Goal: Task Accomplishment & Management: Manage account settings

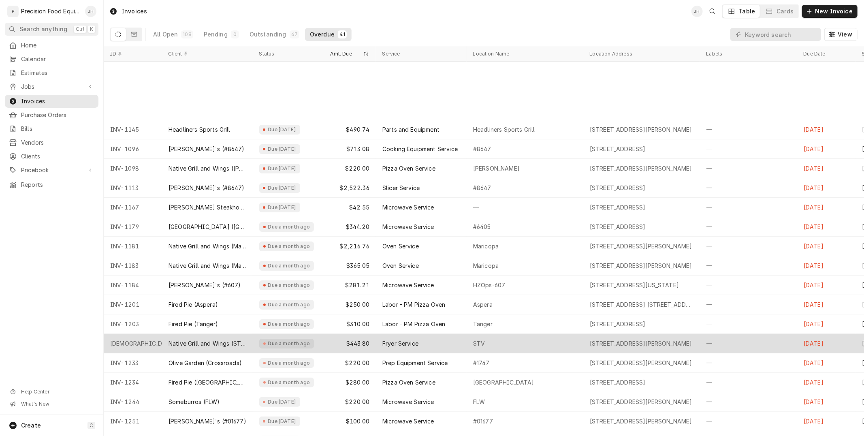
scroll to position [80, 0]
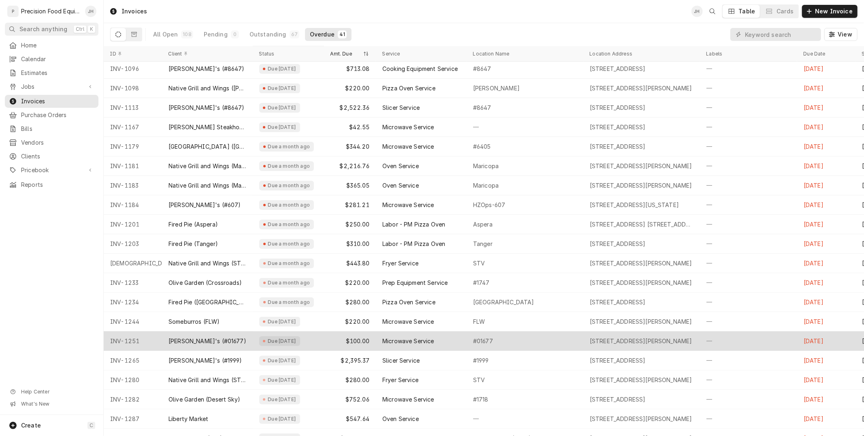
click at [379, 342] on div "Microwave Service" at bounding box center [421, 340] width 91 height 19
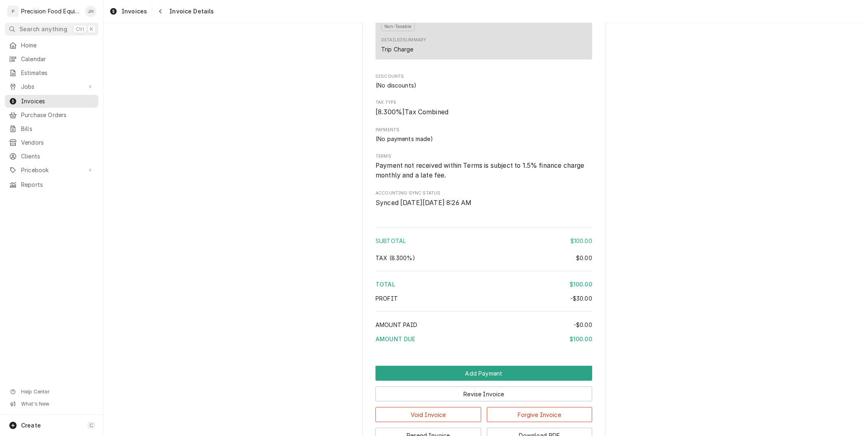
scroll to position [778, 0]
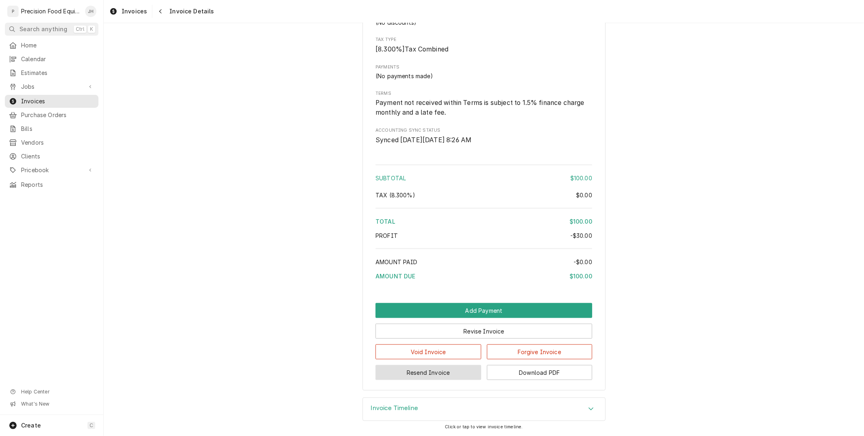
click at [466, 373] on button "Resend Invoice" at bounding box center [428, 372] width 106 height 15
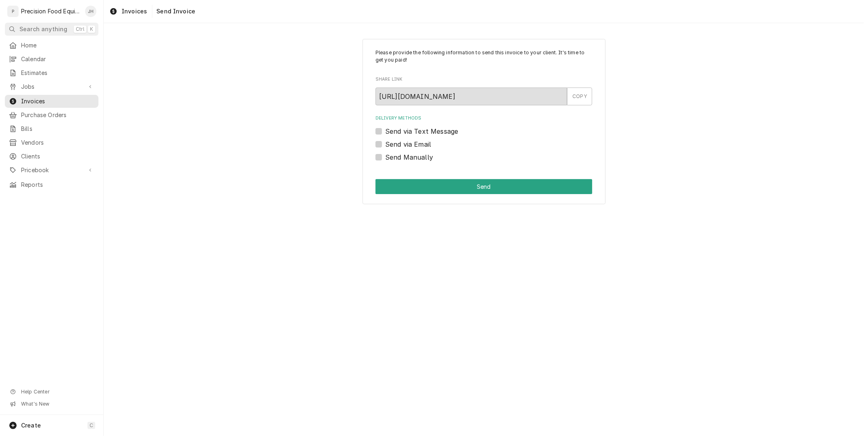
click at [379, 126] on div "Send via Text Message" at bounding box center [483, 131] width 217 height 10
click at [385, 132] on label "Send via Text Message" at bounding box center [421, 131] width 73 height 10
click at [385, 132] on input "Send via Text Message" at bounding box center [493, 135] width 217 height 18
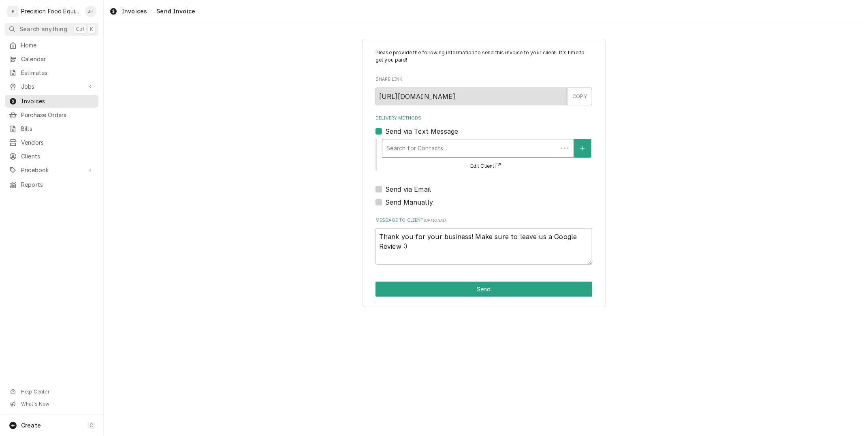
click at [430, 146] on div "Delivery Methods" at bounding box center [469, 148] width 167 height 15
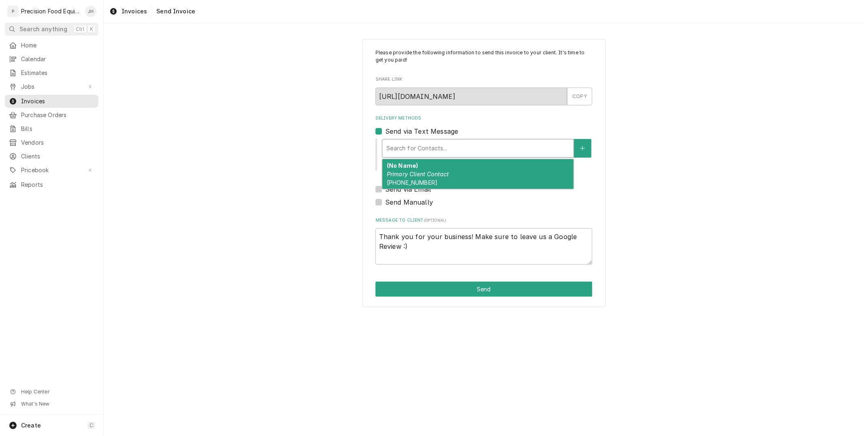
click at [374, 132] on div "Please provide the following information to send this invoice to your client. I…" at bounding box center [483, 173] width 243 height 268
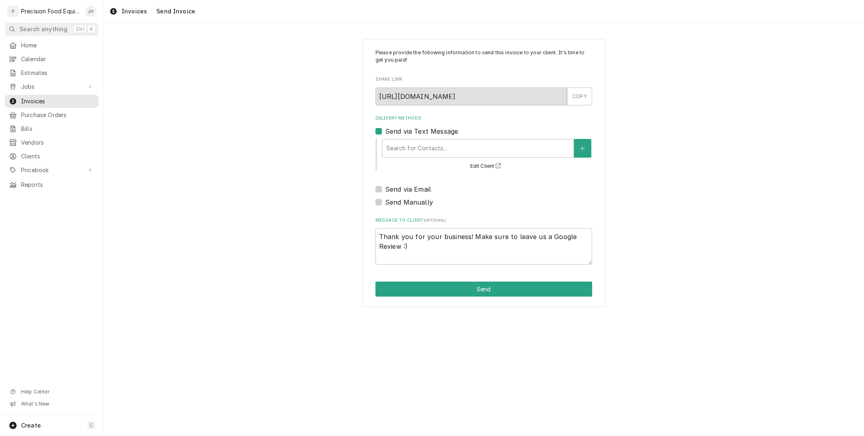
click at [385, 129] on label "Send via Text Message" at bounding box center [421, 131] width 73 height 10
click at [385, 129] on input "Send via Text Message" at bounding box center [493, 135] width 217 height 18
checkbox input "false"
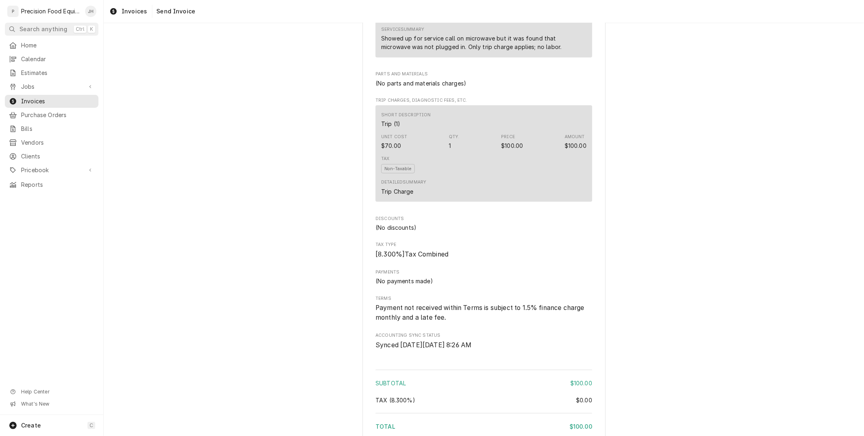
scroll to position [778, 0]
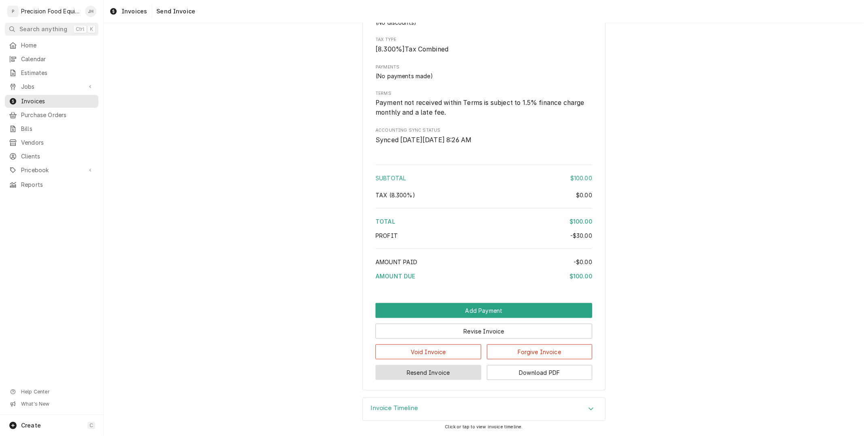
click at [445, 369] on button "Resend Invoice" at bounding box center [428, 372] width 106 height 15
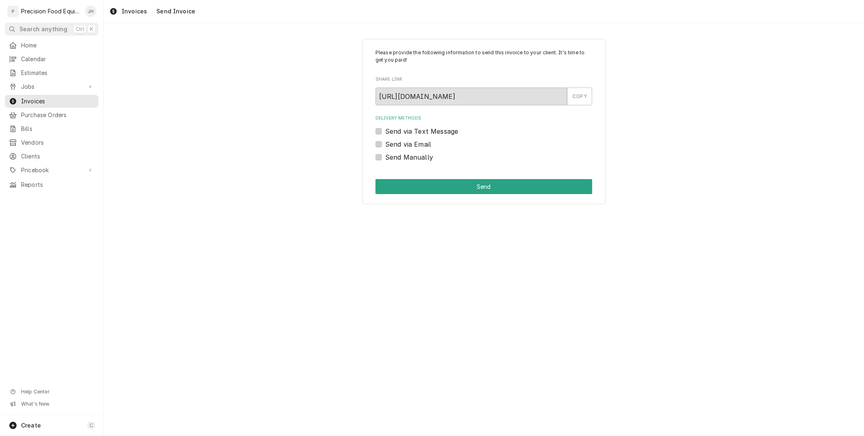
click at [385, 144] on label "Send via Email" at bounding box center [408, 144] width 46 height 10
click at [385, 144] on input "Send via Email" at bounding box center [493, 148] width 217 height 18
checkbox input "true"
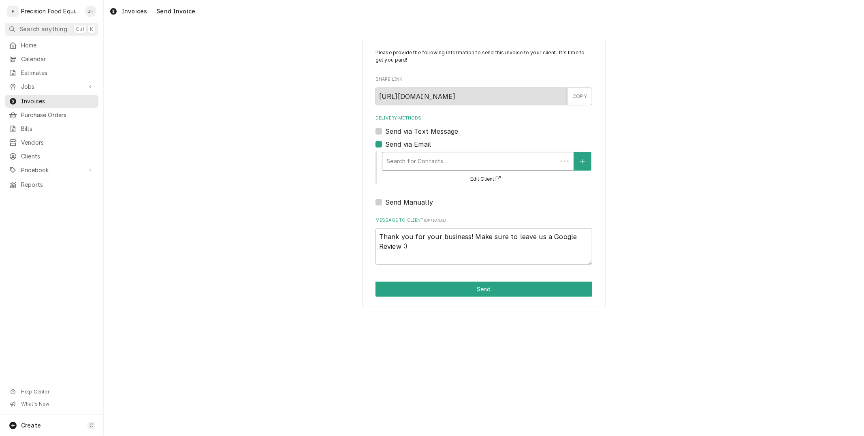
click at [423, 160] on div "Delivery Methods" at bounding box center [469, 161] width 167 height 15
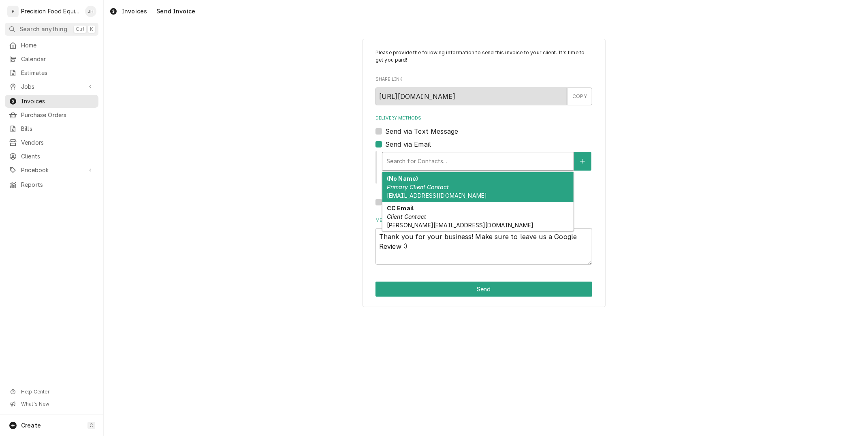
click at [450, 195] on span "store1677@wendyscos.com" at bounding box center [437, 195] width 100 height 7
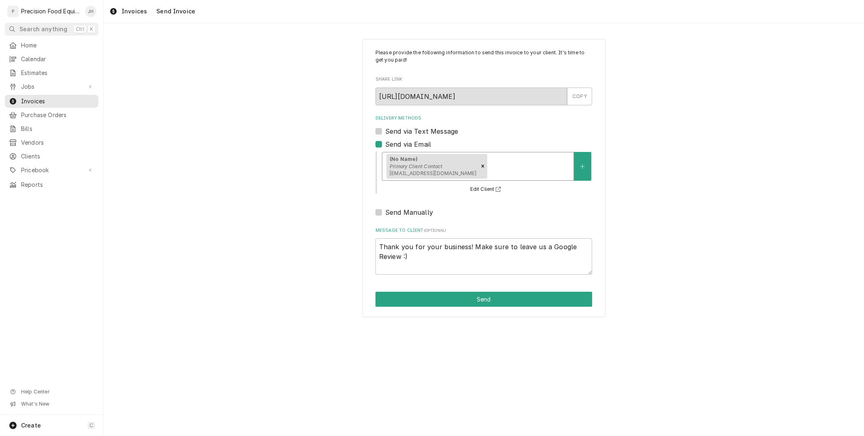
click at [503, 173] on div "(No Name) Primary Client Contact store1677@wendyscos.com" at bounding box center [477, 166] width 191 height 28
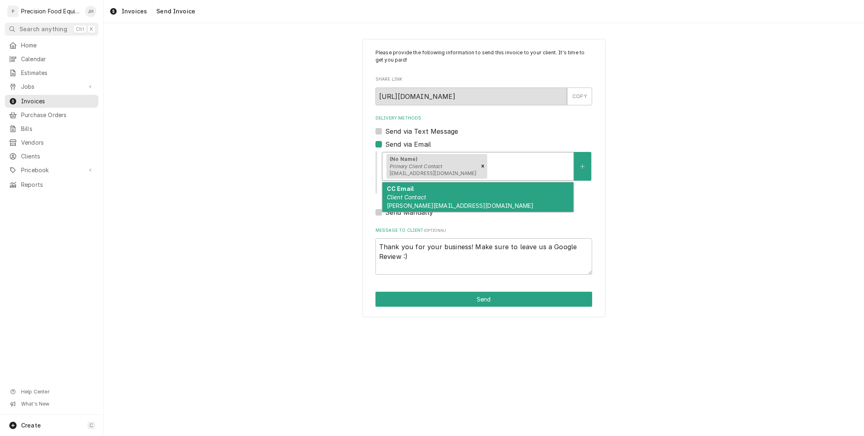
click at [496, 196] on div "CC Email Client Contact h.abeyta@wendyscos.com" at bounding box center [477, 197] width 191 height 30
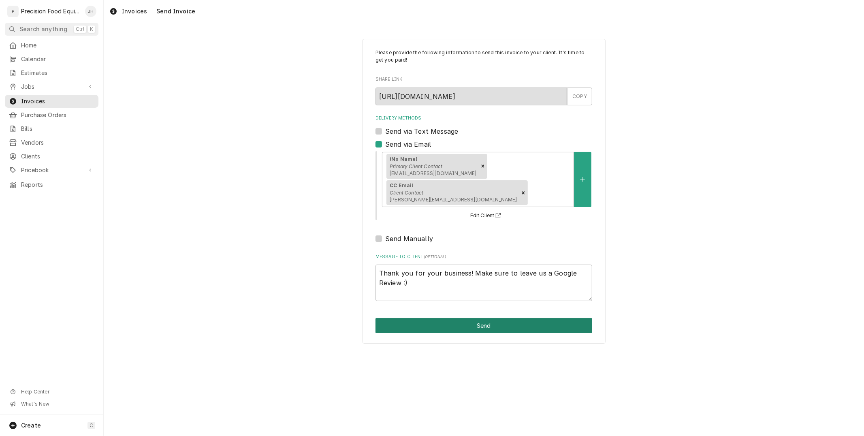
click at [485, 318] on button "Send" at bounding box center [483, 325] width 217 height 15
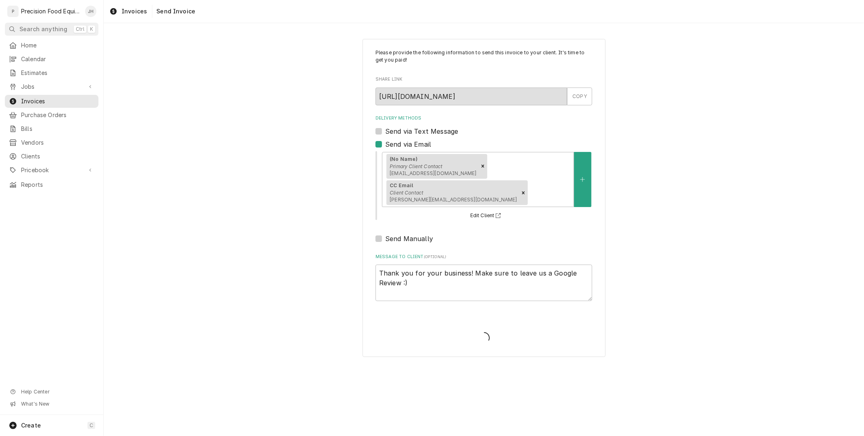
type textarea "x"
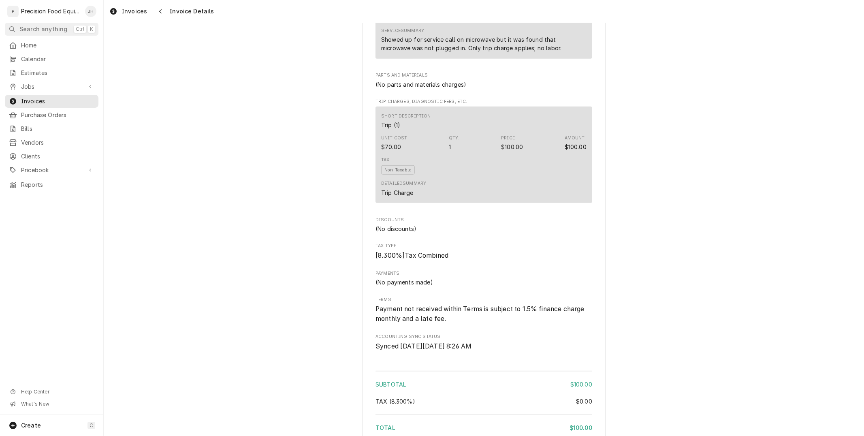
scroll to position [764, 0]
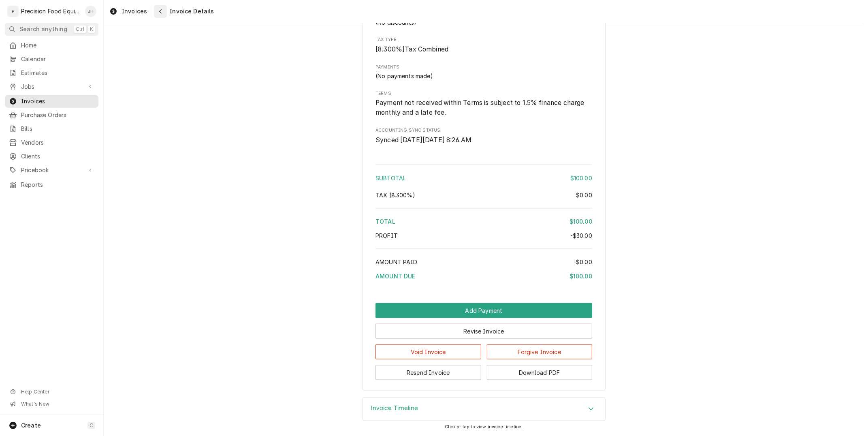
click at [162, 9] on div "Navigate back" at bounding box center [160, 11] width 8 height 8
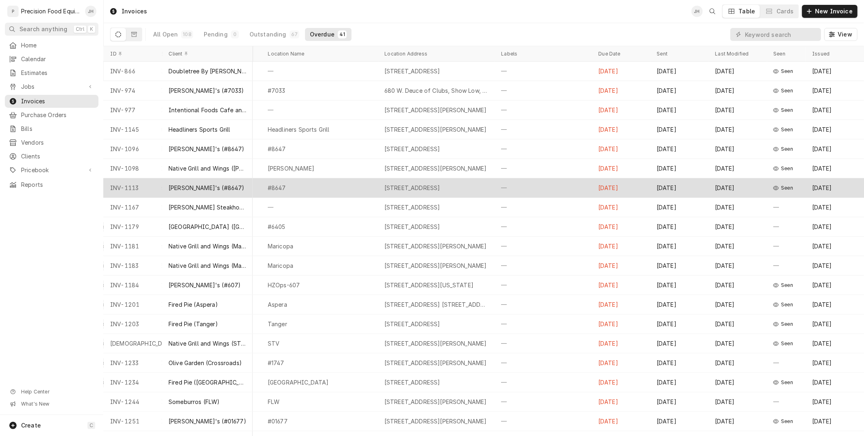
scroll to position [61, 213]
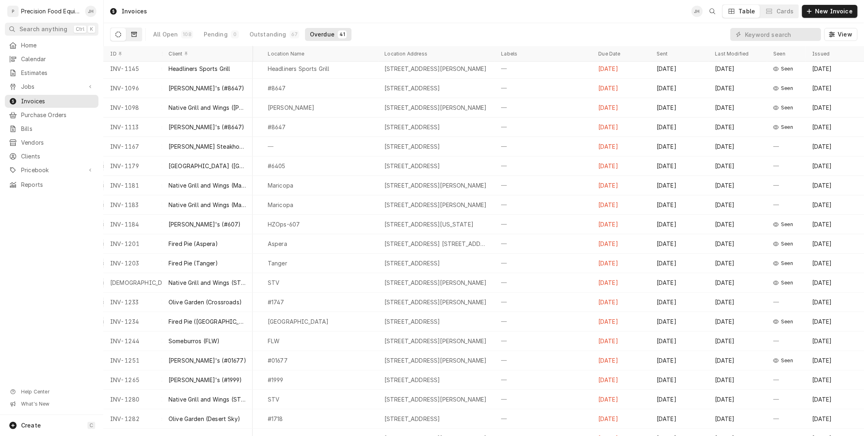
click at [130, 33] on button "Dynamic Content Wrapper" at bounding box center [133, 34] width 15 height 13
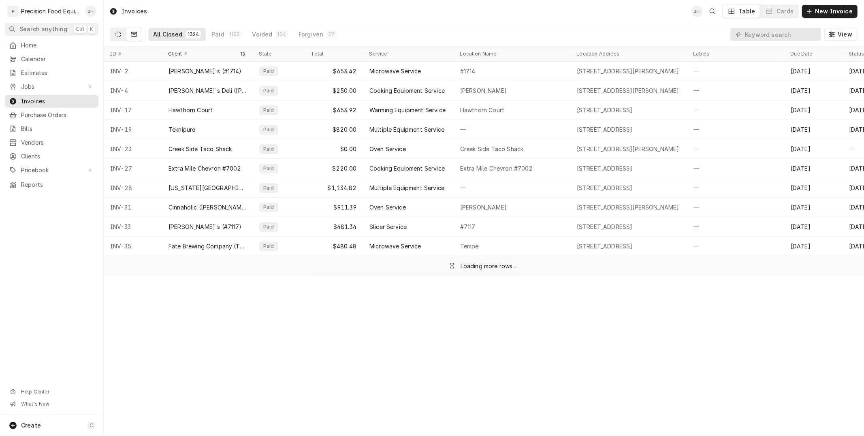
click at [118, 32] on icon "Dynamic Content Wrapper" at bounding box center [118, 35] width 6 height 6
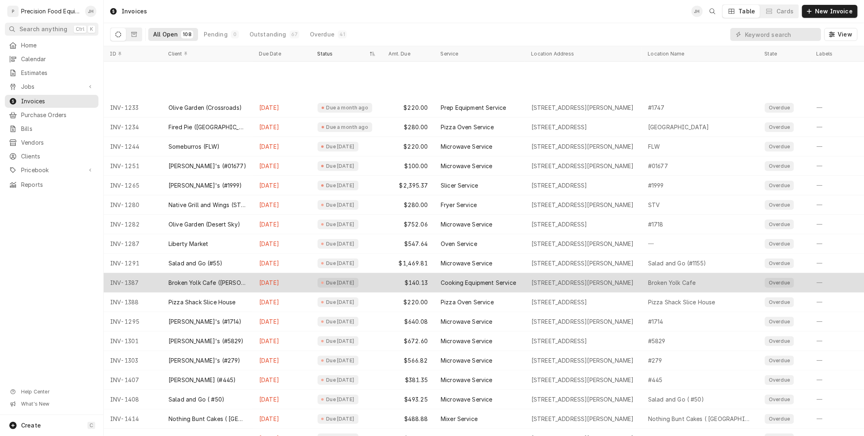
scroll to position [313, 0]
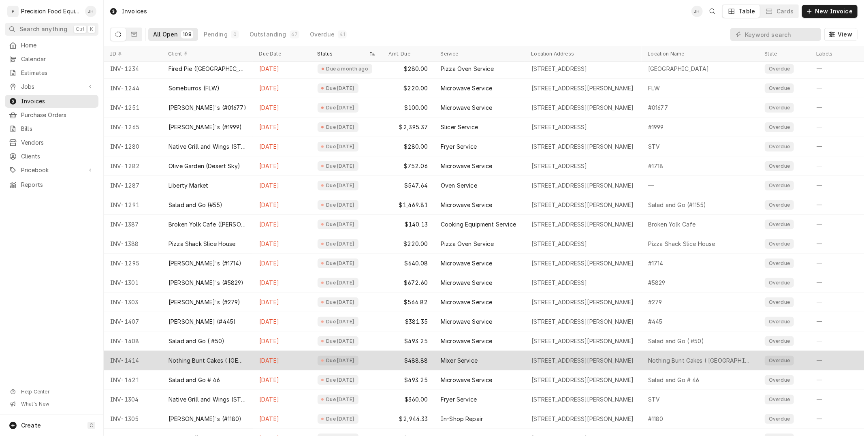
click at [279, 356] on div "Sep 19" at bounding box center [282, 360] width 58 height 19
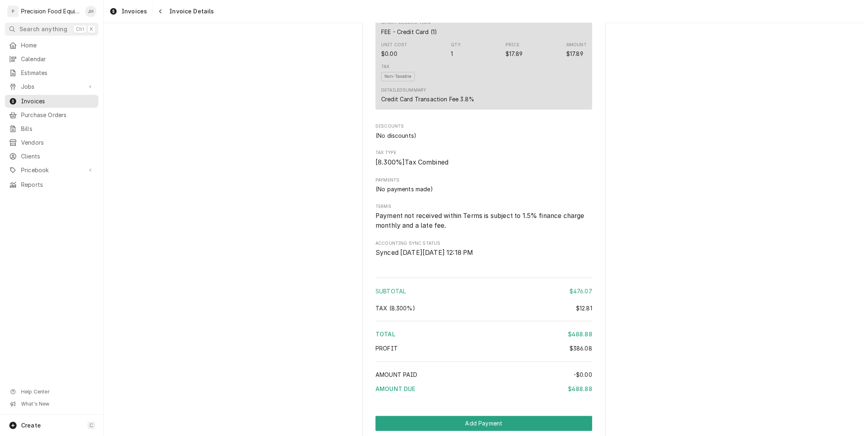
scroll to position [1119, 0]
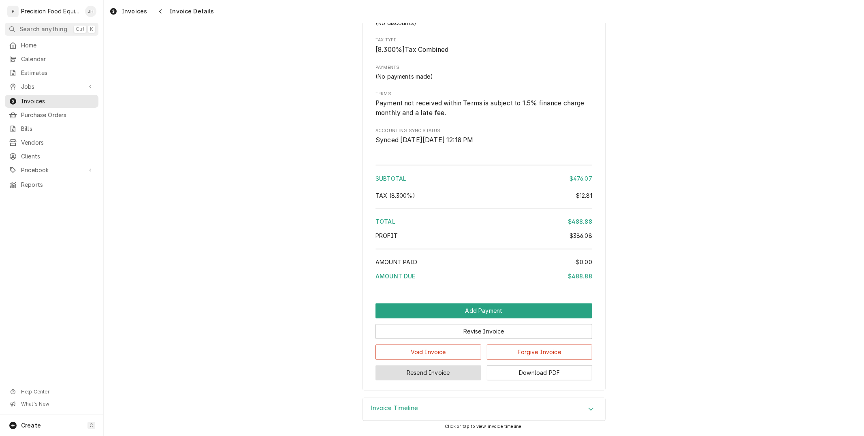
click at [454, 374] on button "Resend Invoice" at bounding box center [428, 372] width 106 height 15
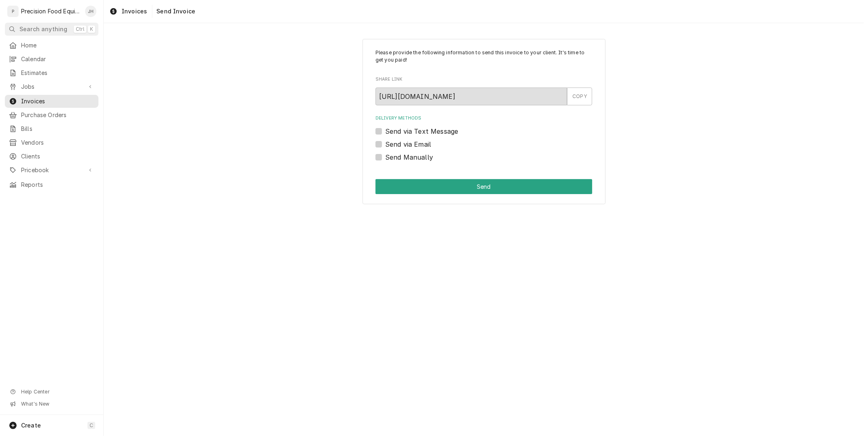
click at [385, 132] on label "Send via Text Message" at bounding box center [421, 131] width 73 height 10
click at [385, 132] on input "Send via Text Message" at bounding box center [493, 135] width 217 height 18
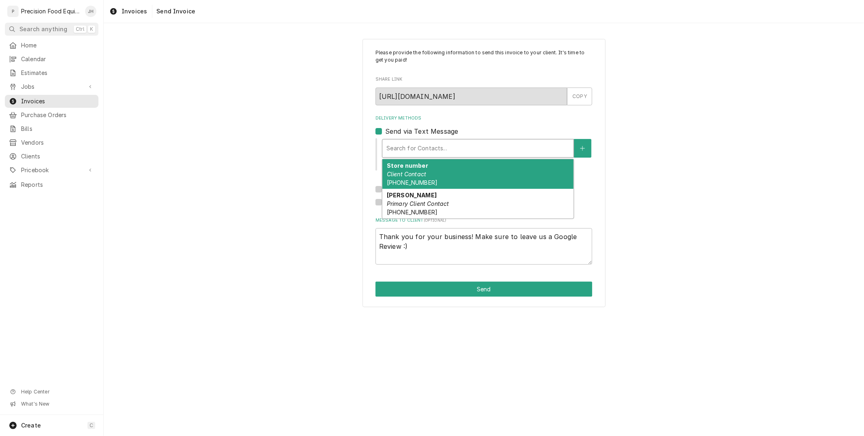
click at [434, 150] on div "Delivery Methods" at bounding box center [477, 148] width 183 height 15
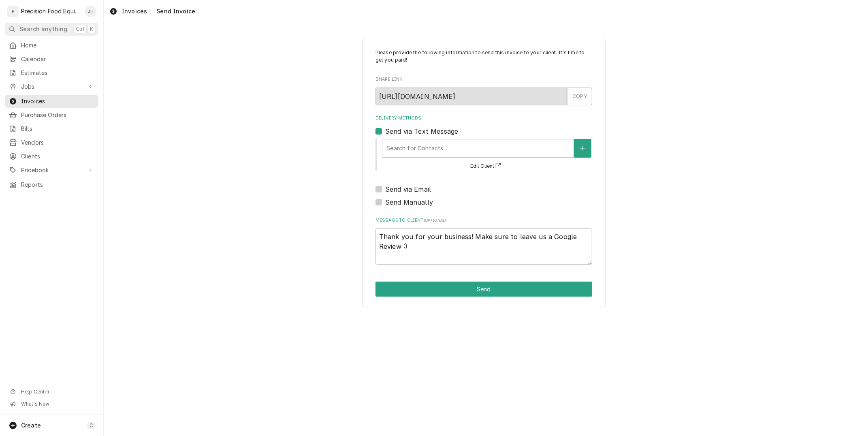
click at [378, 130] on div "Send via Text Message" at bounding box center [483, 131] width 217 height 10
click at [385, 130] on label "Send via Text Message" at bounding box center [421, 131] width 73 height 10
click at [385, 130] on input "Send via Text Message" at bounding box center [493, 135] width 217 height 18
checkbox input "false"
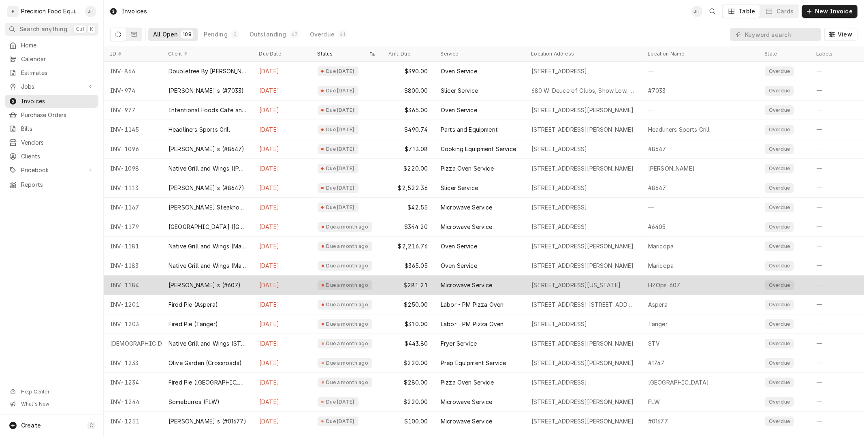
click at [394, 286] on div "$281.21" at bounding box center [408, 284] width 52 height 19
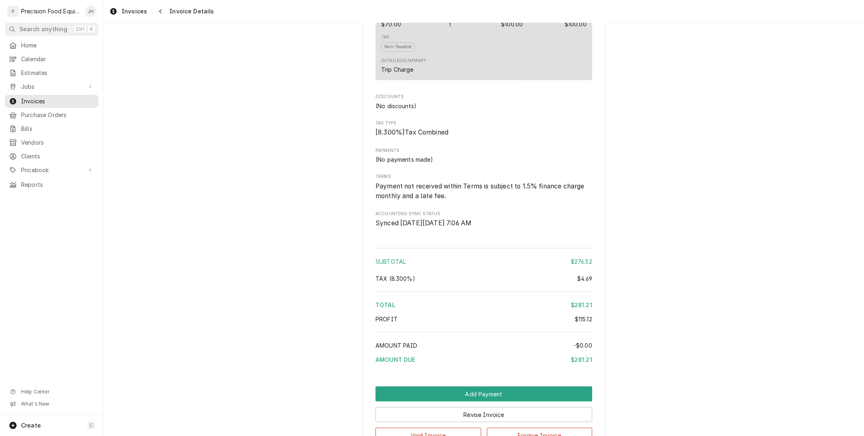
scroll to position [855, 0]
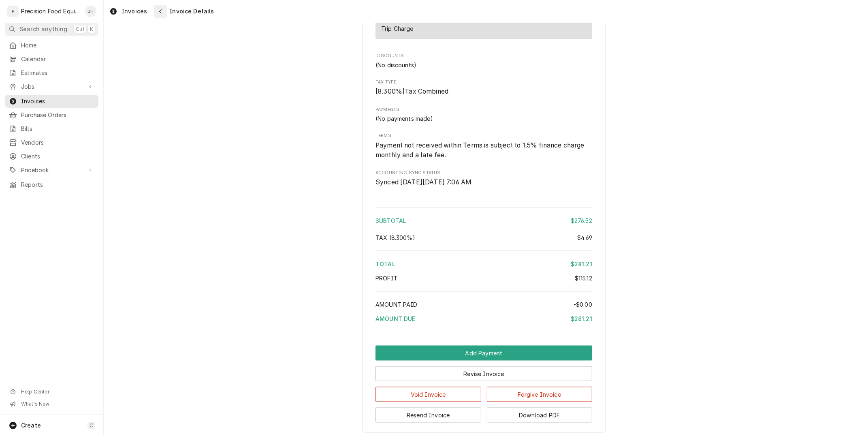
click at [154, 14] on button "Navigate back" at bounding box center [160, 11] width 13 height 13
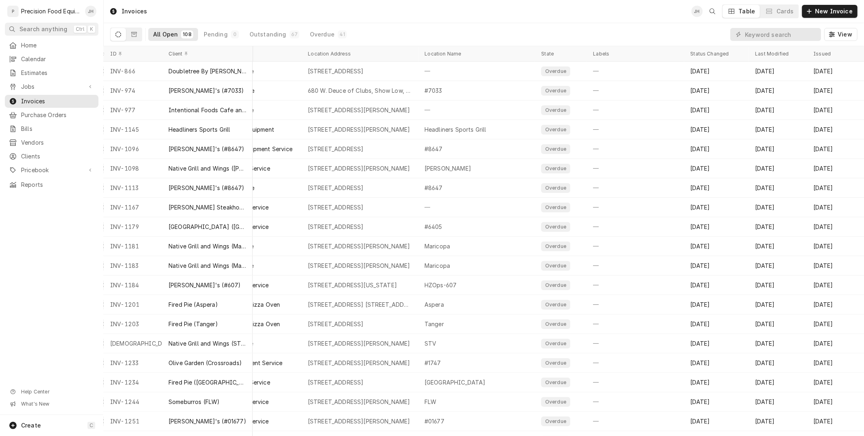
scroll to position [0, 232]
click at [321, 38] on div "Overdue" at bounding box center [322, 34] width 25 height 8
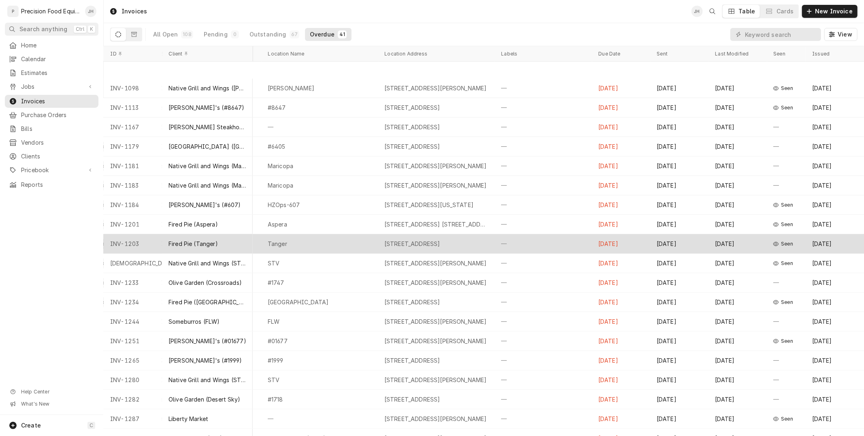
scroll to position [126, 213]
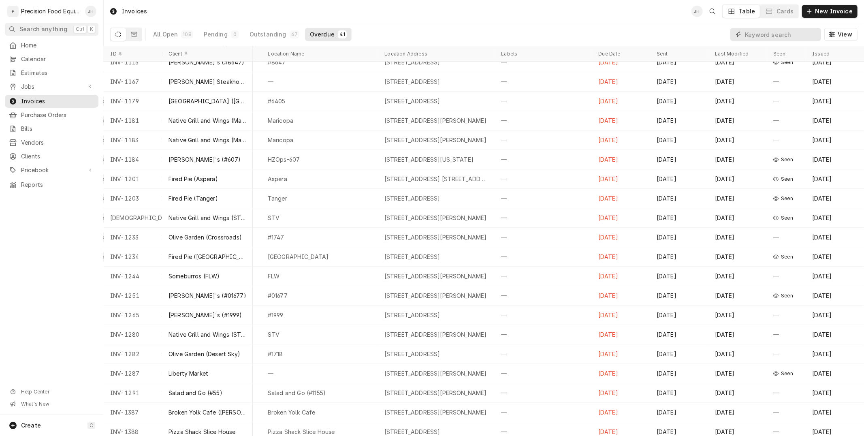
click at [804, 34] on input "Dynamic Content Wrapper" at bounding box center [781, 34] width 72 height 13
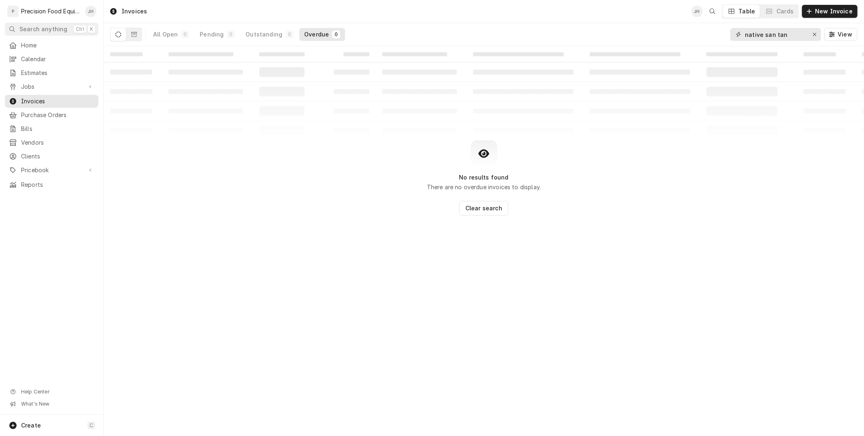
drag, startPoint x: 796, startPoint y: 32, endPoint x: 764, endPoint y: 32, distance: 32.8
click at [764, 32] on input "native san tan" at bounding box center [775, 34] width 61 height 13
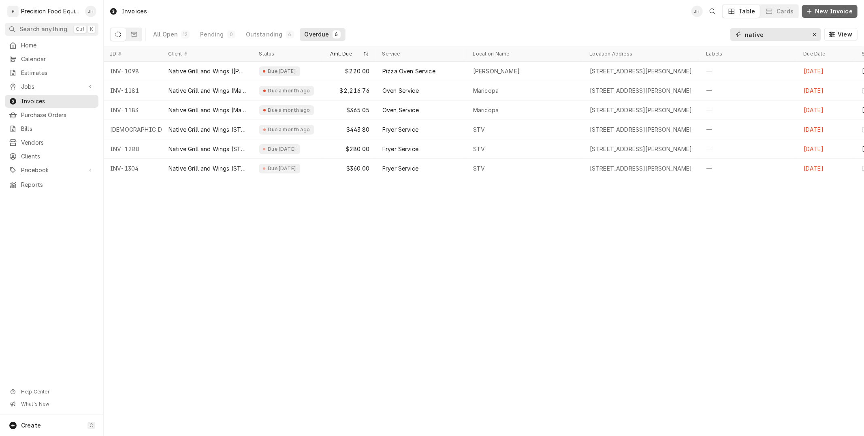
type input "native"
click at [825, 13] on span "New Invoice" at bounding box center [833, 11] width 41 height 8
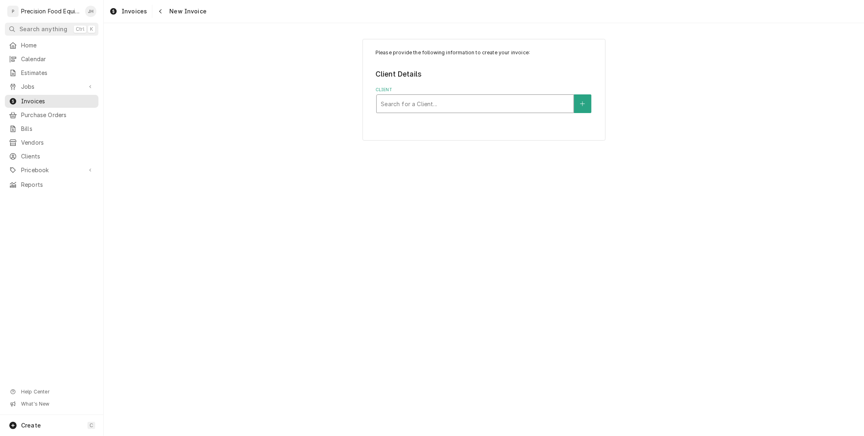
click at [545, 104] on div "Client" at bounding box center [475, 103] width 189 height 15
type input "cheba"
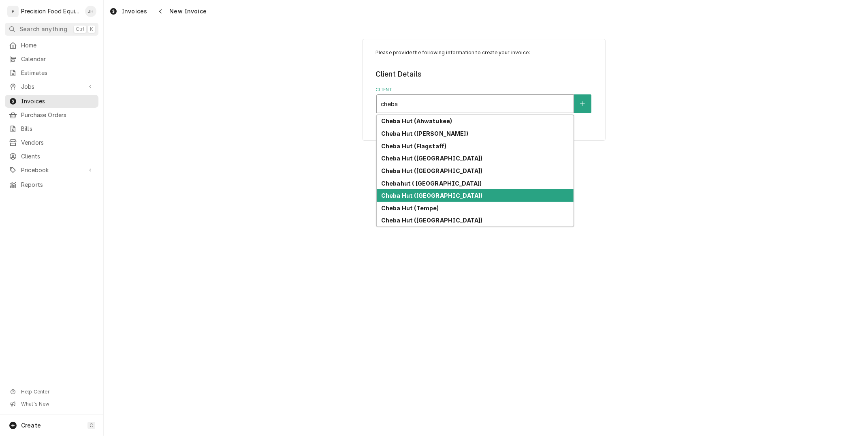
click at [467, 192] on div "Cheba Hut ([GEOGRAPHIC_DATA])" at bounding box center [475, 195] width 197 height 13
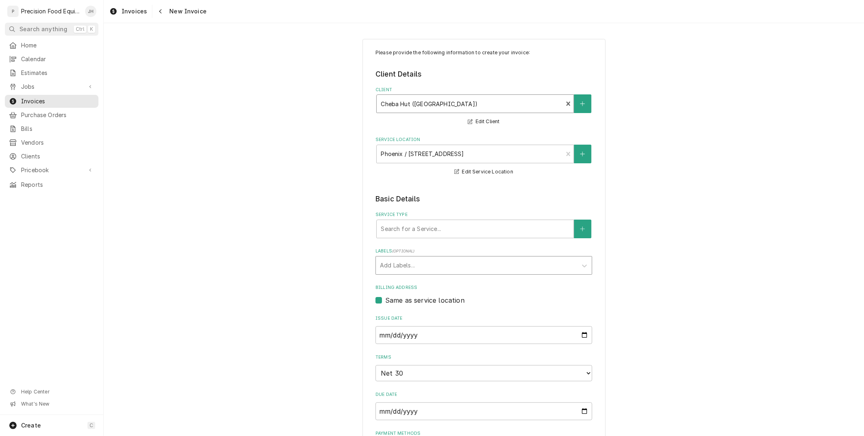
scroll to position [45, 0]
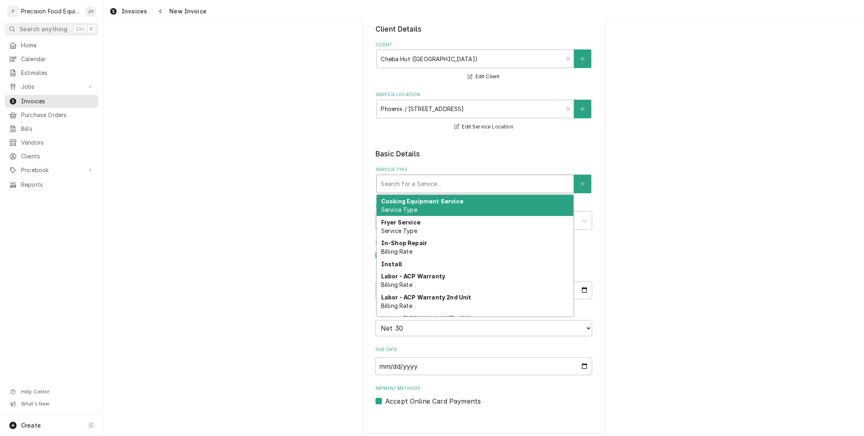
click at [481, 177] on div "Service Type" at bounding box center [475, 184] width 189 height 15
click at [458, 148] on div "Please provide the following information to create your invoice: Client Details…" at bounding box center [483, 205] width 217 height 402
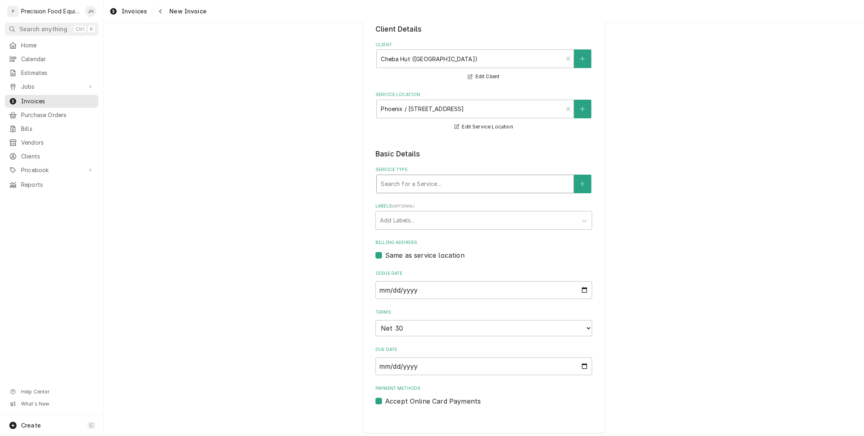
click at [468, 179] on div "Service Type" at bounding box center [475, 184] width 189 height 15
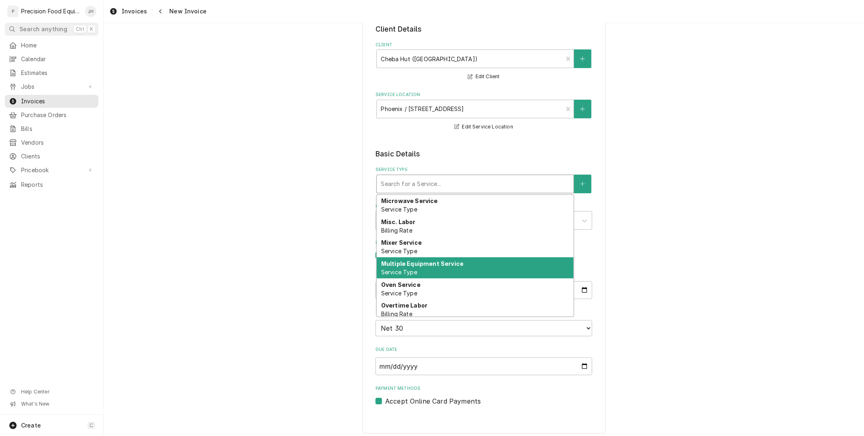
scroll to position [405, 0]
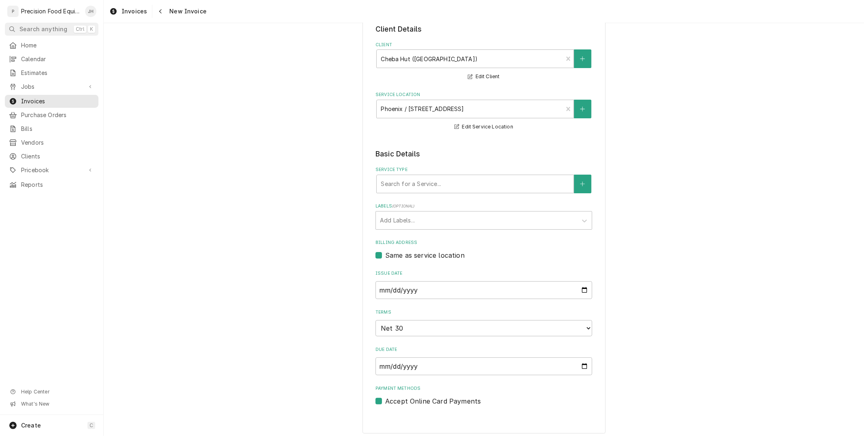
click at [386, 149] on legend "Basic Details" at bounding box center [483, 154] width 217 height 11
click at [436, 185] on div "Service Type" at bounding box center [475, 184] width 189 height 15
type input "part"
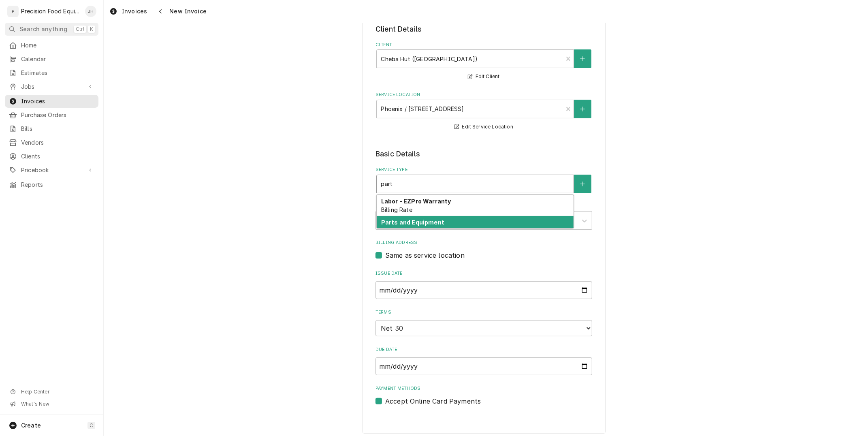
click at [426, 223] on strong "Parts and Equipment" at bounding box center [412, 222] width 63 height 7
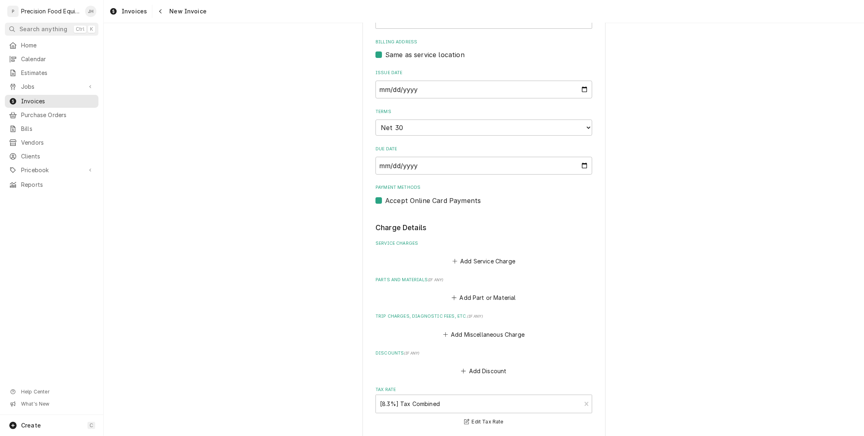
scroll to position [270, 0]
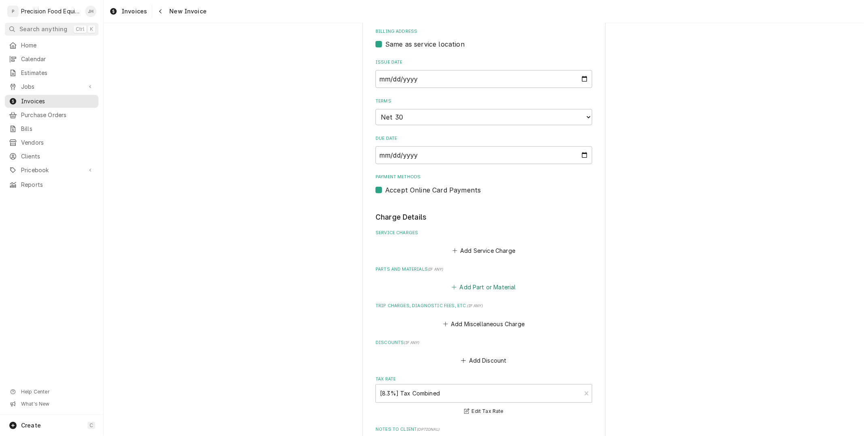
click at [490, 281] on button "Add Part or Material" at bounding box center [483, 286] width 67 height 11
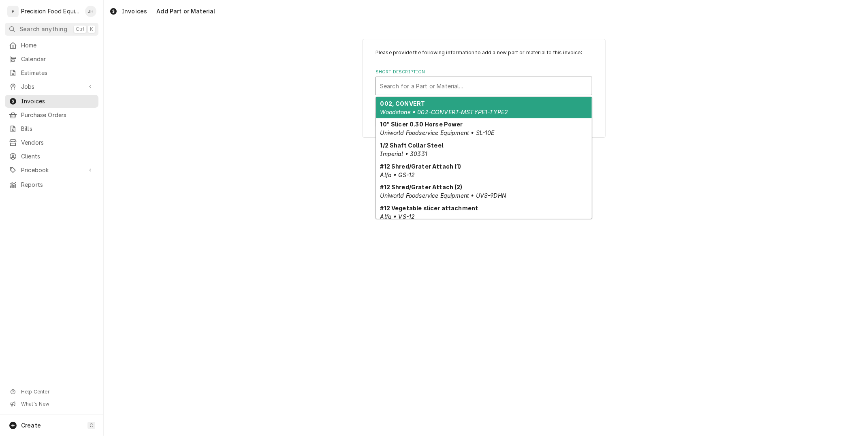
click at [420, 86] on div "Short Description" at bounding box center [484, 86] width 208 height 15
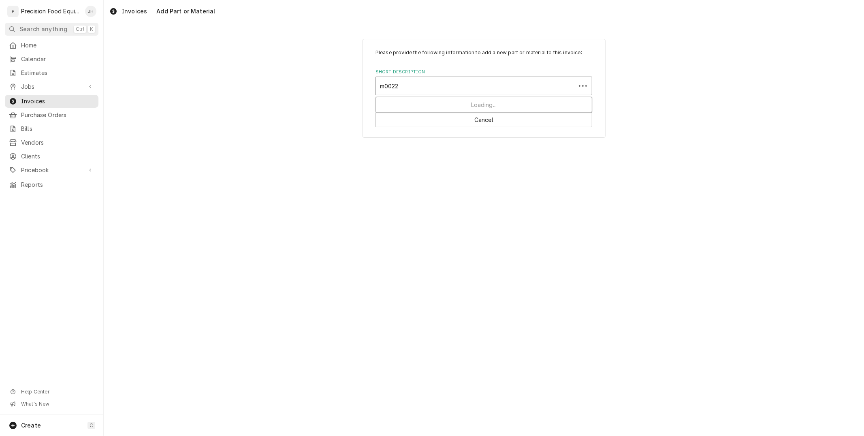
type input "m00222"
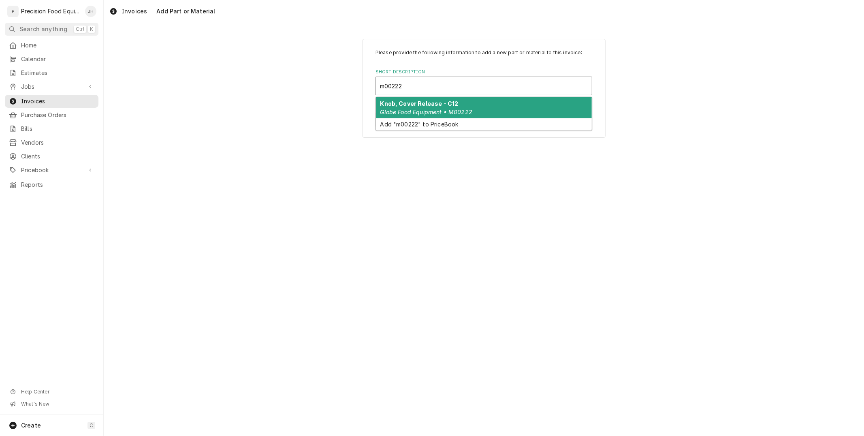
click at [428, 101] on strong "Knob, Cover Release - C12" at bounding box center [419, 103] width 78 height 7
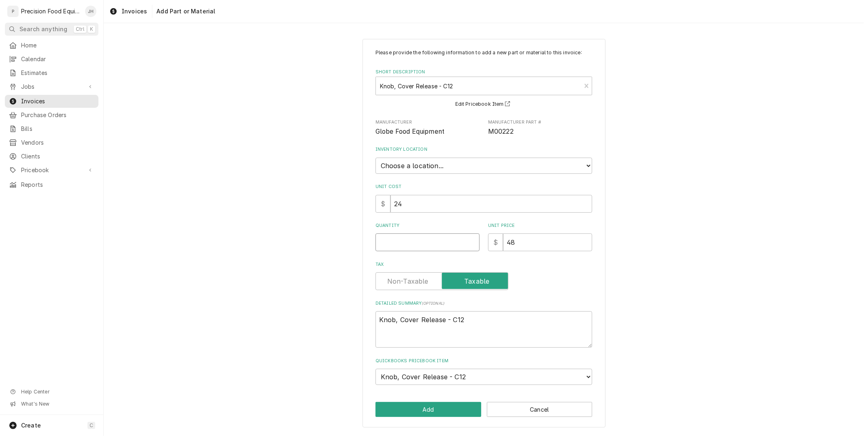
click at [452, 245] on input "Quantity" at bounding box center [427, 242] width 104 height 18
type textarea "x"
type input "1"
click at [566, 277] on div "Tax" at bounding box center [483, 281] width 217 height 18
click at [441, 199] on input "24" at bounding box center [491, 204] width 202 height 18
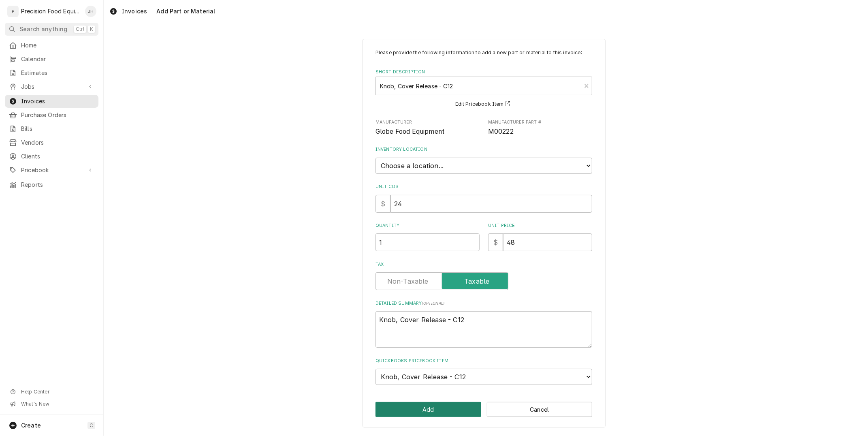
click at [443, 403] on button "Add" at bounding box center [428, 409] width 106 height 15
type textarea "x"
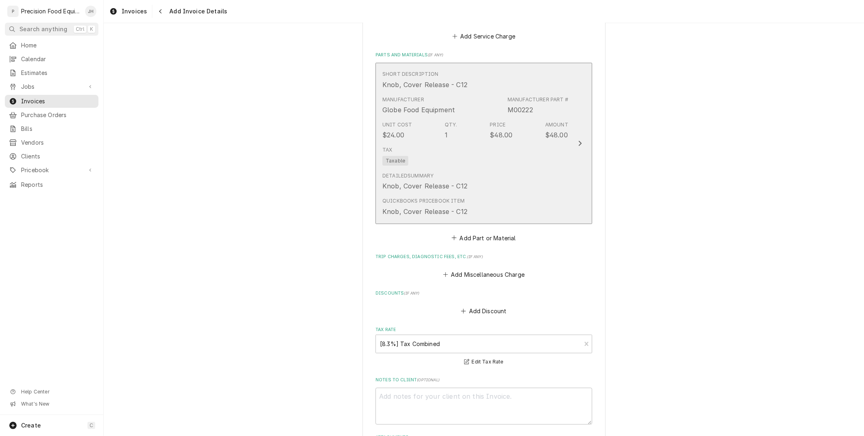
scroll to position [495, 0]
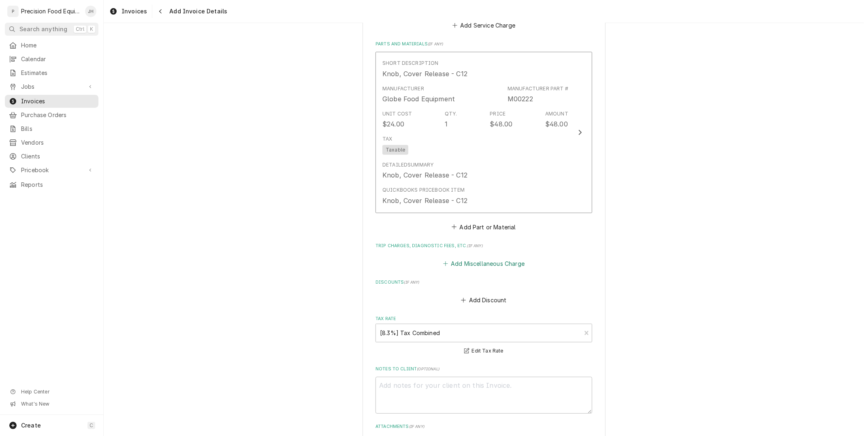
click at [488, 265] on button "Add Miscellaneous Charge" at bounding box center [483, 263] width 84 height 11
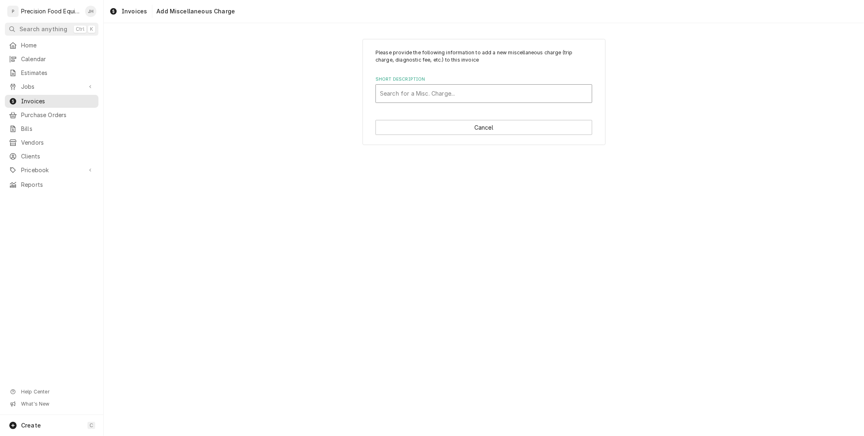
click at [438, 99] on div "Short Description" at bounding box center [484, 93] width 208 height 15
type input "fre"
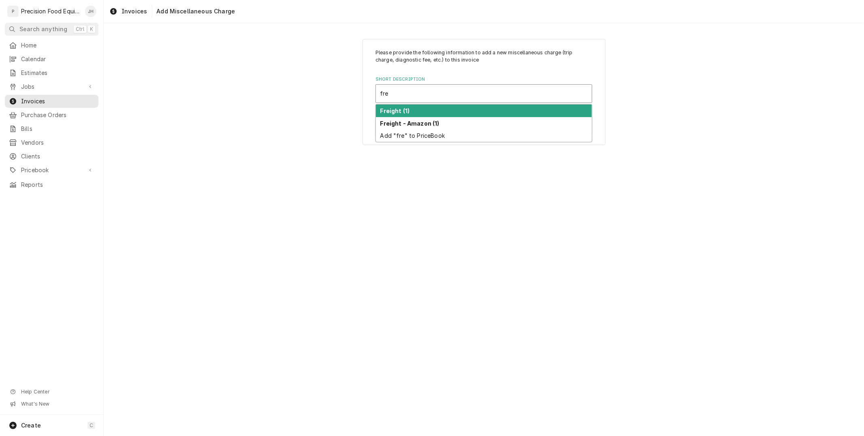
click at [436, 105] on div "Freight (1)" at bounding box center [484, 110] width 216 height 13
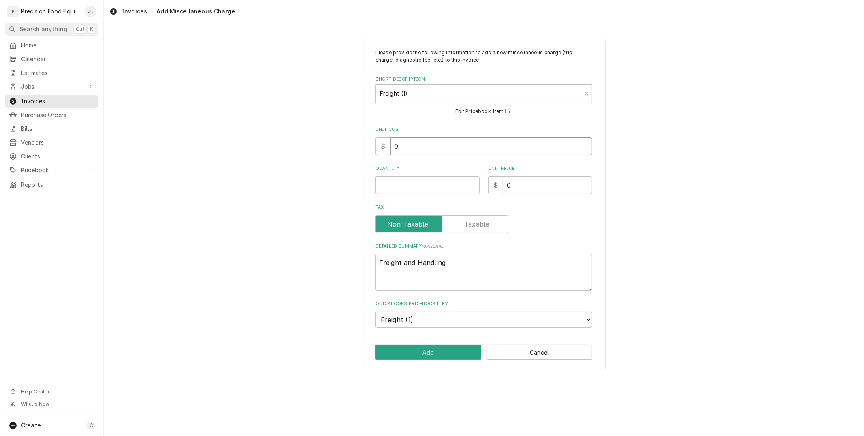
click at [454, 147] on input "0" at bounding box center [491, 146] width 202 height 18
click at [447, 181] on input "Quantity" at bounding box center [427, 185] width 104 height 18
type textarea "x"
type input "1"
drag, startPoint x: 532, startPoint y: 185, endPoint x: 211, endPoint y: 204, distance: 320.9
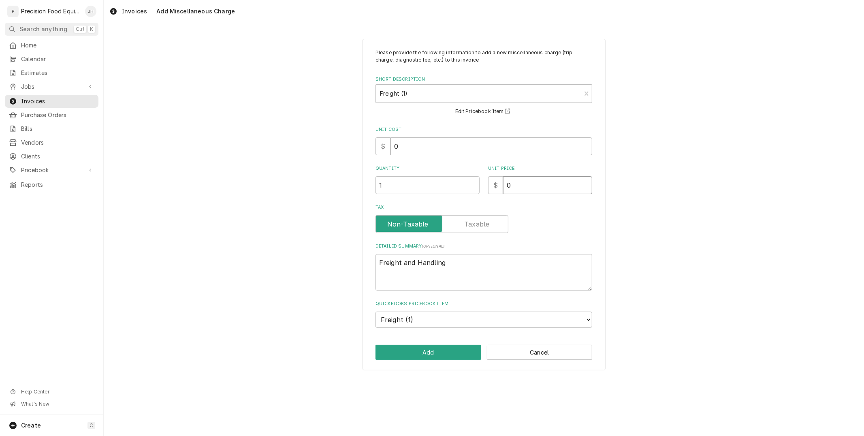
click at [210, 203] on div "Please provide the following information to add a new miscellaneous charge (tri…" at bounding box center [484, 204] width 760 height 345
type textarea "x"
type input "3"
type textarea "x"
type input "34"
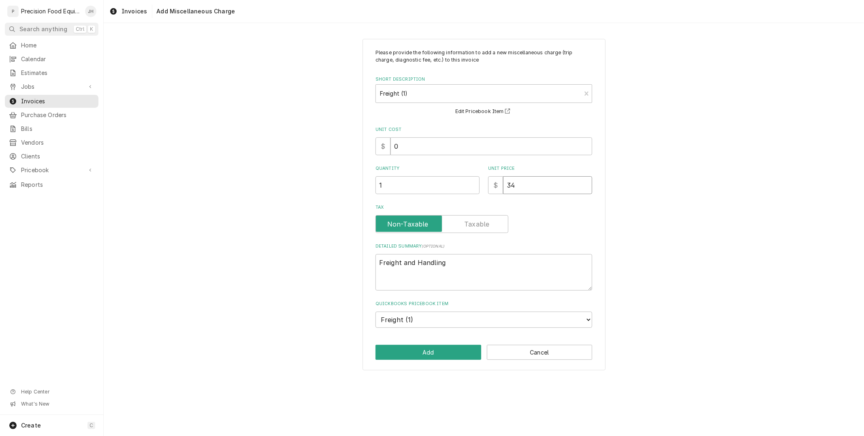
type textarea "x"
type input "34.0"
type textarea "x"
type input "34.04"
click at [401, 358] on button "Add" at bounding box center [428, 352] width 106 height 15
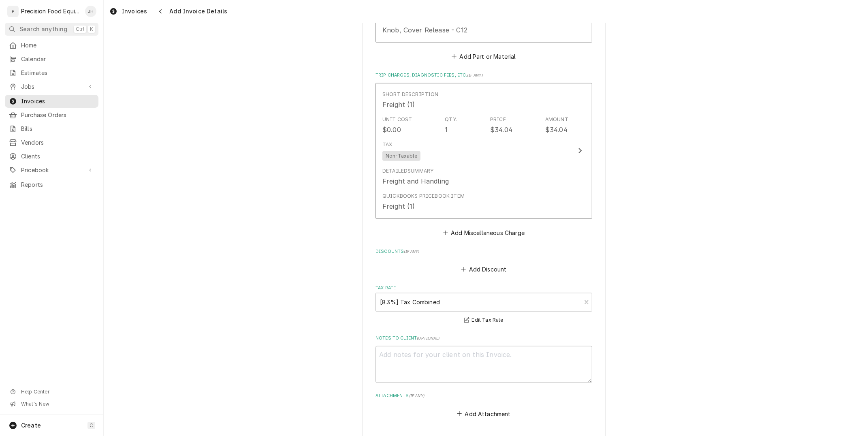
scroll to position [819, 0]
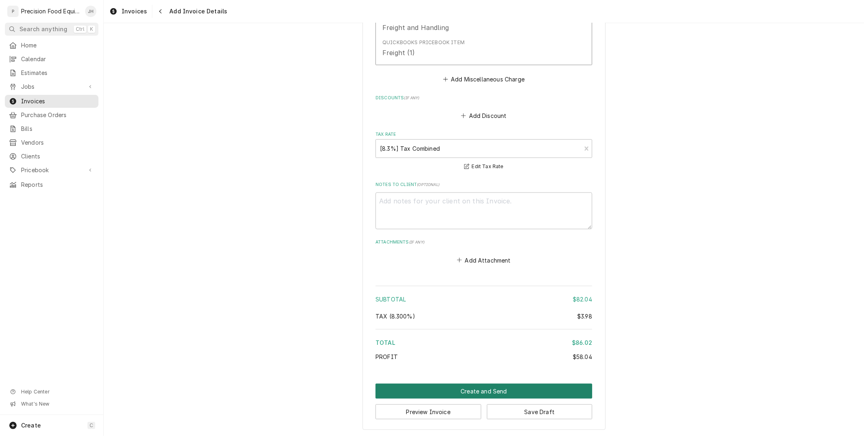
click at [473, 390] on button "Create and Send" at bounding box center [483, 390] width 217 height 15
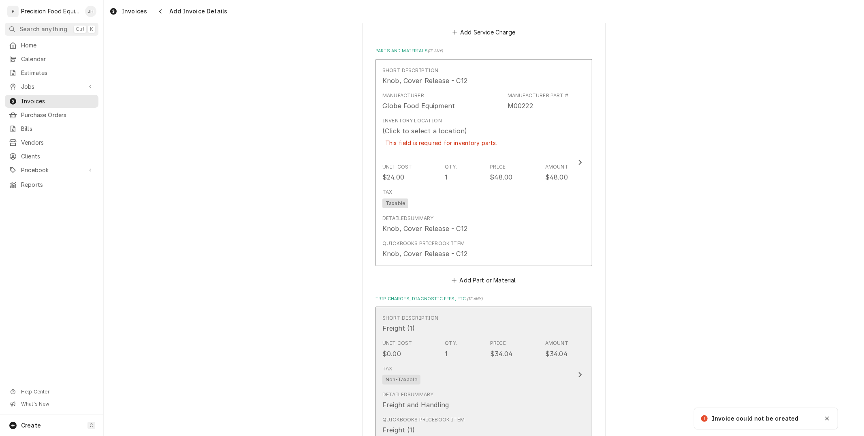
scroll to position [499, 0]
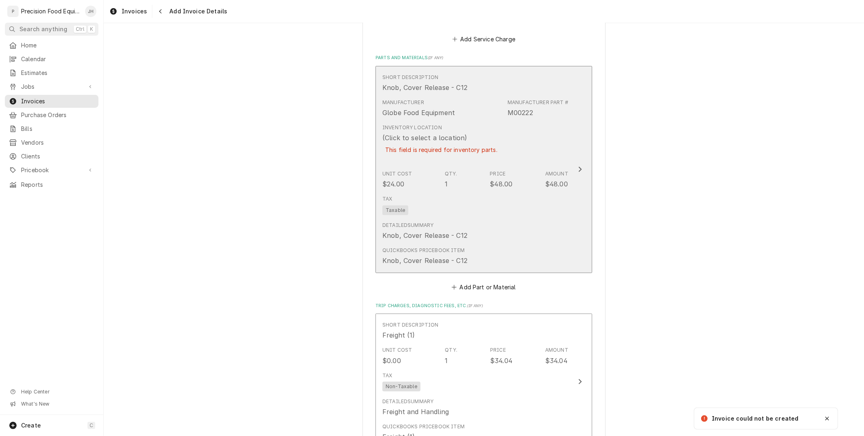
click at [482, 206] on div "Tax Taxable" at bounding box center [475, 205] width 186 height 26
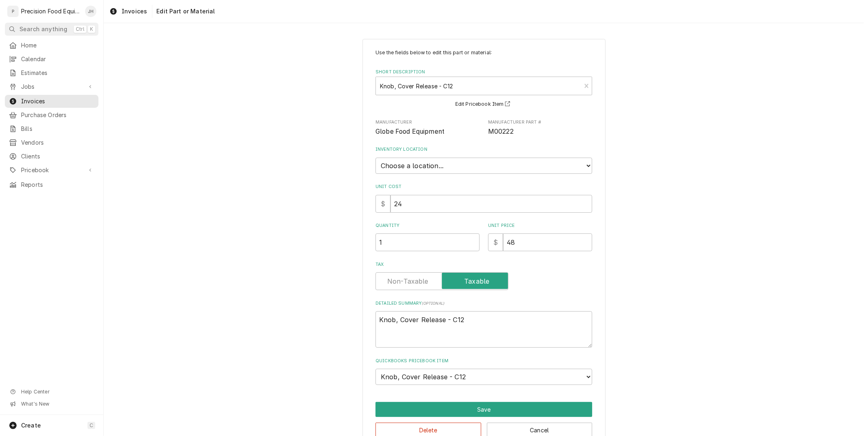
type textarea "x"
click at [472, 165] on select "Choose a location... QBD Warehouse" at bounding box center [483, 166] width 217 height 16
select select "417"
click at [375, 158] on select "Choose a location... QBD Warehouse" at bounding box center [483, 166] width 217 height 16
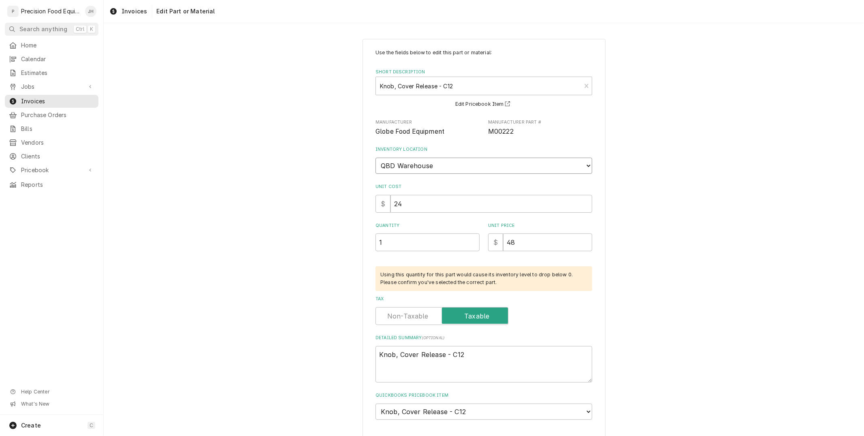
click at [468, 165] on select "Choose a location... QBD Warehouse" at bounding box center [483, 166] width 217 height 16
click at [375, 158] on select "Choose a location... QBD Warehouse" at bounding box center [483, 166] width 217 height 16
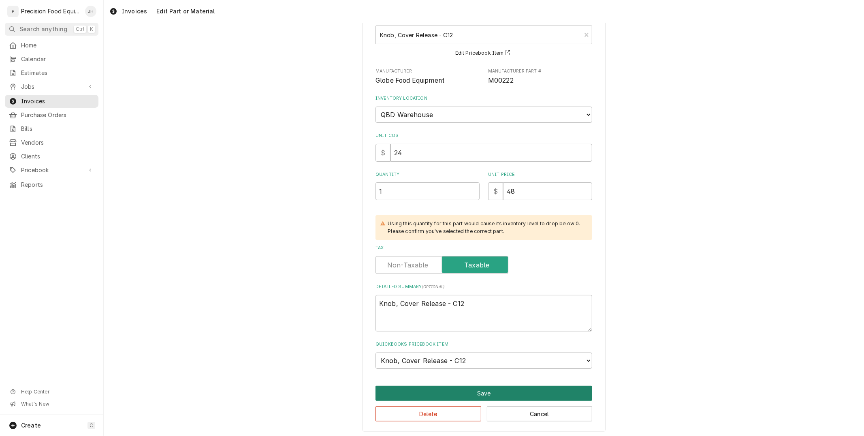
click at [473, 389] on button "Save" at bounding box center [483, 392] width 217 height 15
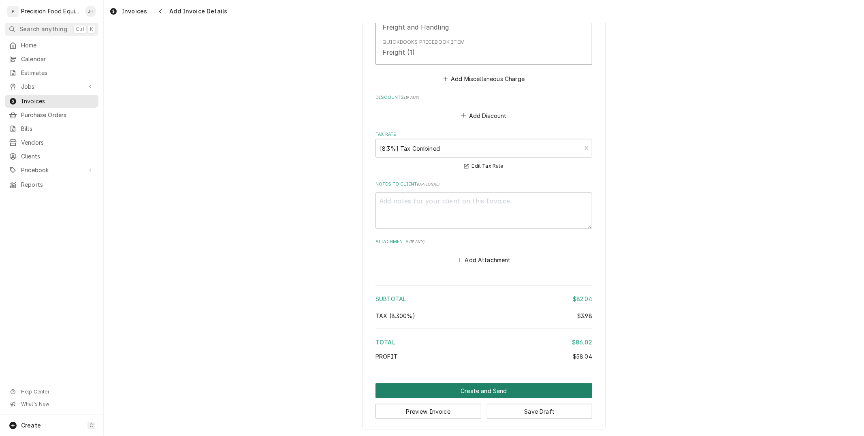
click at [473, 389] on button "Create and Send" at bounding box center [483, 390] width 217 height 15
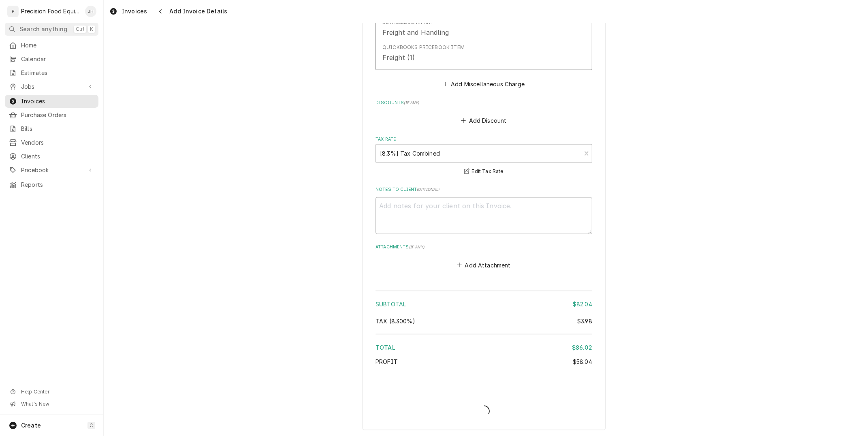
type textarea "x"
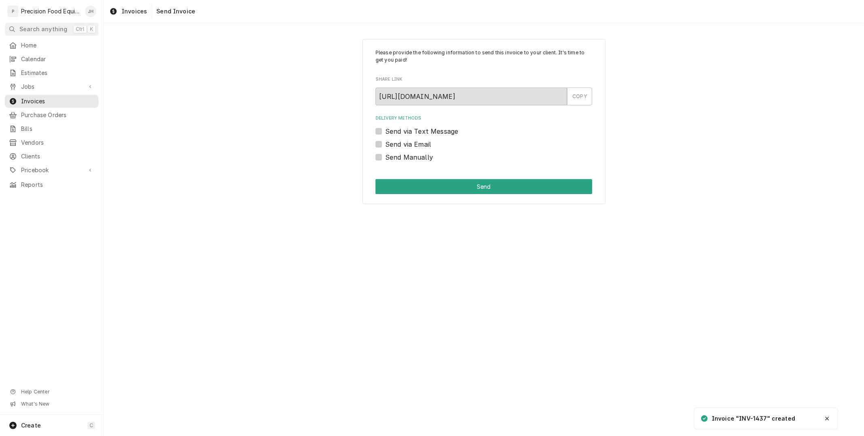
click at [385, 129] on label "Send via Text Message" at bounding box center [421, 131] width 73 height 10
click at [385, 129] on input "Send via Text Message" at bounding box center [493, 135] width 217 height 18
checkbox input "true"
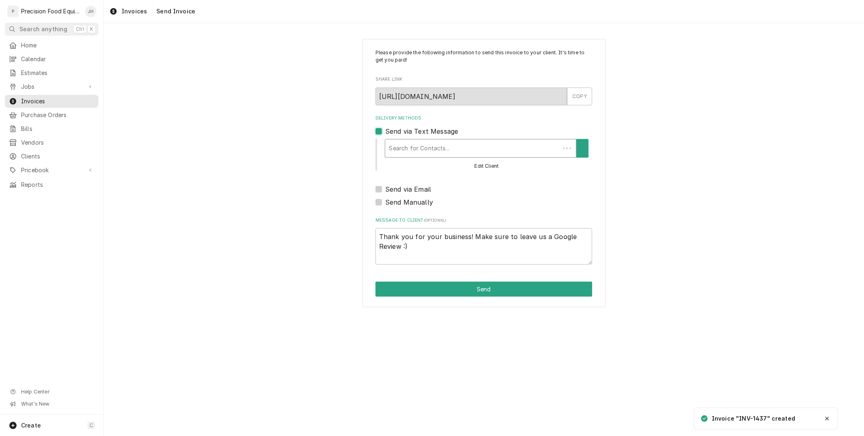
type textarea "x"
click at [403, 145] on div "Delivery Methods" at bounding box center [477, 148] width 183 height 15
drag, startPoint x: 379, startPoint y: 126, endPoint x: 389, endPoint y: 134, distance: 12.9
click at [379, 126] on div "Send via Text Message" at bounding box center [483, 131] width 217 height 10
click at [581, 152] on button "Delivery Methods" at bounding box center [582, 148] width 17 height 19
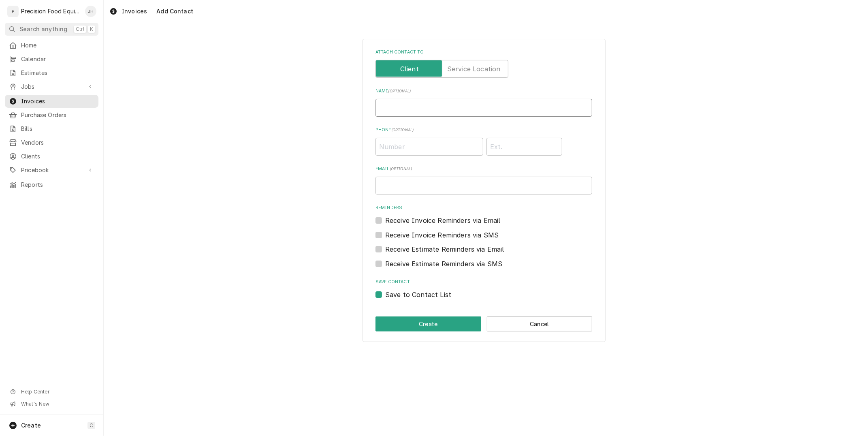
click at [439, 113] on input "Name ( optional )" at bounding box center [483, 108] width 217 height 18
type input "[PERSON_NAME]"
click at [447, 142] on input "Phone ( optional )" at bounding box center [429, 147] width 108 height 18
type input "[PHONE_NUMBER]"
click at [385, 232] on label "Receive Invoice Reminders via SMS" at bounding box center [441, 235] width 113 height 10
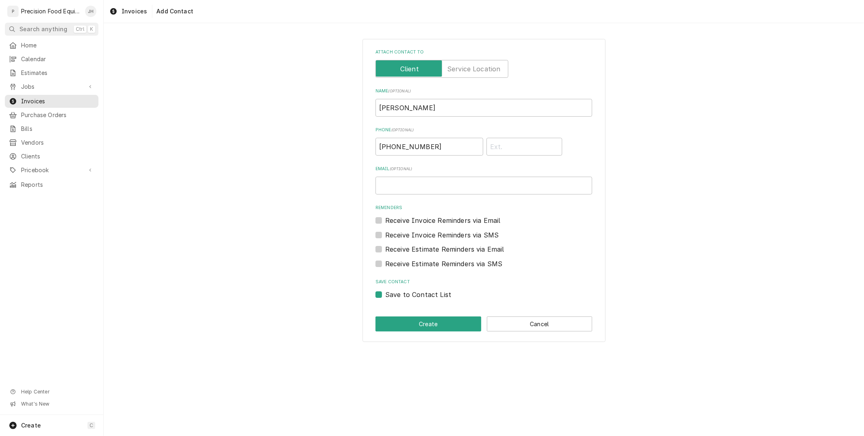
click at [385, 232] on input "Contact Edit Form" at bounding box center [493, 239] width 217 height 18
checkbox input "true"
click at [385, 262] on label "Receive Estimate Reminders via SMS" at bounding box center [443, 264] width 117 height 10
click at [385, 262] on input "Contact Edit Form" at bounding box center [493, 268] width 217 height 18
checkbox input "true"
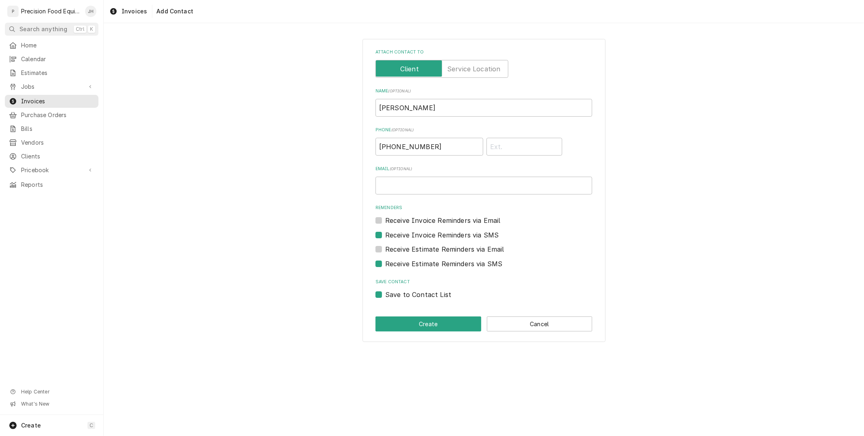
click at [418, 315] on div "Attach contact to Name ( optional ) Sam Phone ( optional ) (623) 451-4246 Email…" at bounding box center [483, 190] width 243 height 303
click at [422, 326] on button "Create" at bounding box center [428, 323] width 106 height 15
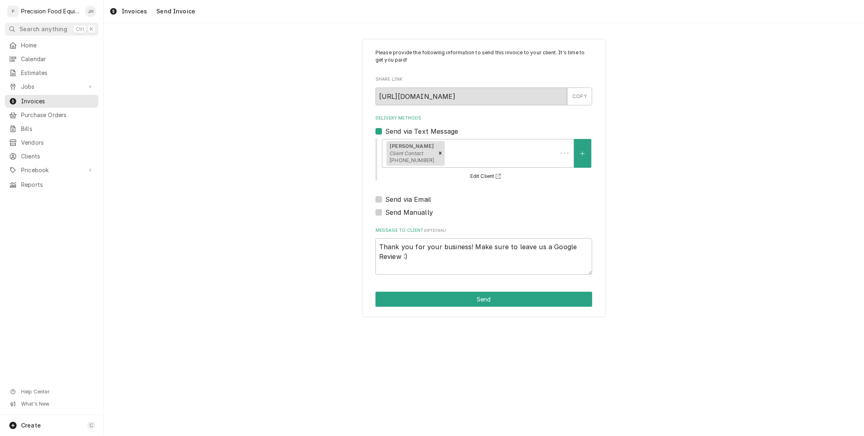
type textarea "x"
click at [385, 199] on label "Send via Email" at bounding box center [408, 199] width 46 height 10
click at [385, 199] on input "Send via Email" at bounding box center [493, 203] width 217 height 18
checkbox input "true"
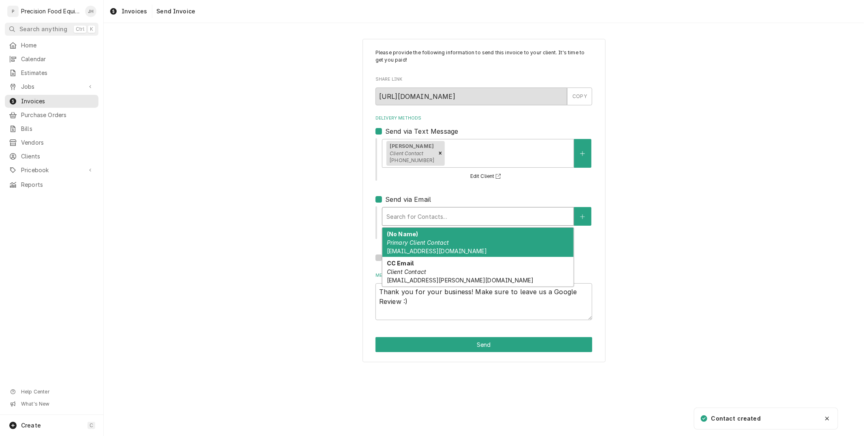
click at [385, 212] on div "Search for Contacts..." at bounding box center [477, 216] width 191 height 18
click at [407, 231] on strong "(No Name)" at bounding box center [402, 233] width 31 height 7
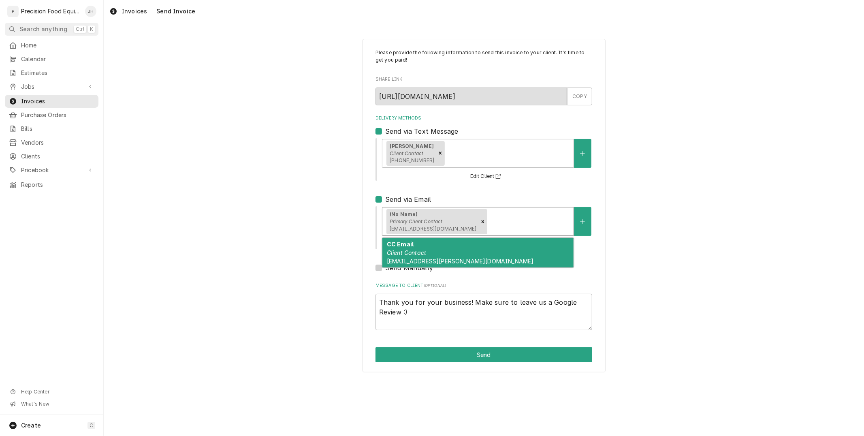
click at [488, 226] on div "Delivery Methods" at bounding box center [528, 221] width 81 height 15
click at [466, 246] on div "CC Email Client Contact nate.chapman@gmail.com" at bounding box center [477, 253] width 191 height 30
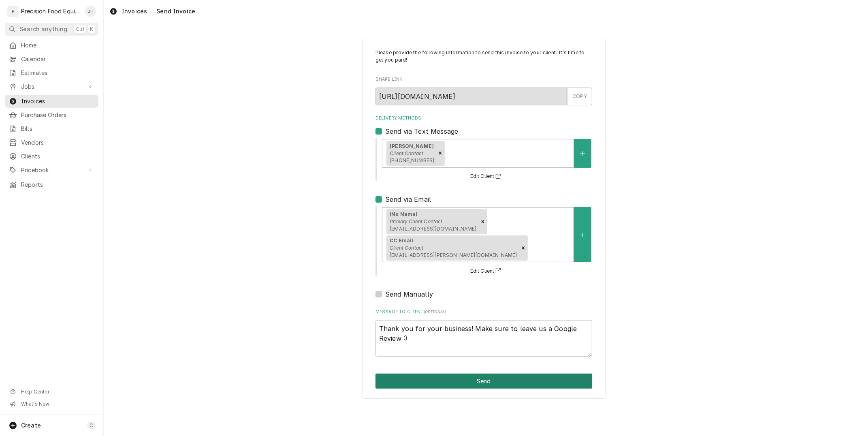
click at [503, 373] on button "Send" at bounding box center [483, 380] width 217 height 15
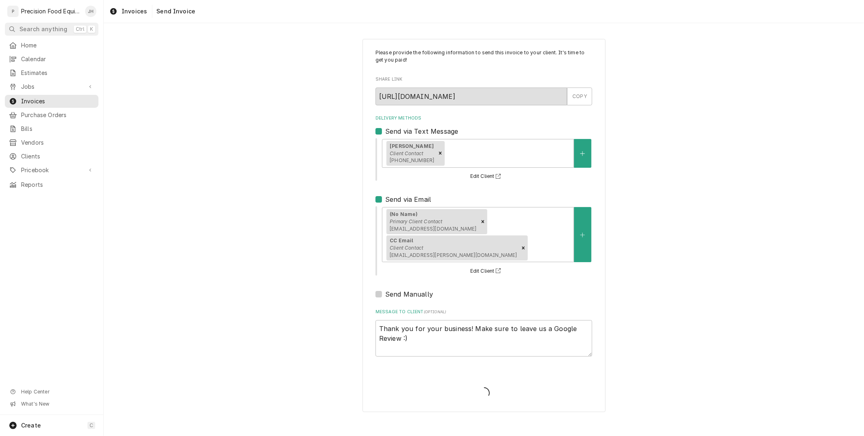
type textarea "x"
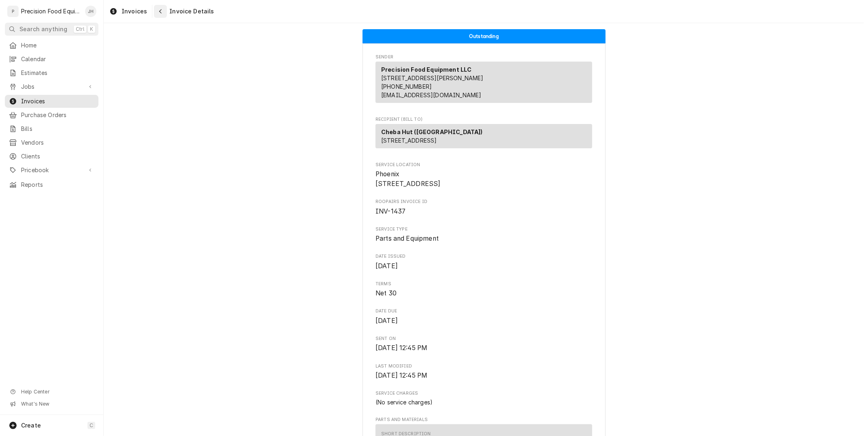
click at [154, 13] on button "Navigate back" at bounding box center [160, 11] width 13 height 13
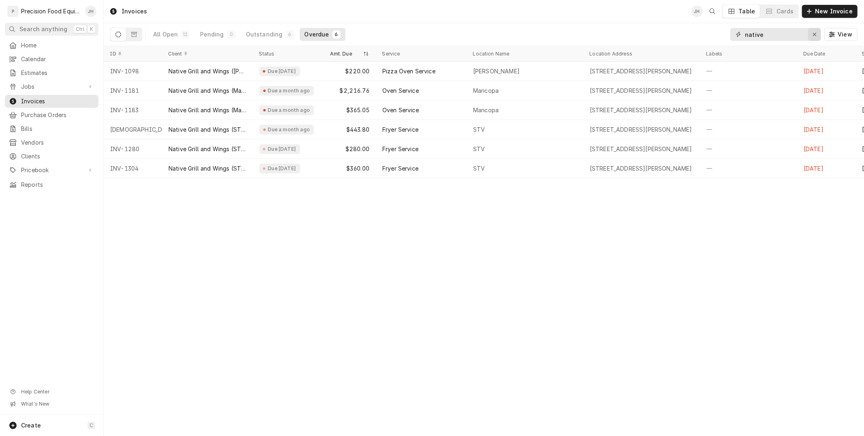
click at [817, 33] on div "Erase input" at bounding box center [814, 34] width 8 height 8
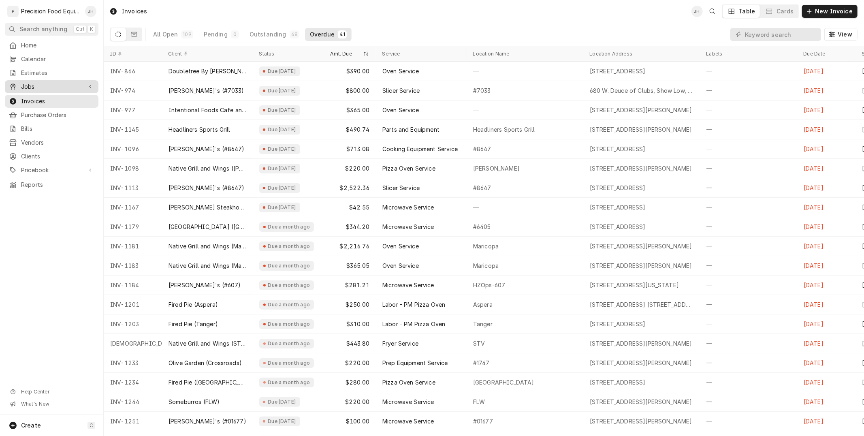
click at [46, 90] on span "Jobs" at bounding box center [51, 87] width 61 height 8
click at [48, 104] on span "Jobs" at bounding box center [57, 100] width 73 height 8
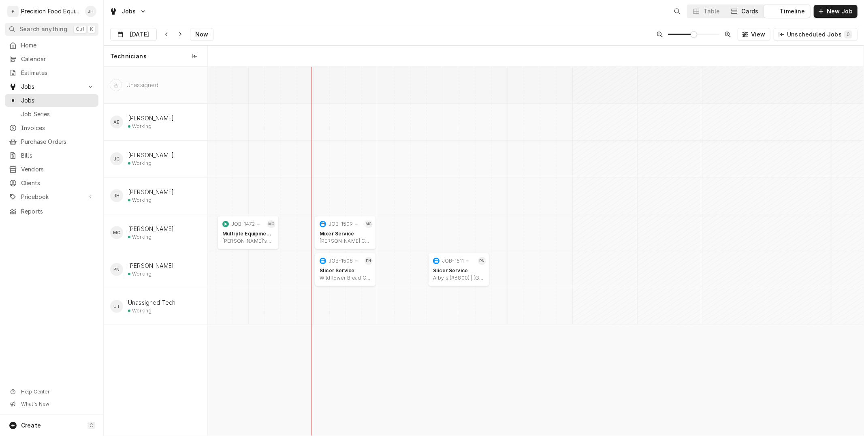
scroll to position [0, 12997]
click at [762, 9] on button "Cards" at bounding box center [744, 11] width 38 height 13
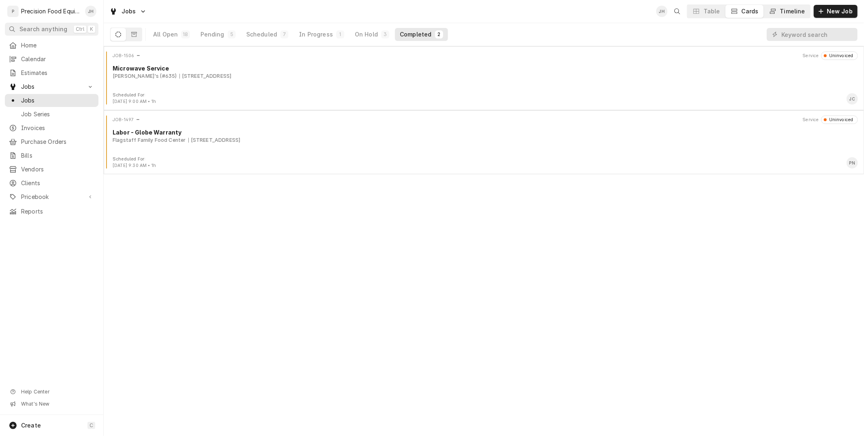
click at [791, 7] on div "Timeline" at bounding box center [792, 11] width 25 height 8
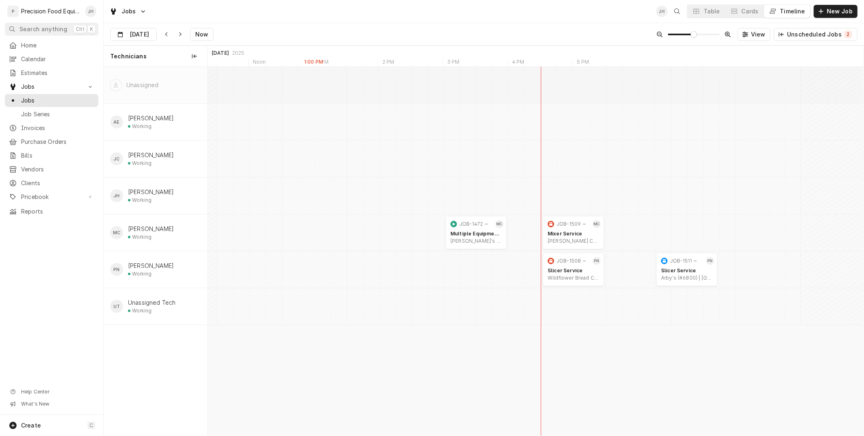
scroll to position [0, 12769]
click at [845, 7] on span "New Job" at bounding box center [839, 11] width 29 height 8
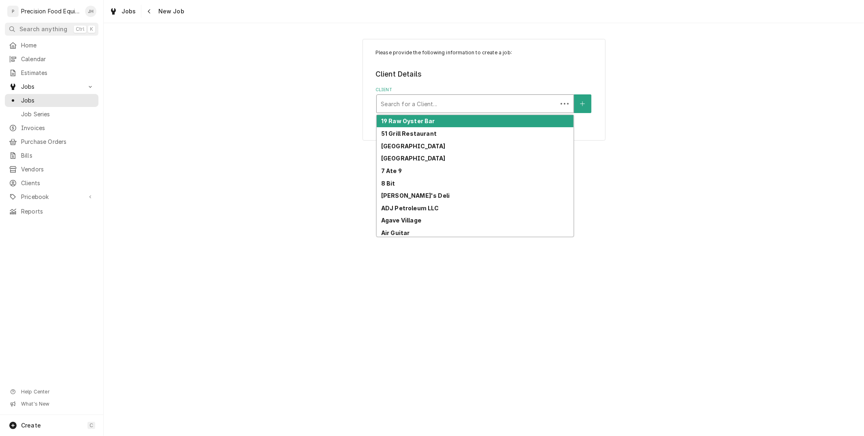
click at [435, 103] on div "Client" at bounding box center [467, 103] width 172 height 15
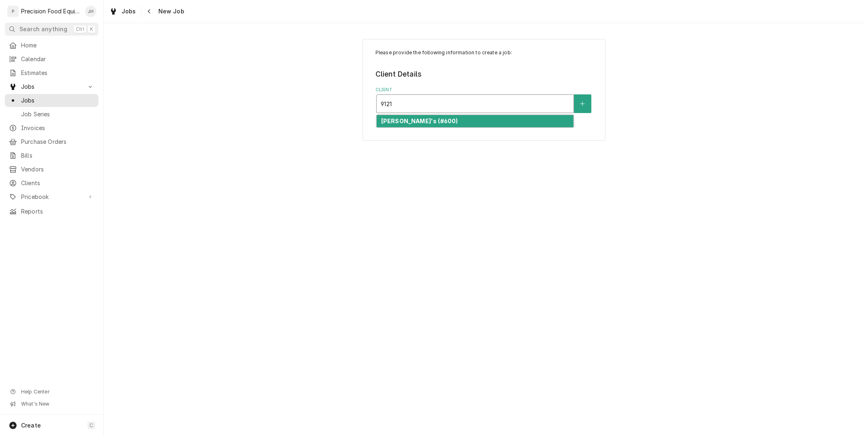
type input "9121"
click at [408, 100] on div "Client" at bounding box center [475, 103] width 189 height 15
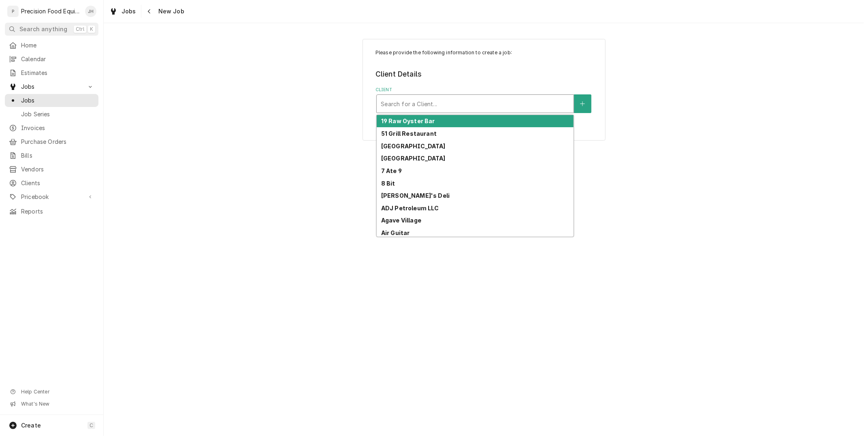
click at [408, 100] on div "Client" at bounding box center [475, 103] width 189 height 15
drag, startPoint x: 386, startPoint y: 31, endPoint x: 285, endPoint y: -32, distance: 119.3
click at [285, 0] on html "P Precision Food Equipment LLC JH Search anything Ctrl K Home Calendar Estimate…" at bounding box center [432, 218] width 864 height 436
click at [466, 101] on div "Client" at bounding box center [475, 103] width 189 height 15
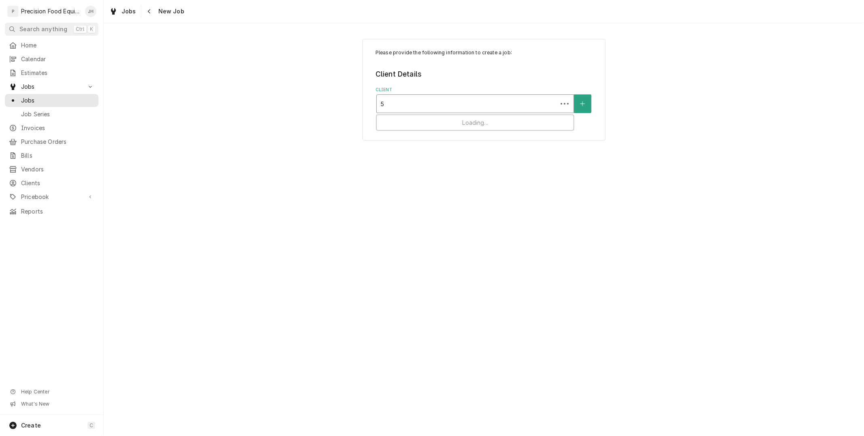
type input "58"
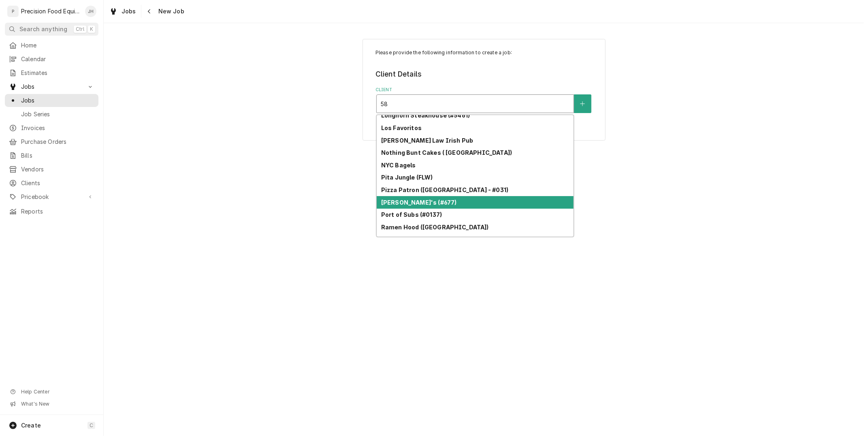
scroll to position [295, 0]
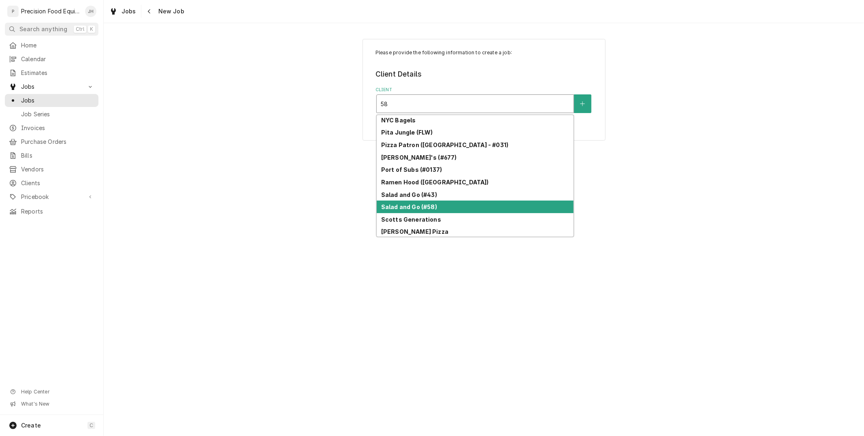
click at [475, 200] on div "Salad and Go (#58)" at bounding box center [475, 206] width 197 height 13
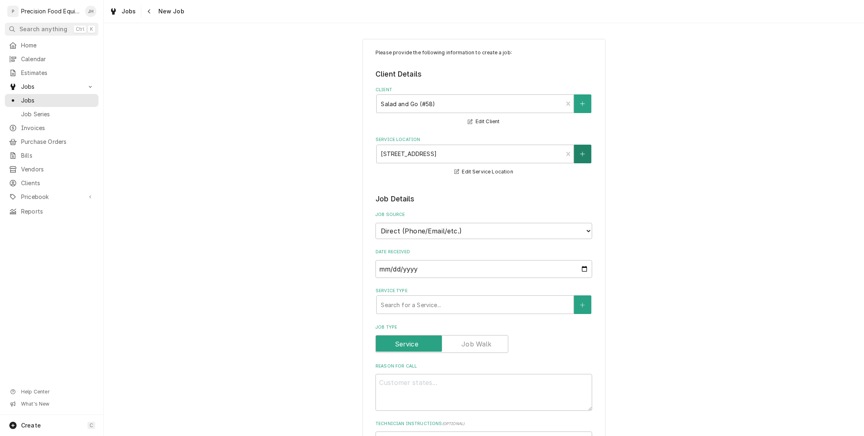
click at [578, 158] on button "Service Location" at bounding box center [582, 154] width 17 height 19
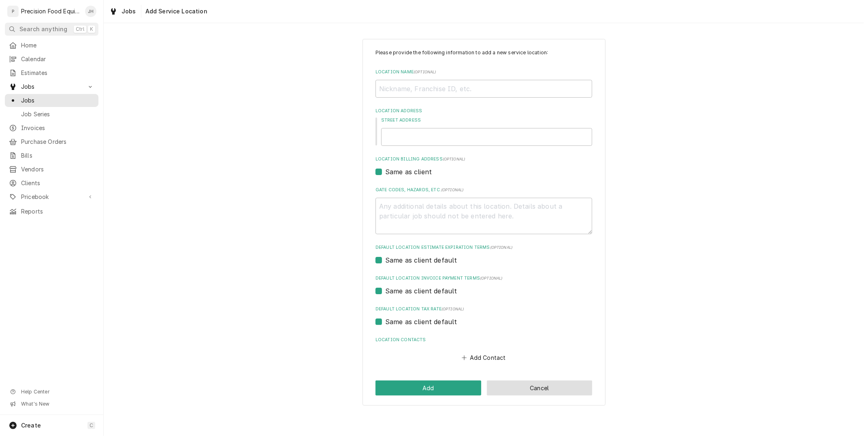
click at [511, 387] on button "Cancel" at bounding box center [540, 387] width 106 height 15
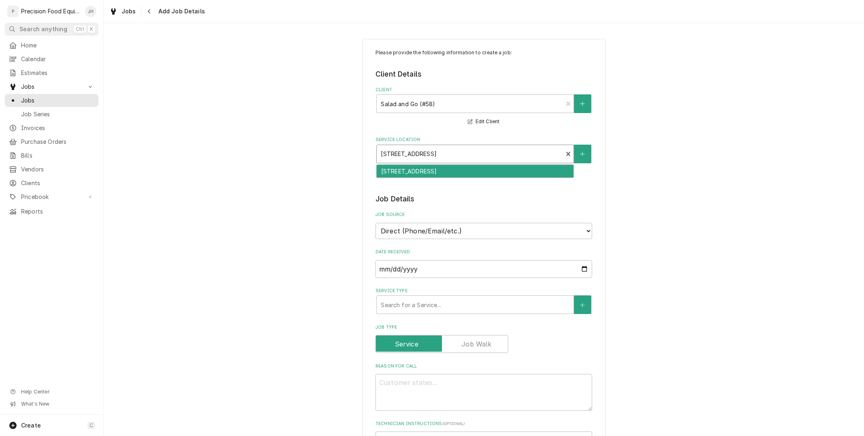
click at [430, 155] on div "Service Location" at bounding box center [470, 154] width 178 height 15
click at [445, 156] on div "Service Location" at bounding box center [470, 154] width 178 height 15
click at [495, 170] on button "Edit Service Location" at bounding box center [483, 172] width 61 height 10
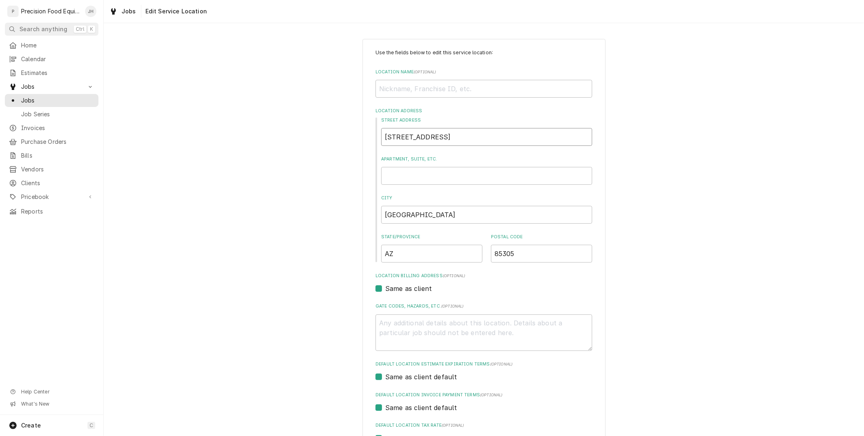
click at [390, 136] on input "9151 W Glendale Ave" at bounding box center [486, 137] width 211 height 18
type textarea "x"
type input "911 W Glendale Ave"
type textarea "x"
type input "9121 W Glendale Ave"
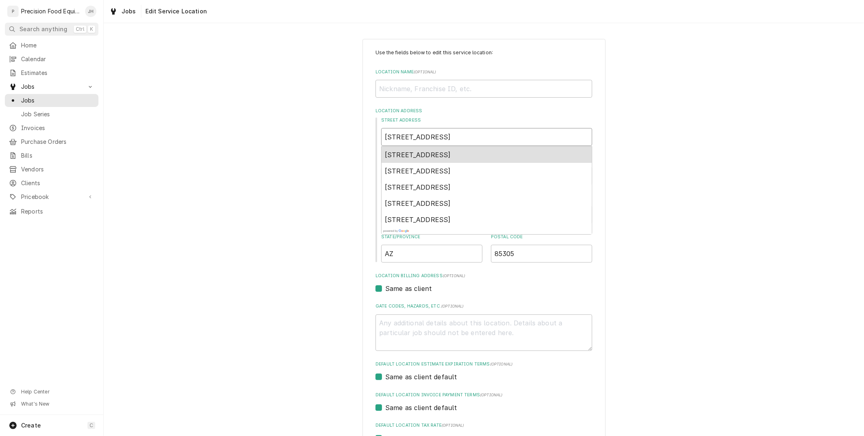
click at [430, 158] on div "9121 West Glendale Avenue, Glendale, AZ, USA" at bounding box center [486, 155] width 210 height 16
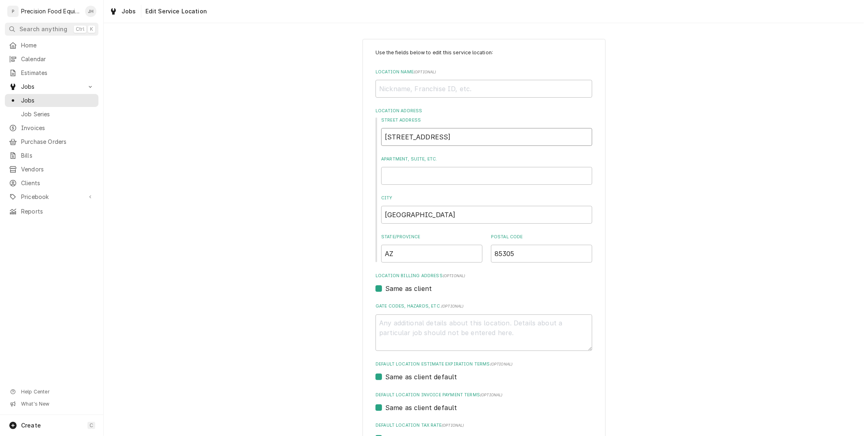
type textarea "x"
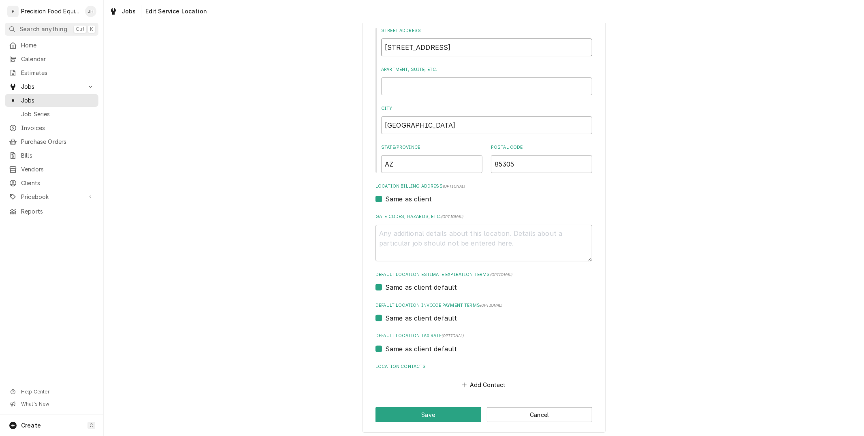
scroll to position [93, 0]
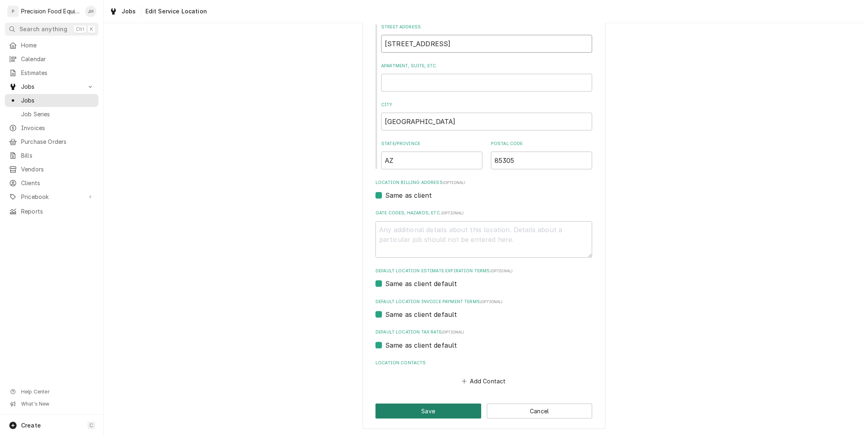
type input "9121 W Glendale Ave"
click at [462, 410] on button "Save" at bounding box center [428, 410] width 106 height 15
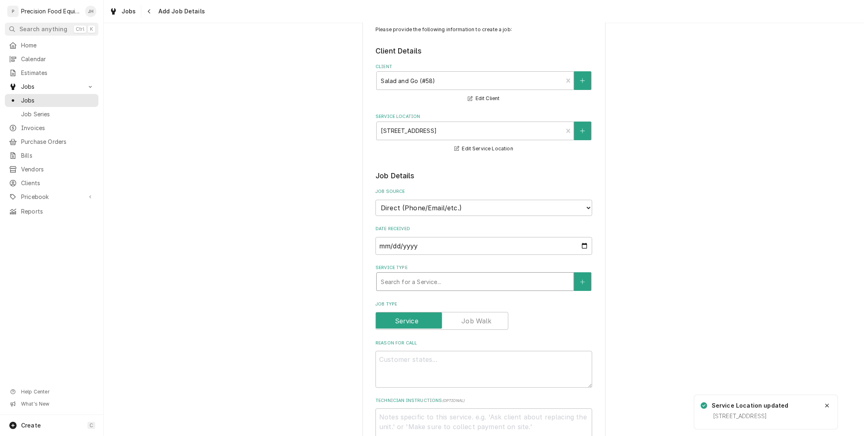
scroll to position [45, 0]
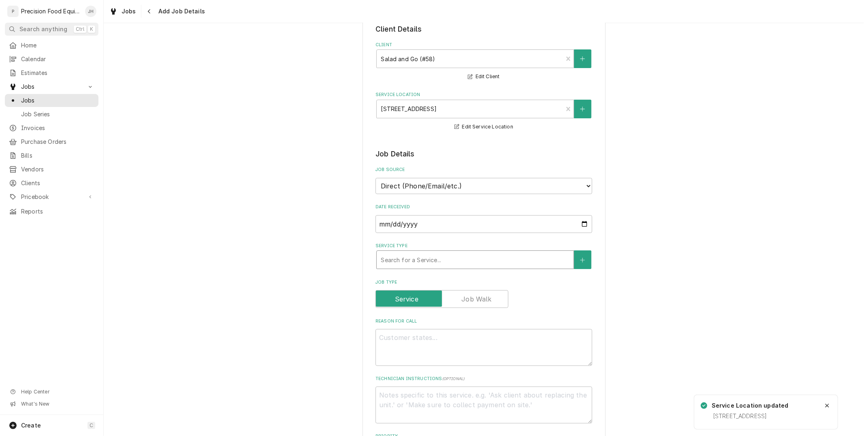
click at [436, 253] on div "Service Type" at bounding box center [475, 259] width 189 height 15
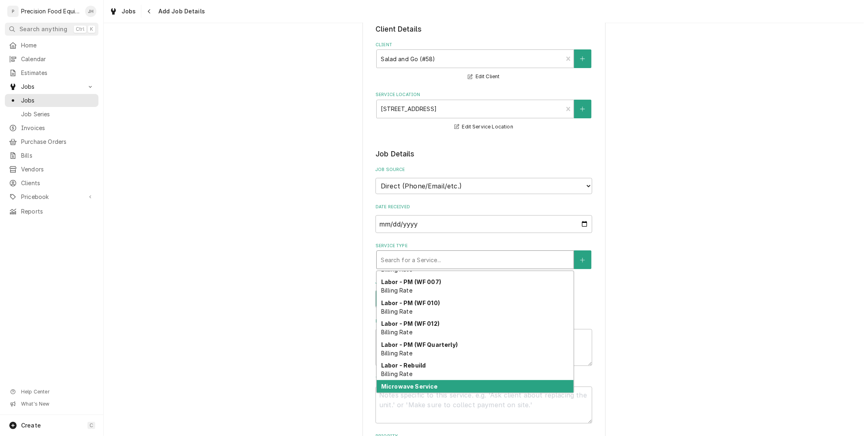
scroll to position [279, 0]
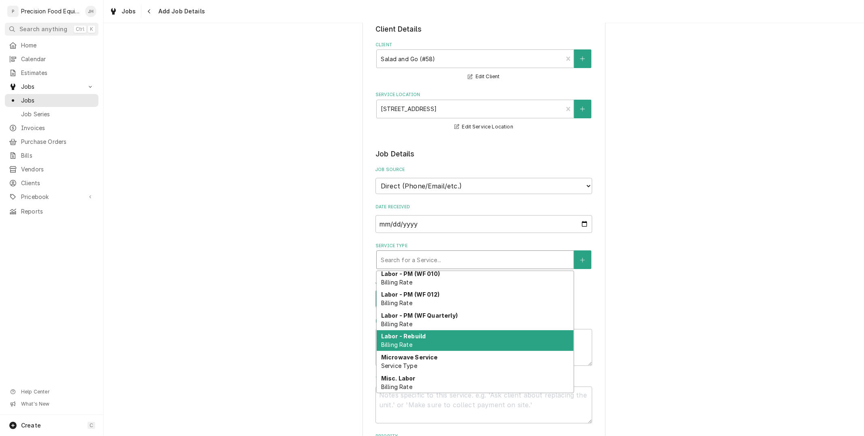
click at [436, 349] on div "Cooking Equipment Service Service Type Fryer Service Service Type In-Shop Repai…" at bounding box center [475, 331] width 197 height 121
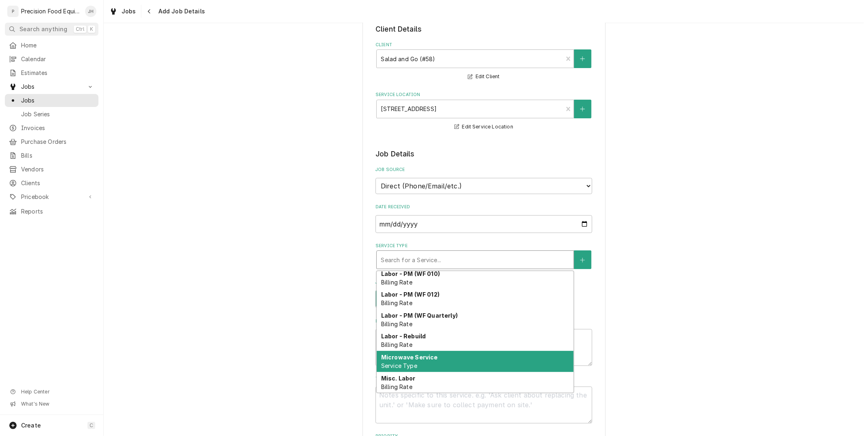
click at [438, 355] on div "Microwave Service Service Type" at bounding box center [475, 361] width 197 height 21
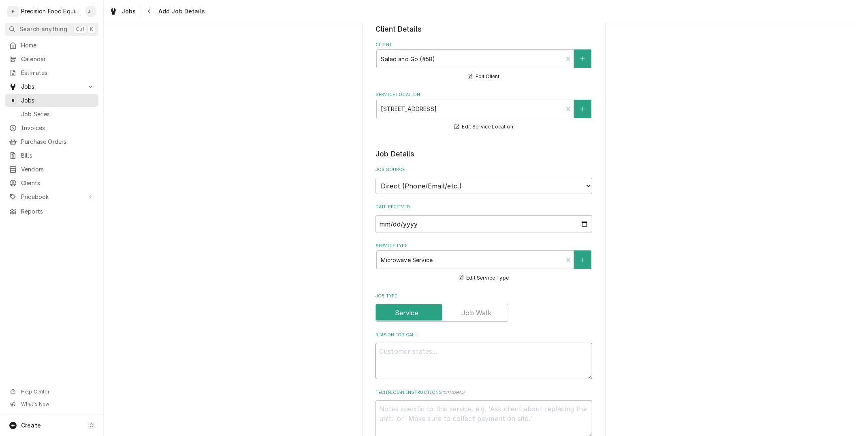
click at [444, 343] on textarea "Reason For Call" at bounding box center [483, 361] width 217 height 36
paste textarea "9121 W Glendale Ave Glendale, AZ 85305, US"
type textarea "x"
type textarea "9121 W Glendale Ave Glendale, AZ 85305, US"
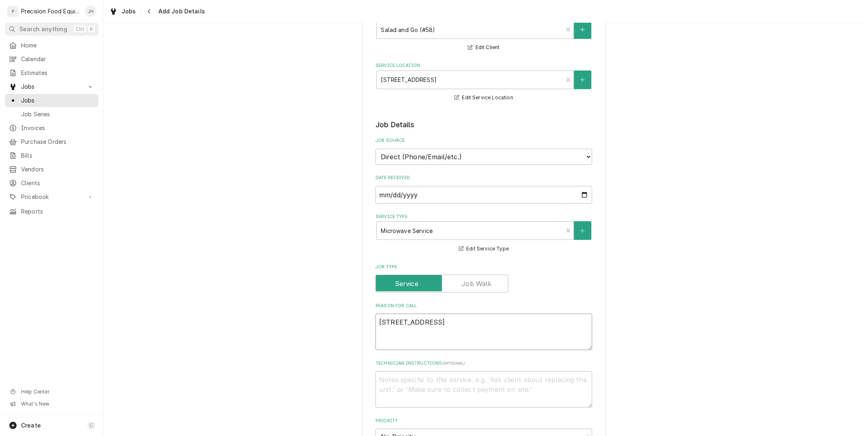
scroll to position [90, 0]
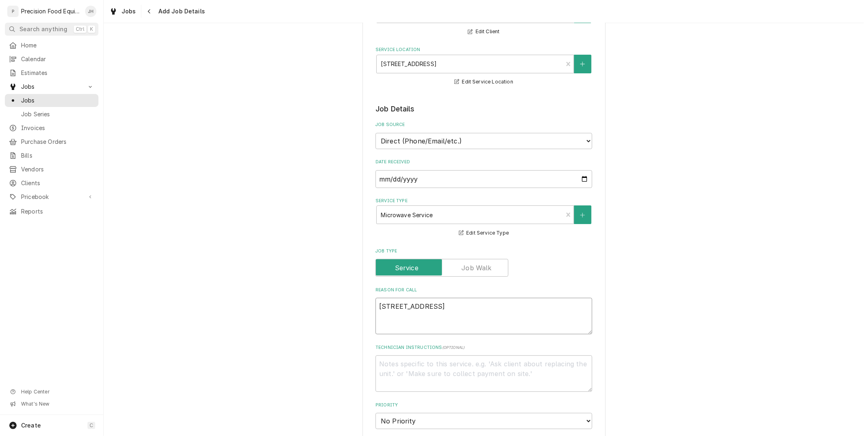
drag, startPoint x: 373, startPoint y: 305, endPoint x: 496, endPoint y: 358, distance: 134.2
click at [496, 357] on fieldset "Job Details Job Source Direct (Phone/Email/etc.) Service Channel Corrigo Ecotra…" at bounding box center [483, 412] width 217 height 616
type textarea "x"
click at [427, 312] on textarea "Reason For Call" at bounding box center [483, 316] width 217 height 36
paste textarea "Inside liner needs replacing"
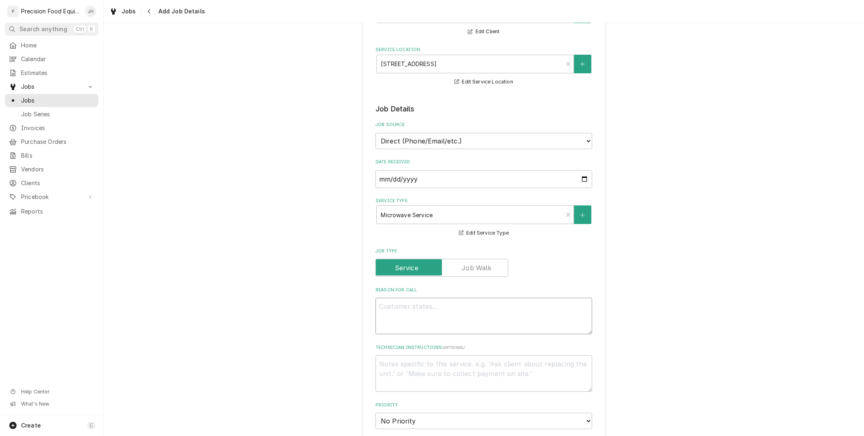
type textarea "x"
type textarea "Inside liner needs replacing"
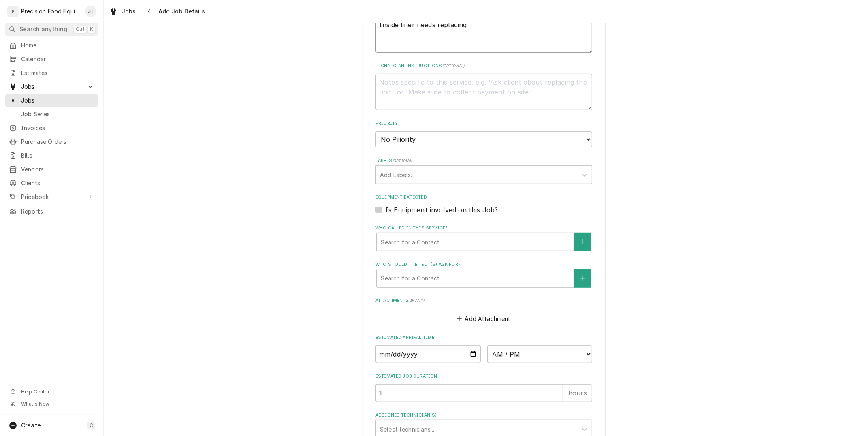
type textarea "x"
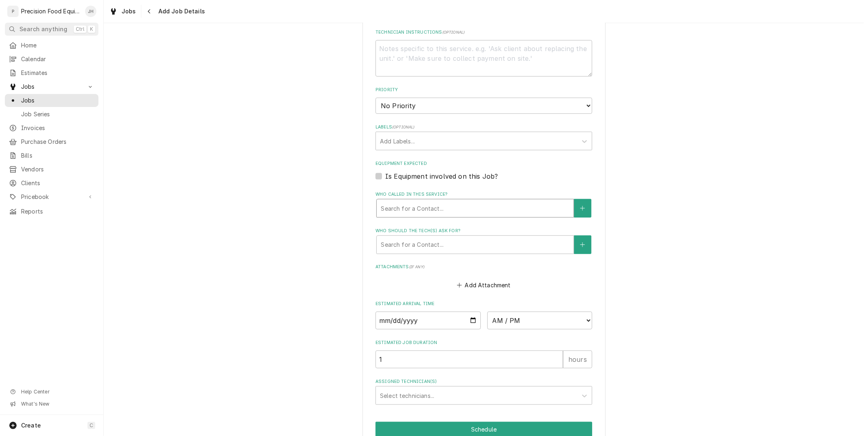
type textarea "Inside liner needs replacing"
click at [464, 207] on div "Who called in this service?" at bounding box center [475, 208] width 189 height 15
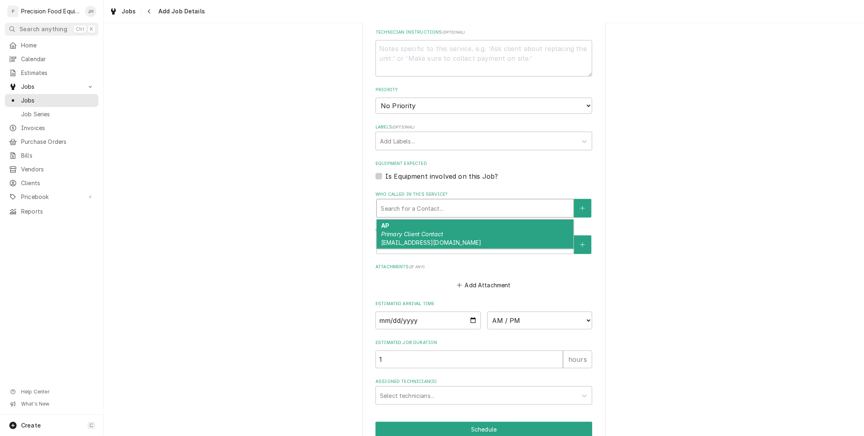
click at [464, 226] on div "AP Primary Client Contact invoices@saladandgo.com" at bounding box center [475, 234] width 197 height 30
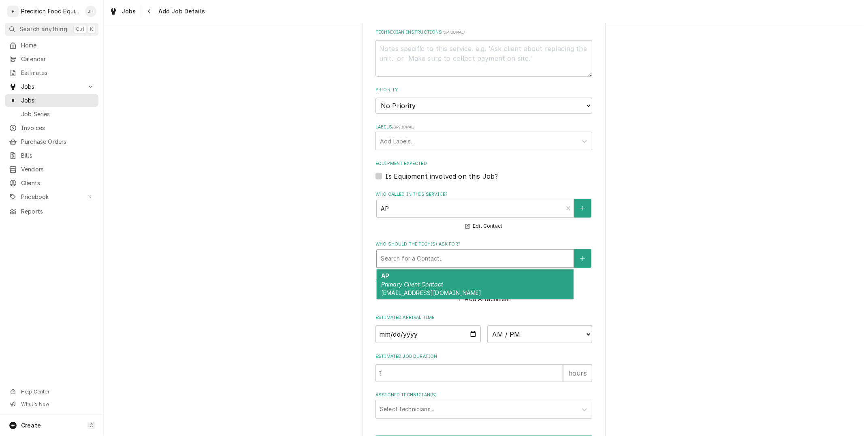
click at [458, 261] on div "Who should the tech(s) ask for?" at bounding box center [475, 258] width 189 height 15
click at [458, 273] on div "AP Primary Client Contact invoices@saladandgo.com" at bounding box center [475, 284] width 197 height 30
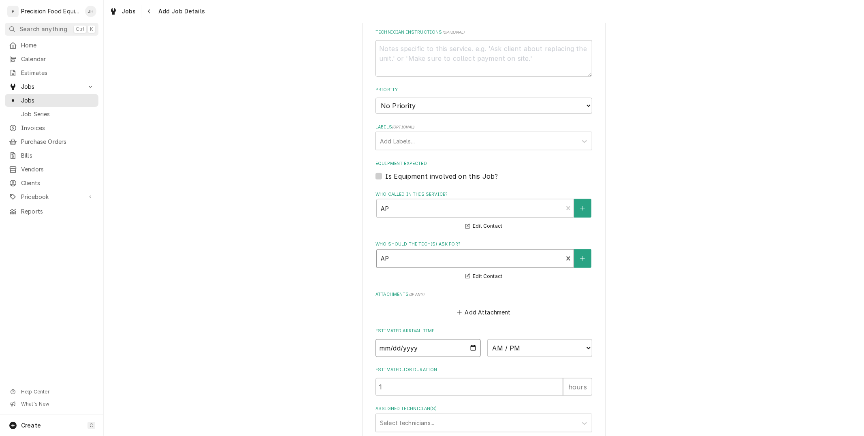
click at [468, 343] on input "Date" at bounding box center [427, 348] width 105 height 18
type textarea "x"
type input "2025-09-26"
type textarea "x"
click at [557, 344] on select "AM / PM 6:00 AM 6:15 AM 6:30 AM 6:45 AM 7:00 AM 7:15 AM 7:30 AM 7:45 AM 8:00 AM…" at bounding box center [539, 348] width 105 height 18
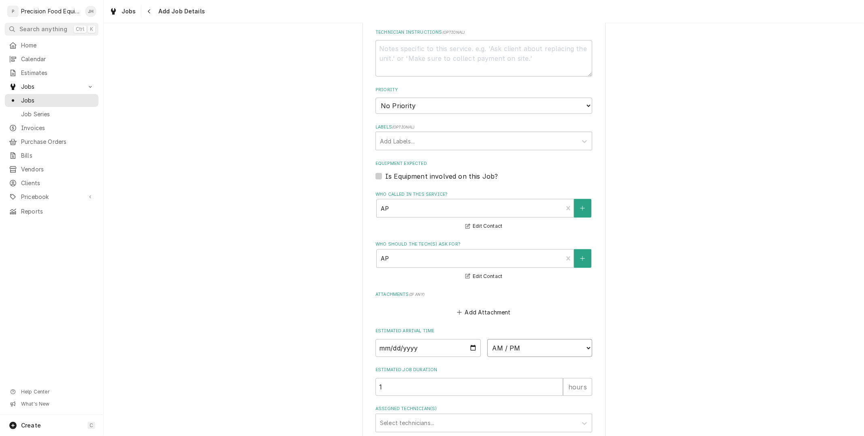
select select "08:00:00"
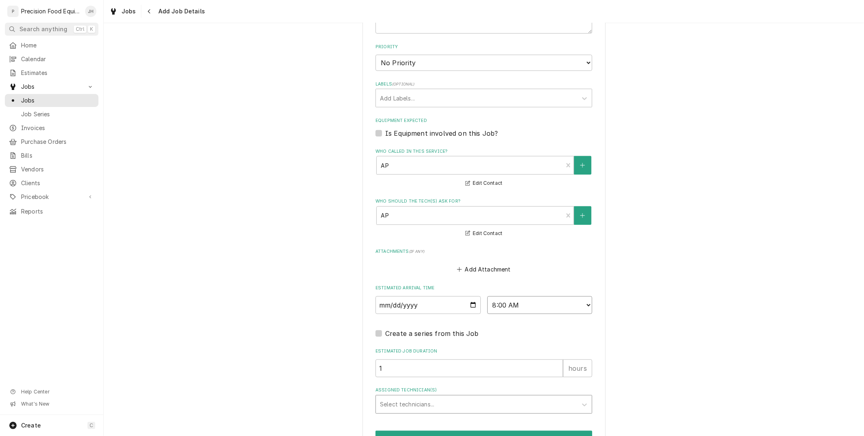
scroll to position [493, 0]
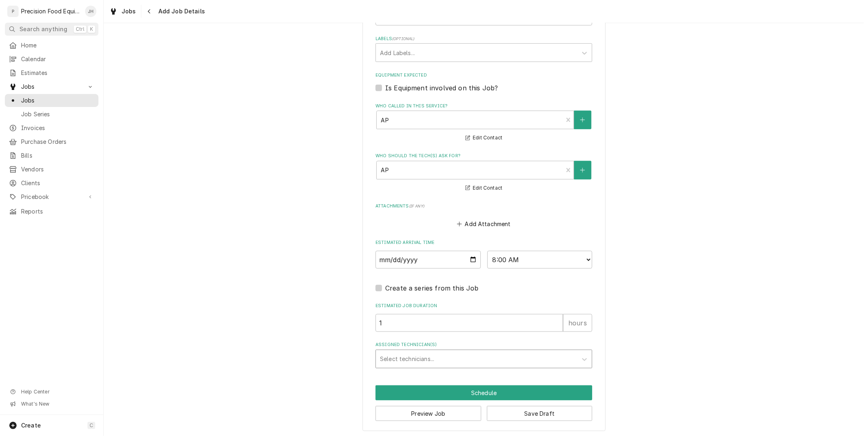
click at [448, 353] on div "Assigned Technician(s)" at bounding box center [476, 358] width 193 height 15
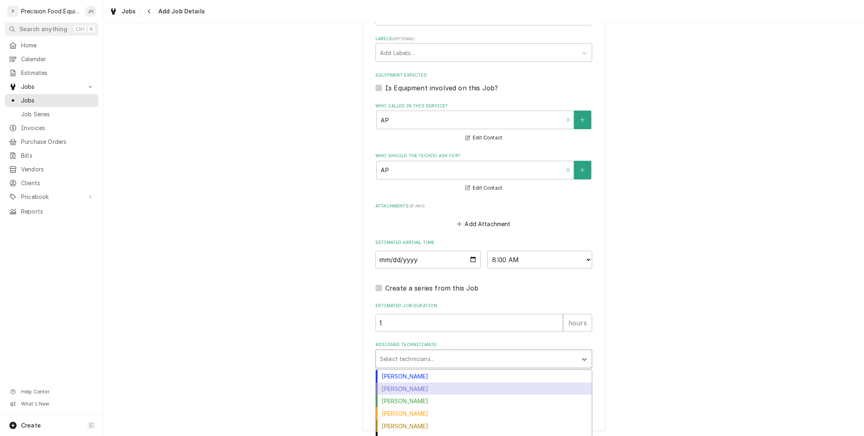
click at [439, 387] on div "[PERSON_NAME]" at bounding box center [484, 388] width 216 height 13
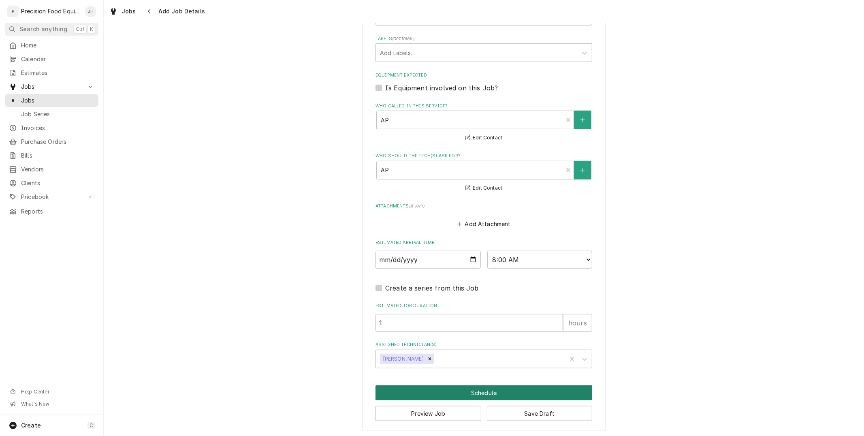
click at [489, 390] on button "Schedule" at bounding box center [483, 392] width 217 height 15
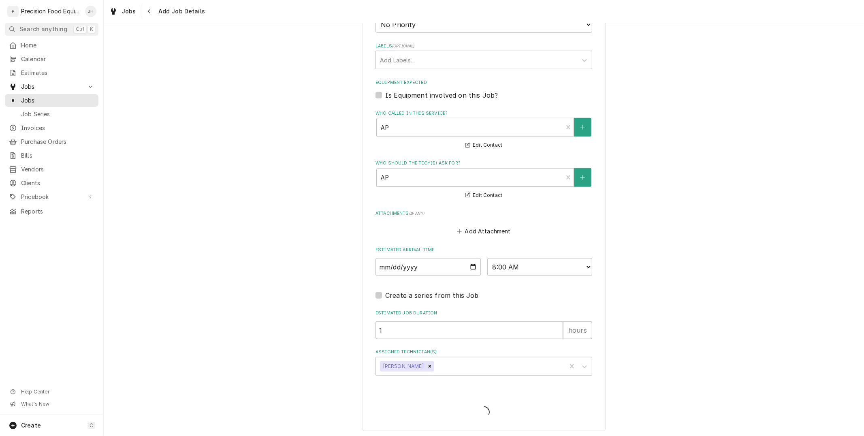
type textarea "x"
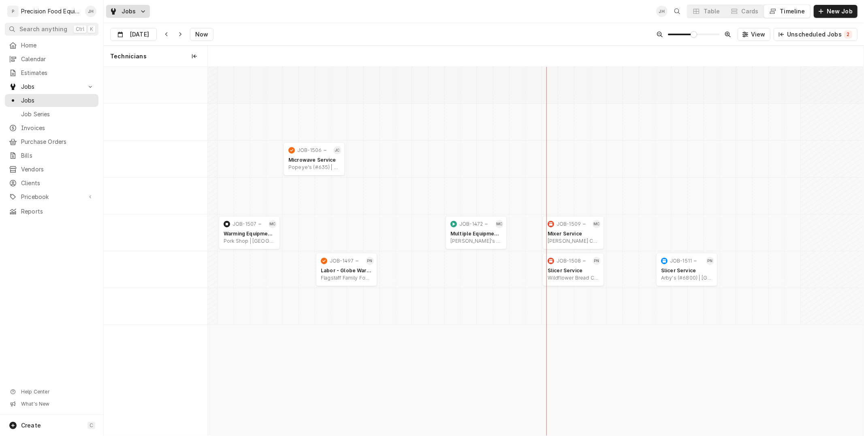
scroll to position [0, 12996]
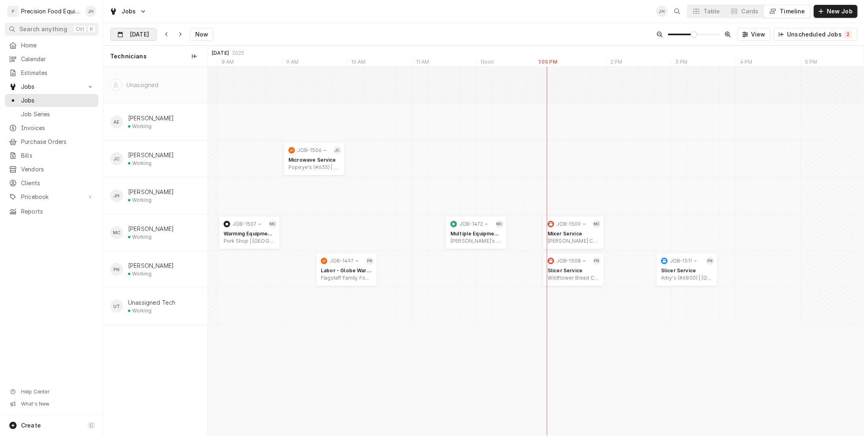
click at [147, 36] on div "Dynamic Content Wrapper" at bounding box center [150, 34] width 11 height 13
click at [191, 128] on div "26" at bounding box center [190, 130] width 11 height 11
type input "[DATE]"
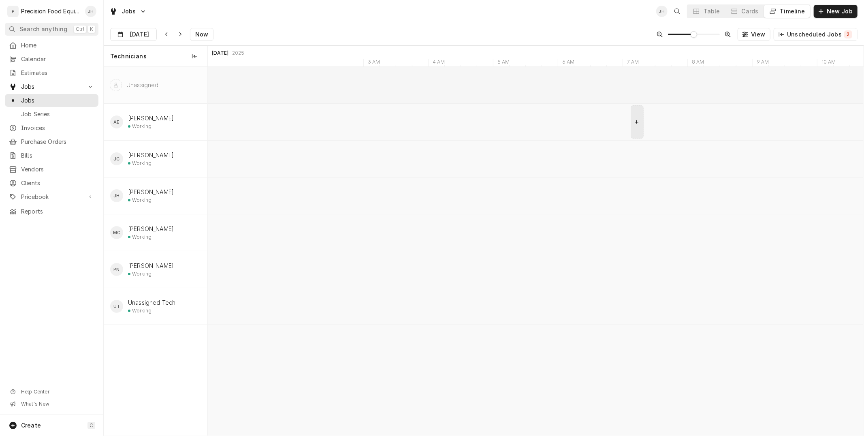
scroll to position [0, 14240]
click at [565, 159] on div "Microwave Service" at bounding box center [559, 160] width 51 height 6
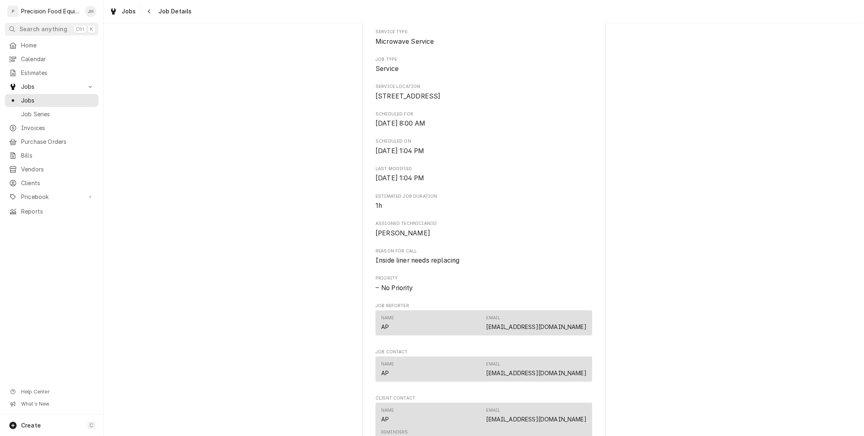
scroll to position [379, 0]
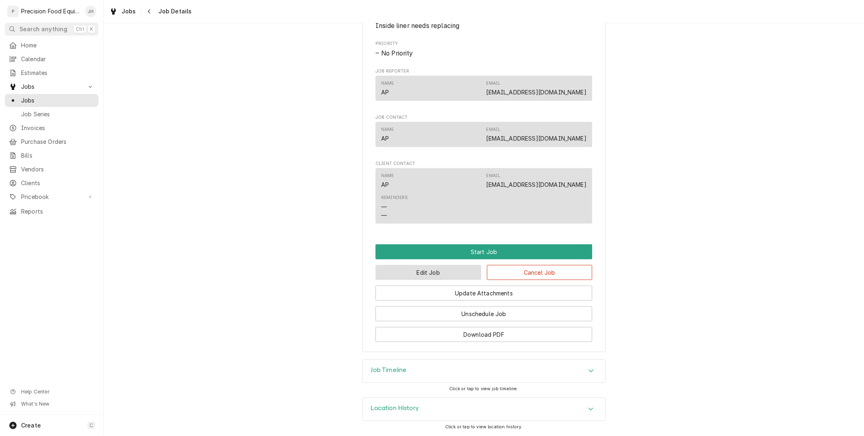
click at [472, 277] on button "Edit Job" at bounding box center [428, 272] width 106 height 15
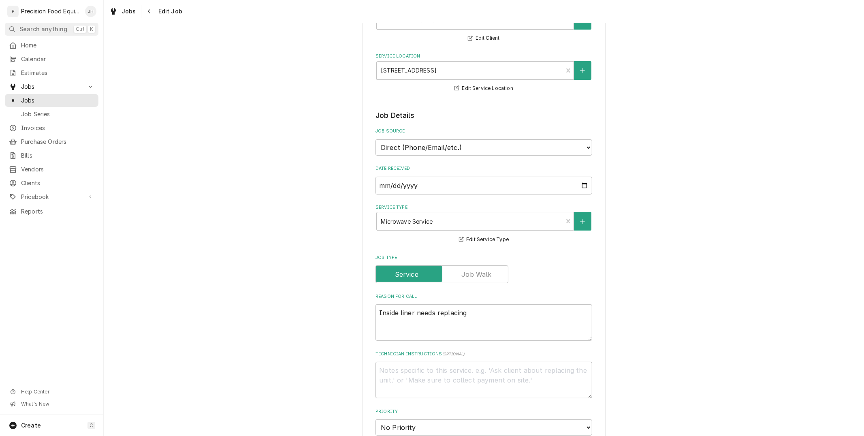
scroll to position [180, 0]
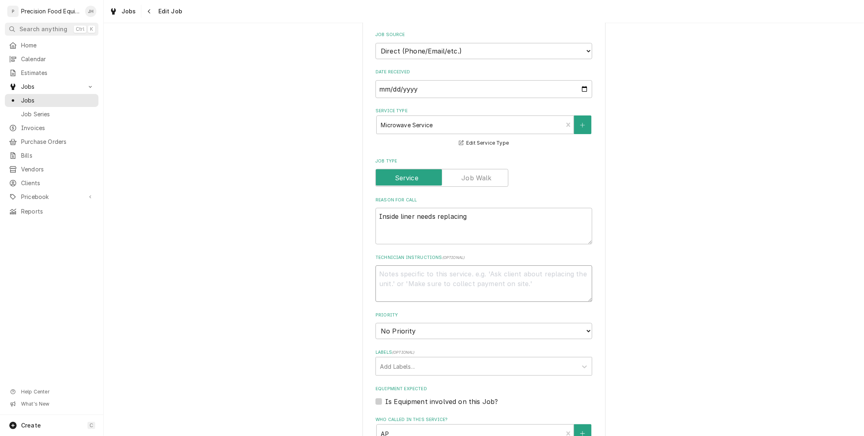
click at [418, 270] on textarea "Technician Instructions ( optional )" at bounding box center [483, 283] width 217 height 36
paste textarea "[PHONE_NUMBER], [PHONE_NUMBER]"
type textarea "x"
type textarea "[PHONE_NUMBER], [PHONE_NUMBER]"
click at [377, 270] on textarea "[PHONE_NUMBER], [PHONE_NUMBER]" at bounding box center [483, 283] width 217 height 36
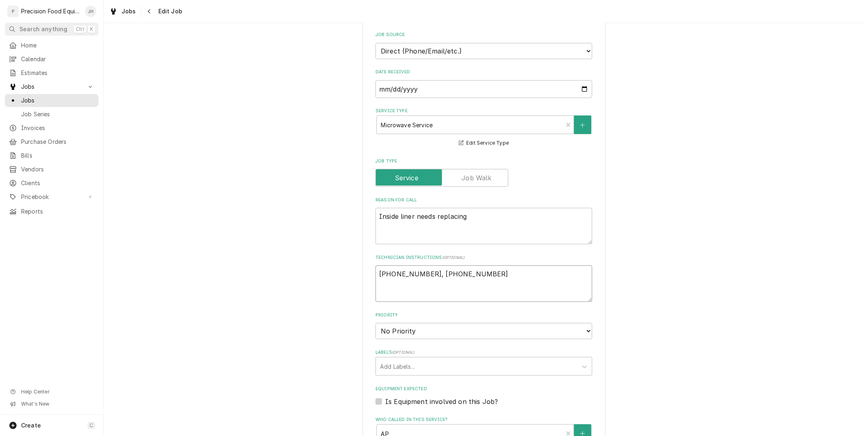
type textarea "x"
type textarea "c516-500-7776, [PHONE_NUMBER]"
type textarea "x"
type textarea "cal516-500-7776, [PHONE_NUMBER]"
type textarea "x"
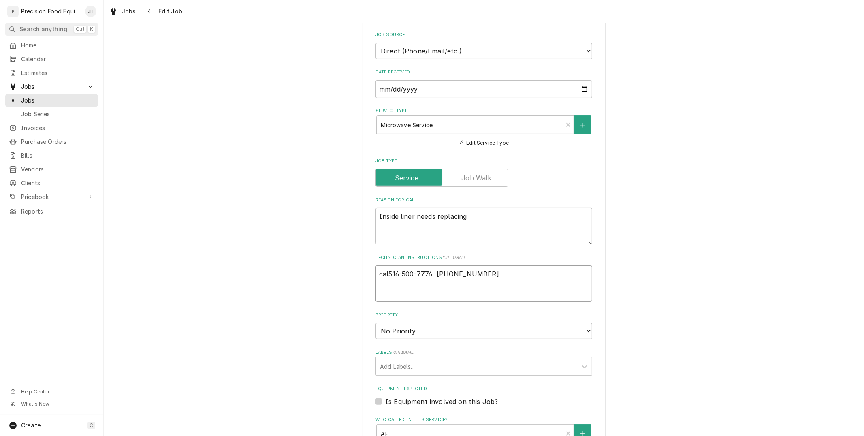
type textarea "call516-500-7776, [PHONE_NUMBER]"
type textarea "x"
type textarea "call [PHONE_NUMBER], [PHONE_NUMBER]"
click at [481, 270] on textarea "call [PHONE_NUMBER], [PHONE_NUMBER]" at bounding box center [483, 283] width 217 height 36
type textarea "x"
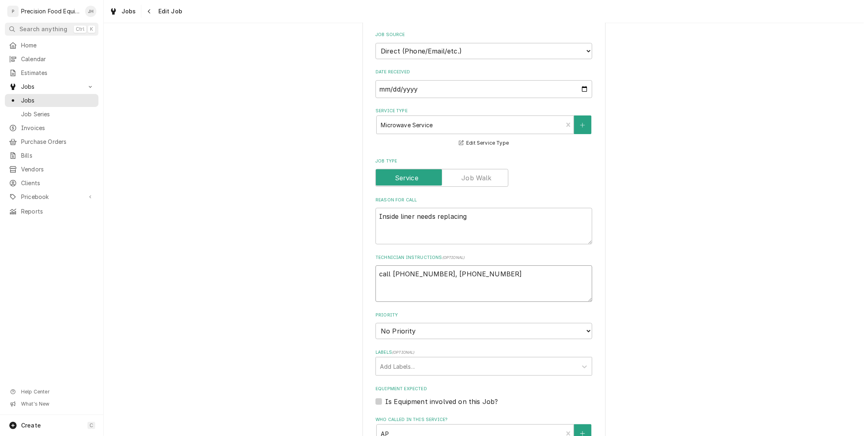
type textarea "call 516-500-7776, 516-200-3363"
type textarea "x"
type textarea "call 516-500-7776, 516-200-3363 P"
type textarea "x"
type textarea "call 516-500-7776, 516-200-3363 Pi"
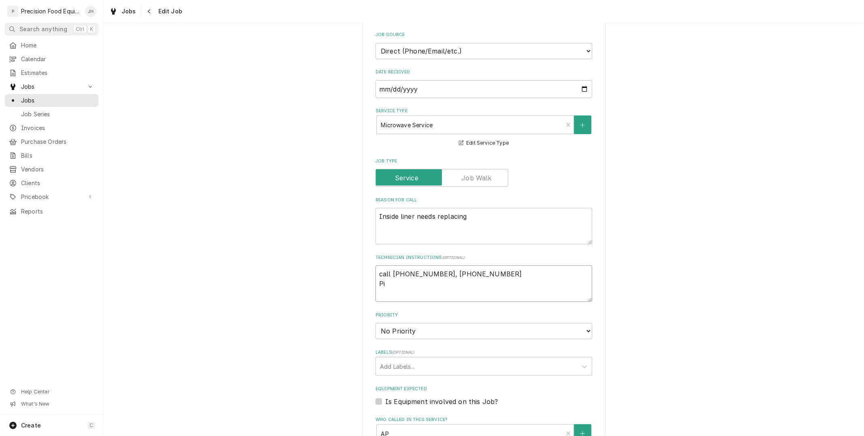
type textarea "x"
type textarea "call 516-500-7776, 516-200-3363 Pin"
type textarea "x"
type textarea "call 516-500-7776, 516-200-3363 Pin"
type textarea "x"
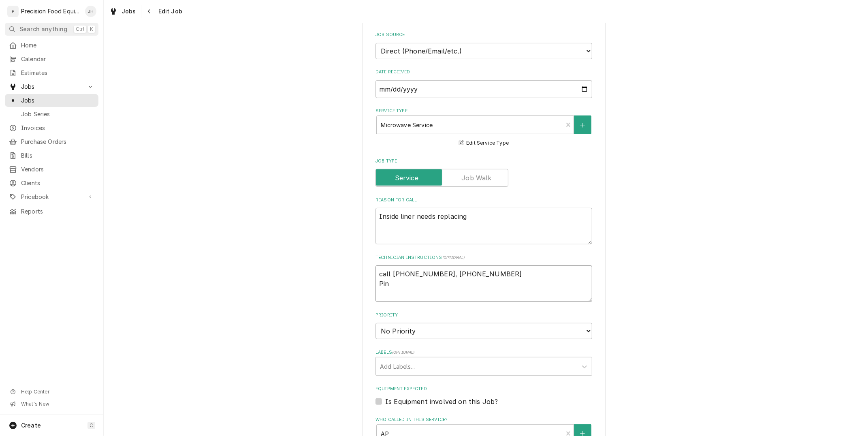
type textarea "call 516-500-7776, 516-200-3363 Pin 2"
type textarea "x"
type textarea "call 516-500-7776, 516-200-3363 Pin 21"
type textarea "x"
type textarea "call 516-500-7776, 516-200-3363 Pin 213"
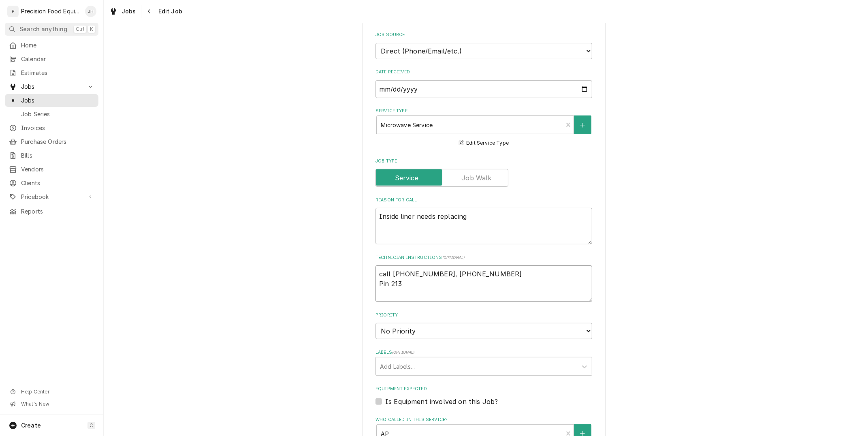
type textarea "x"
type textarea "call 516-500-7776, 516-200-3363 Pin 2136"
type textarea "x"
type textarea "call 516-500-7776, 516-200-3363 Pin 21368"
type textarea "x"
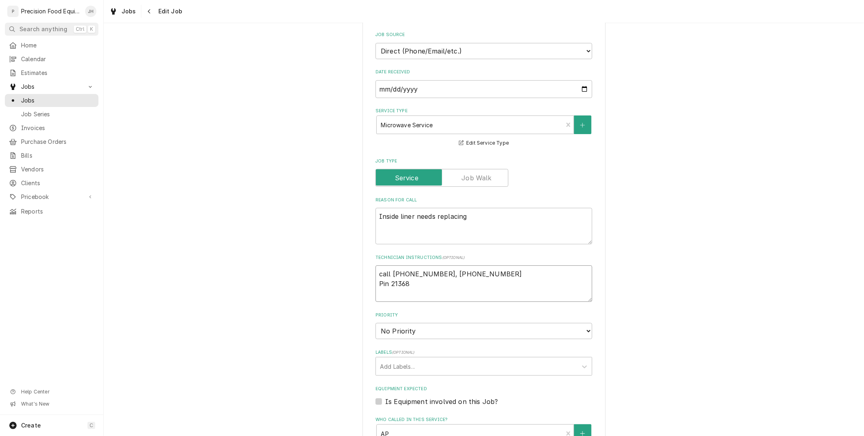
type textarea "call 516-500-7776, 516-200-3363 Pin 213684"
type textarea "x"
type textarea "call 516-500-7776, 516-200-3363 Pin 2136843"
type textarea "x"
type textarea "call 516-500-7776, 516-200-3363 Pin 2136843"
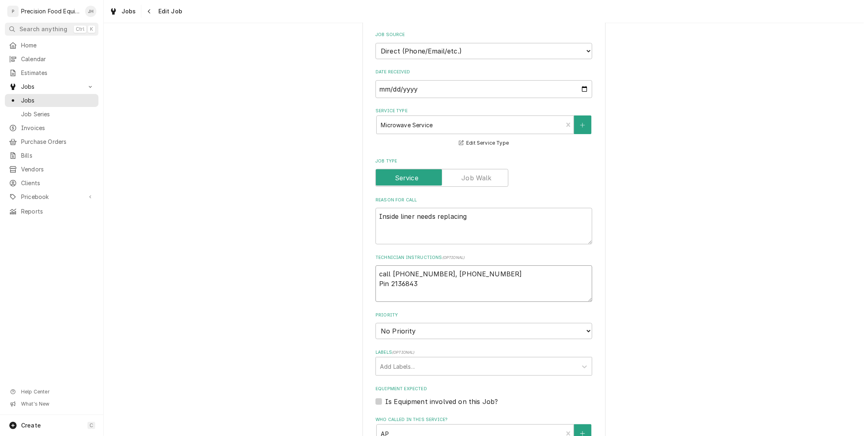
type textarea "x"
type textarea "call 516-500-7776, 516-200-3363 Pin 2136843 t"
type textarea "x"
type textarea "call 516-500-7776, 516-200-3363 Pin 2136843 tr"
type textarea "x"
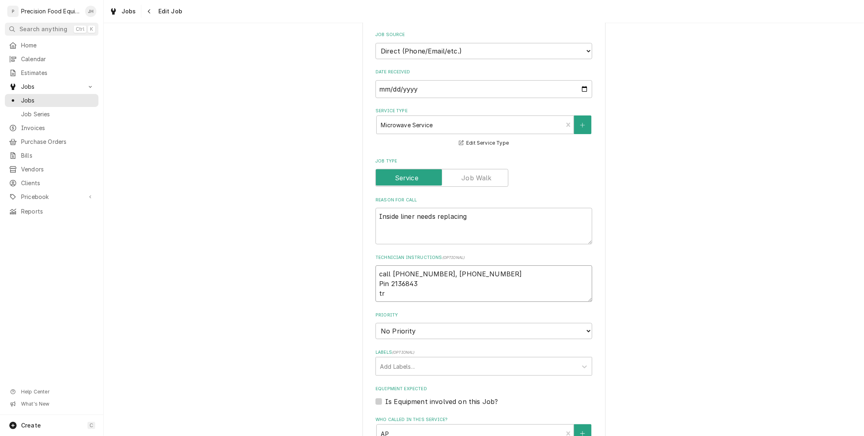
type textarea "call 516-500-7776, 516-200-3363 Pin 2136843 tra"
type textarea "x"
type textarea "call 516-500-7776, 516-200-3363 Pin 2136843 trac"
type textarea "x"
type textarea "call 516-500-7776, 516-200-3363 Pin 2136843 track"
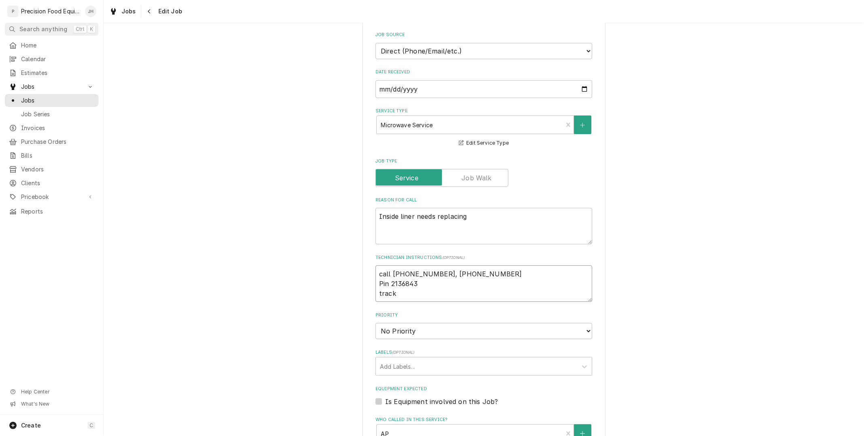
type textarea "x"
type textarea "call 516-500-7776, 516-200-3363 Pin 2136843 tracki"
type textarea "x"
type textarea "call 516-500-7776, 516-200-3363 Pin 2136843 trackin"
type textarea "x"
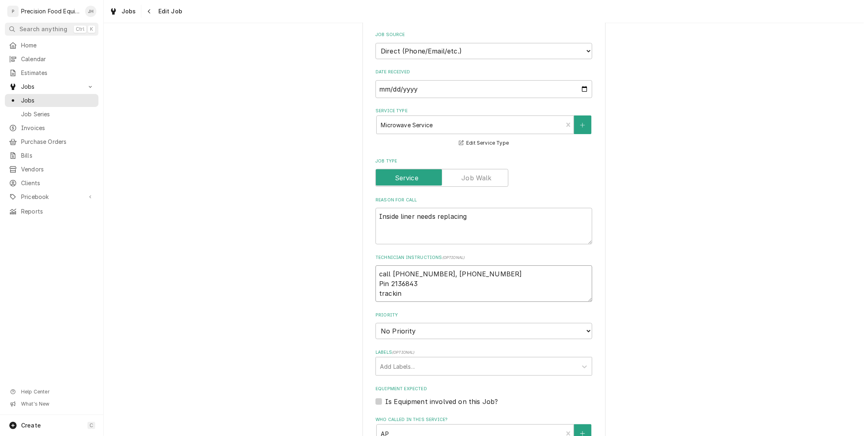
type textarea "call 516-500-7776, 516-200-3363 Pin 2136843 tracking"
type textarea "x"
type textarea "call 516-500-7776, 516-200-3363 Pin 2136843 tracking"
type textarea "x"
type textarea "call 516-500-7776, 516-200-3363 Pin 2136843 tracking 3"
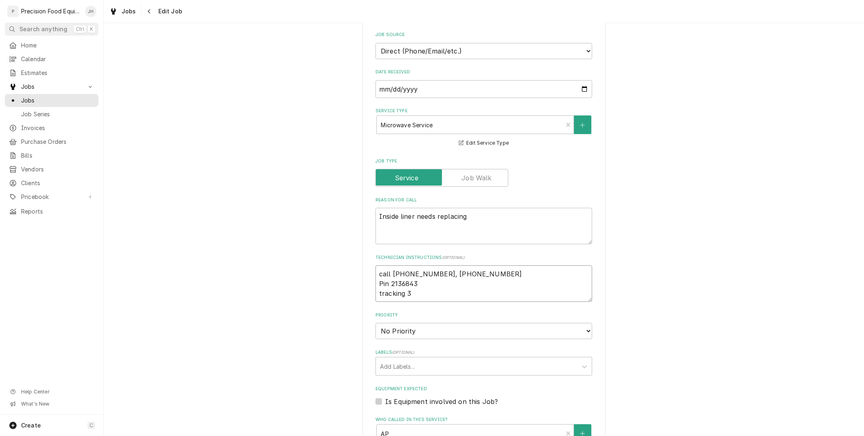
type textarea "x"
type textarea "call 516-500-7776, 516-200-3363 Pin 2136843 tracking 32"
type textarea "x"
type textarea "call 516-500-7776, 516-200-3363 Pin 2136843 tracking 326"
type textarea "x"
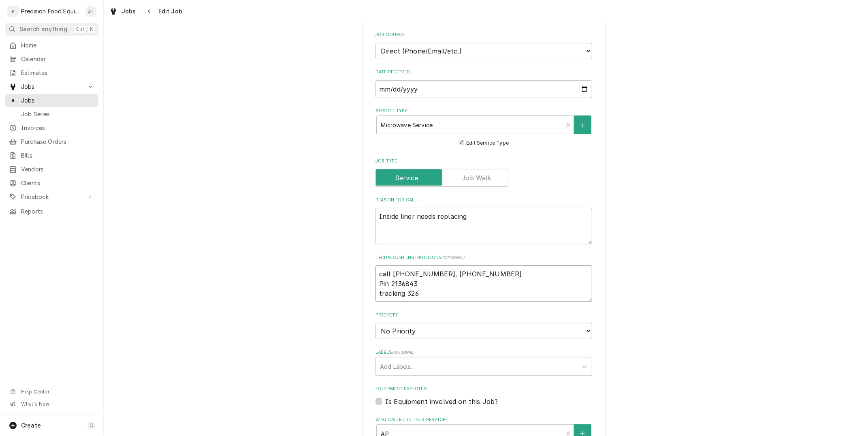
type textarea "call 516-500-7776, 516-200-3363 Pin 2136843 tracking 3268"
type textarea "x"
type textarea "call 516-500-7776, 516-200-3363 Pin 2136843 tracking 32685"
type textarea "x"
type textarea "call 516-500-7776, 516-200-3363 Pin 2136843 tracking 326850"
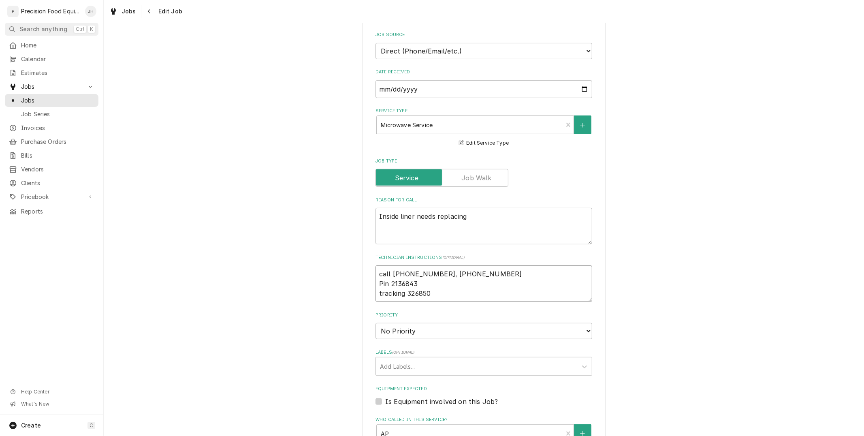
type textarea "x"
type textarea "call 516-500-7776, 516-200-3363 Pin 2136843 tracking 3268501"
type textarea "x"
type textarea "call 516-500-7776, 516-200-3363 Pin 2136843 tracking 32685015"
type textarea "x"
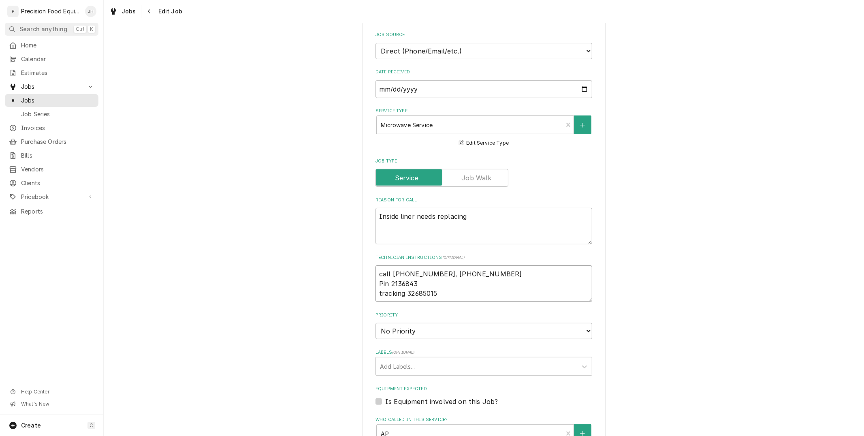
type textarea "call 516-500-7776, 516-200-3363 Pin 2136843 tracking 326850154"
type textarea "x"
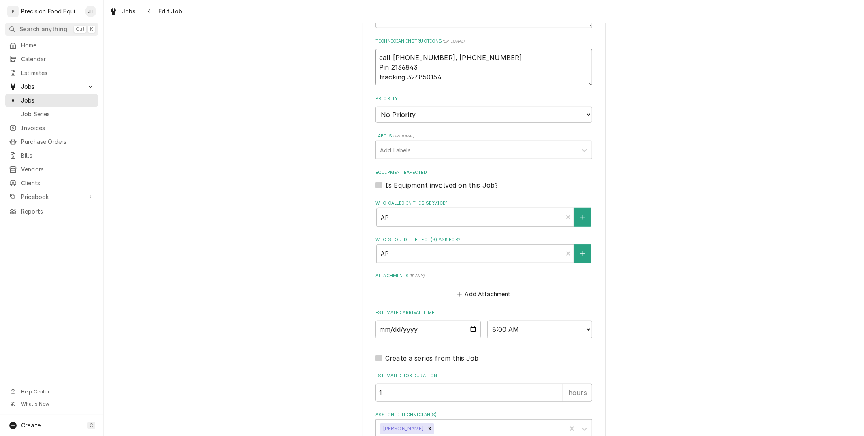
scroll to position [445, 0]
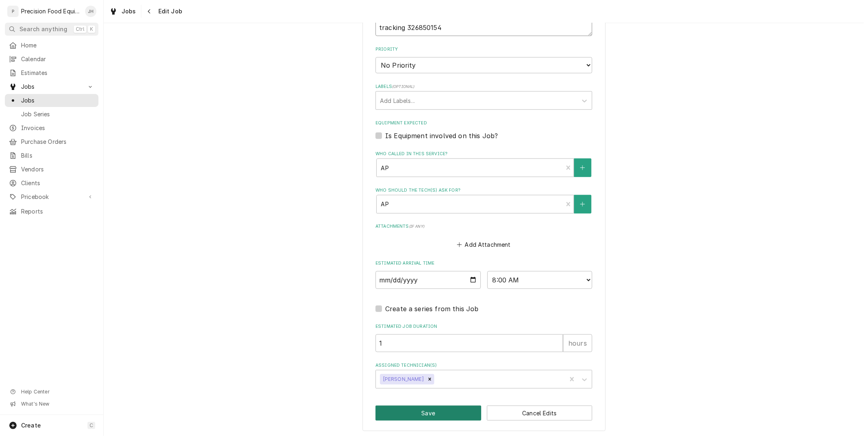
type textarea "call 516-500-7776, 516-200-3363 Pin 2136843 tracking 326850154"
click at [440, 412] on button "Save" at bounding box center [428, 412] width 106 height 15
type textarea "x"
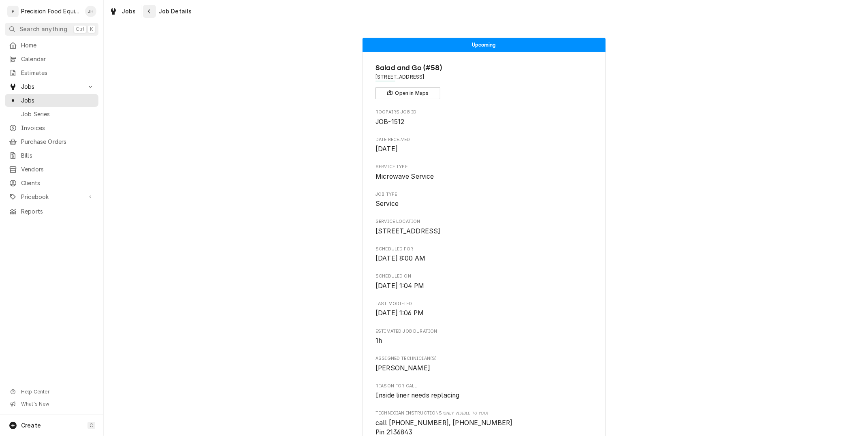
click at [145, 13] on div "Navigate back" at bounding box center [149, 11] width 8 height 8
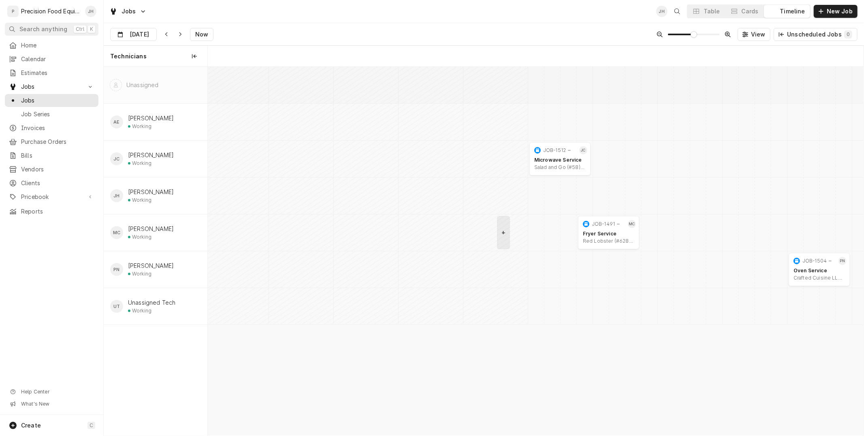
scroll to position [0, 12993]
click at [148, 29] on div "Dynamic Content Wrapper" at bounding box center [150, 34] width 11 height 13
click at [175, 131] on div "25" at bounding box center [176, 130] width 11 height 11
type input "[DATE]"
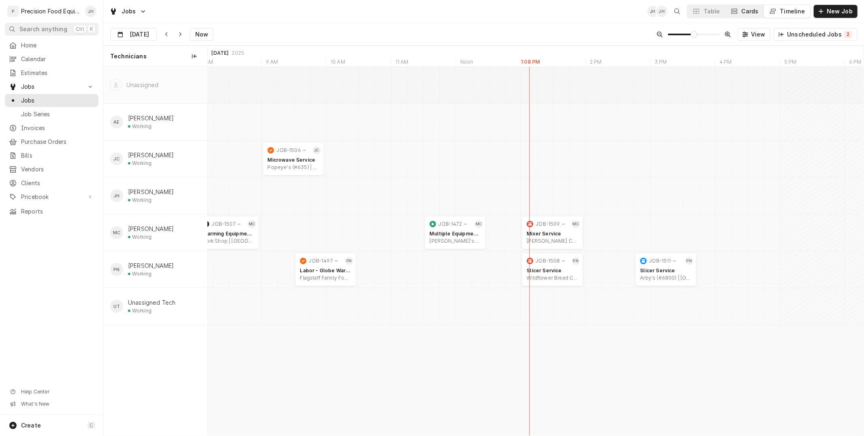
click at [745, 13] on div "Cards" at bounding box center [749, 11] width 17 height 8
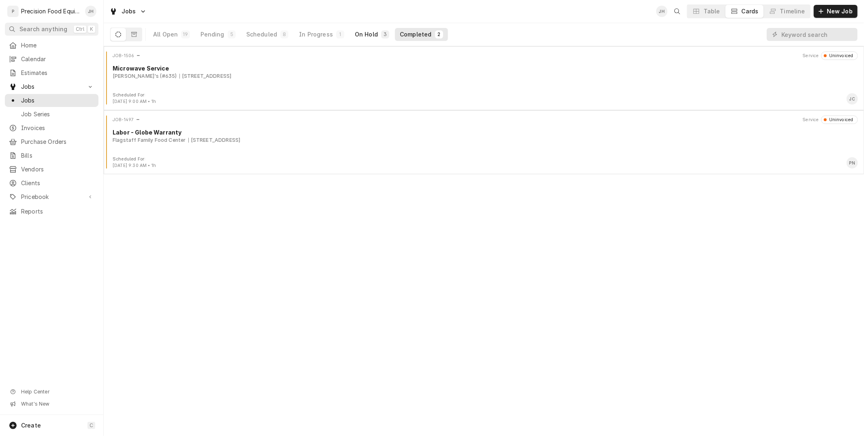
click at [374, 29] on button "On Hold 3" at bounding box center [372, 34] width 44 height 13
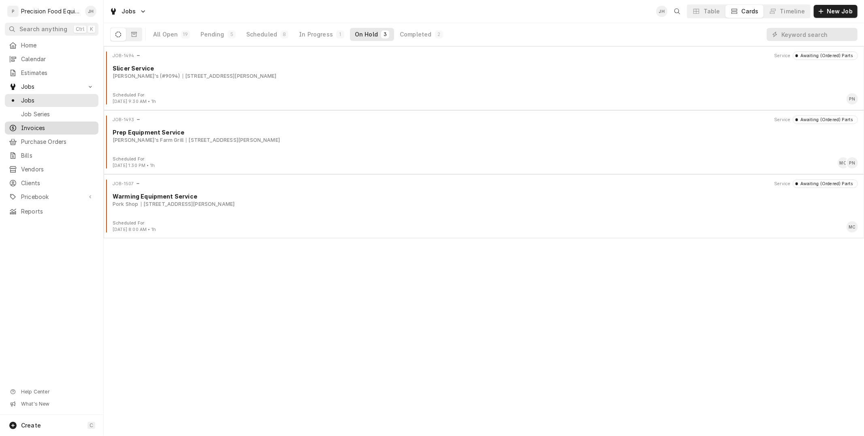
click at [52, 128] on span "Invoices" at bounding box center [57, 128] width 73 height 8
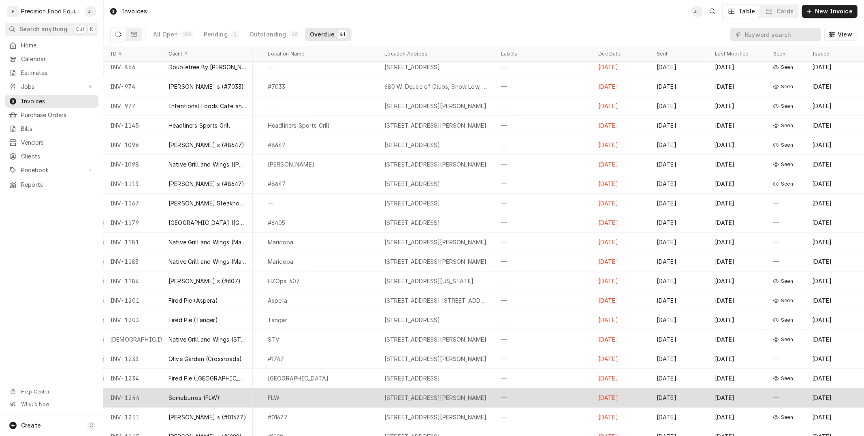
scroll to position [0, 213]
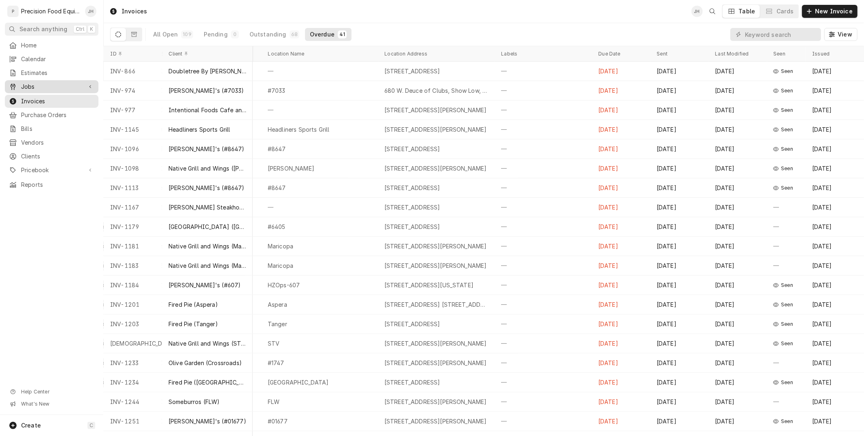
click at [38, 87] on span "Jobs" at bounding box center [51, 87] width 61 height 8
click at [40, 103] on span "Jobs" at bounding box center [57, 100] width 73 height 8
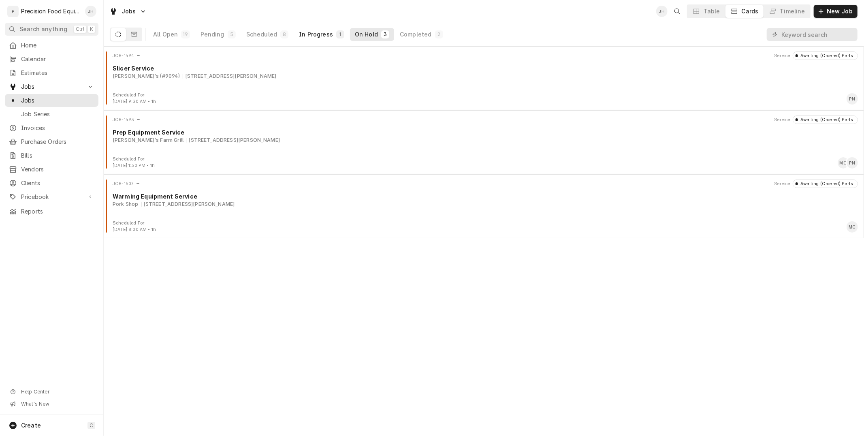
click at [318, 34] on div "In Progress" at bounding box center [316, 34] width 34 height 8
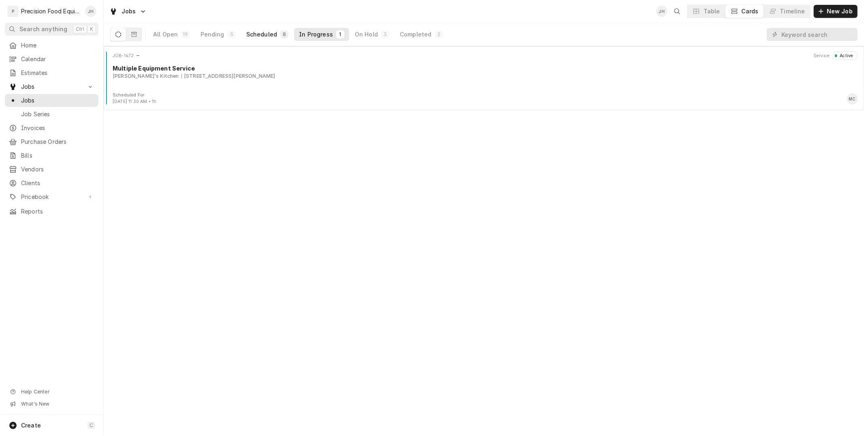
click at [255, 35] on div "Scheduled" at bounding box center [261, 34] width 31 height 8
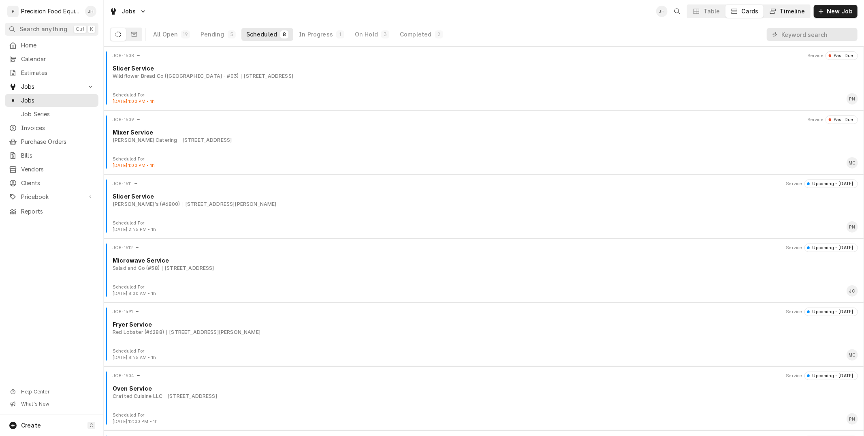
click at [796, 6] on button "Timeline" at bounding box center [787, 11] width 46 height 13
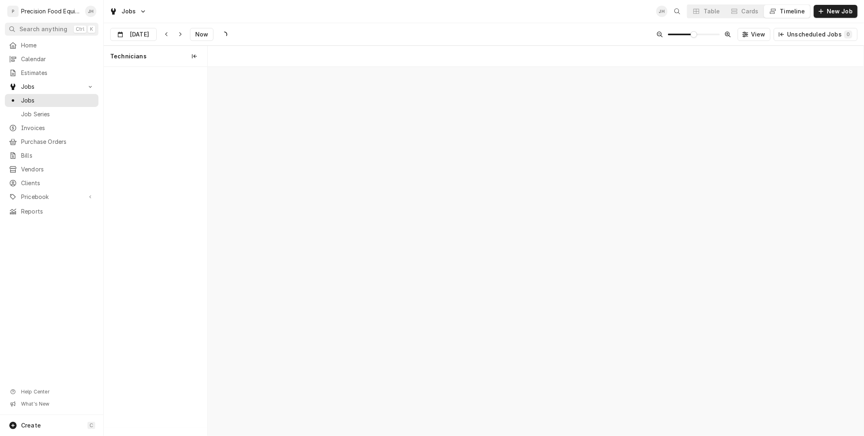
scroll to position [0, 13001]
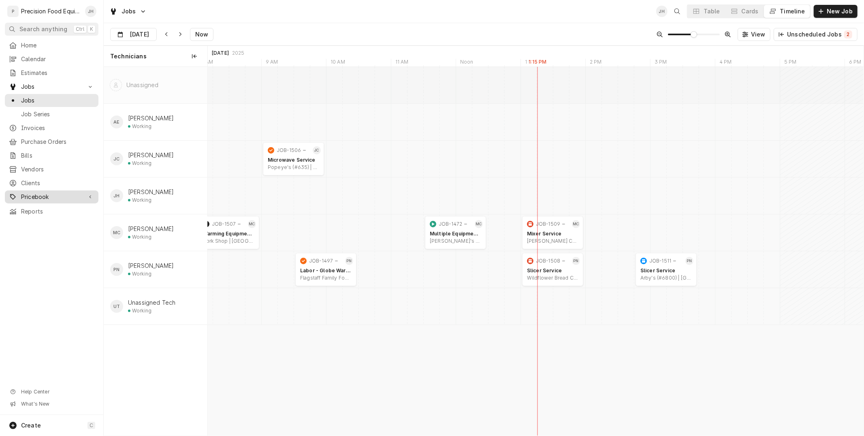
click at [39, 190] on link "Pricebook" at bounding box center [52, 196] width 94 height 13
click at [54, 230] on link "Parts & Materials" at bounding box center [52, 224] width 94 height 13
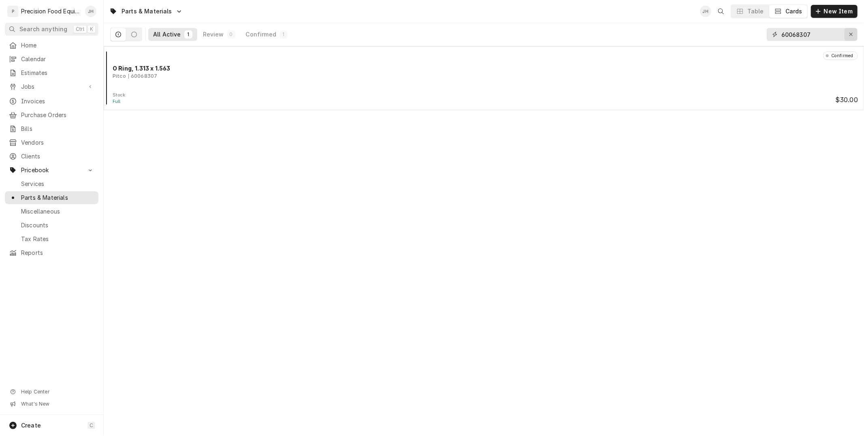
click at [853, 34] on div "Erase input" at bounding box center [851, 34] width 8 height 8
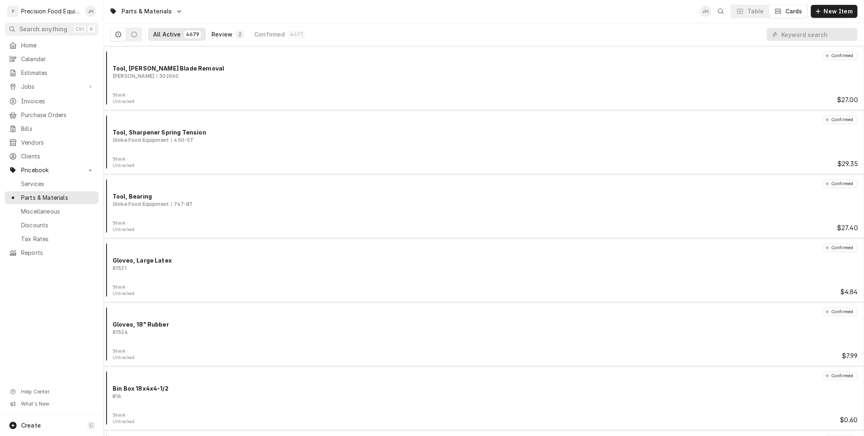
click at [227, 34] on div "Review" at bounding box center [221, 34] width 21 height 8
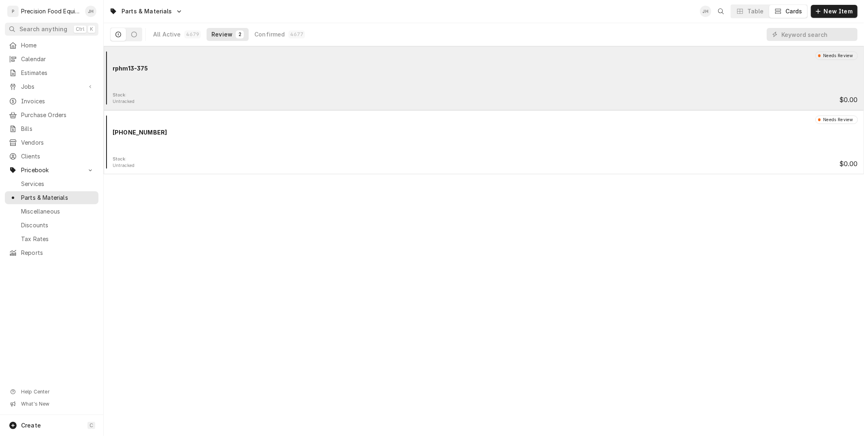
click at [238, 85] on div "Needs Review rphm13-375" at bounding box center [484, 71] width 754 height 40
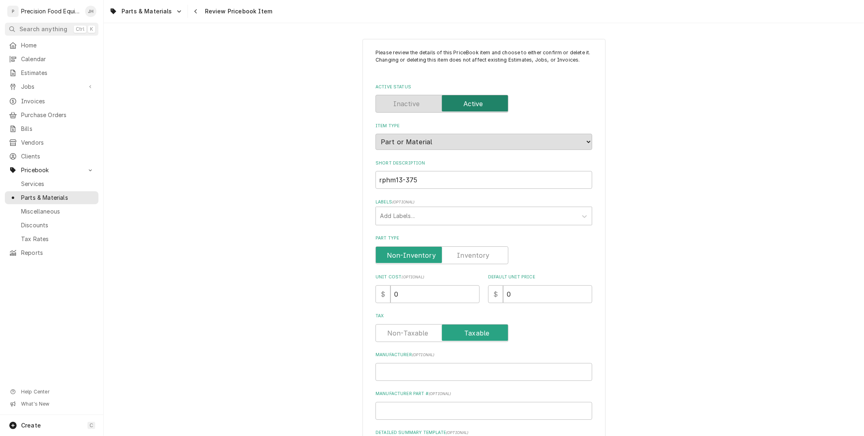
type textarea "x"
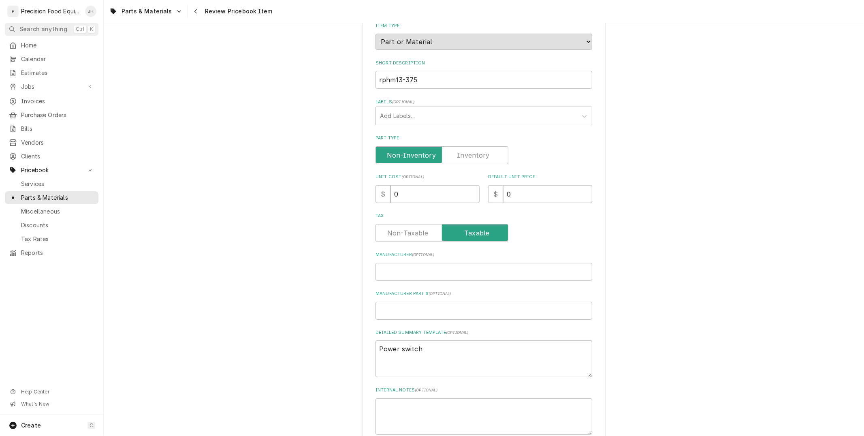
scroll to position [18, 0]
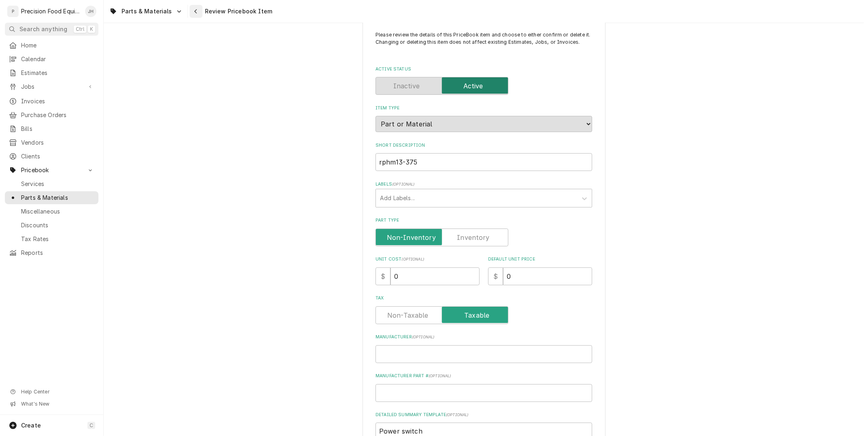
click at [191, 6] on button "Navigate back" at bounding box center [195, 11] width 13 height 13
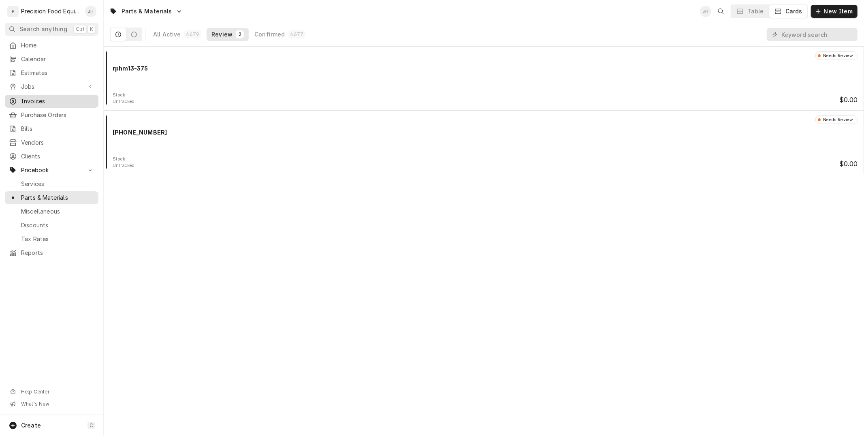
click at [67, 104] on span "Invoices" at bounding box center [57, 101] width 73 height 8
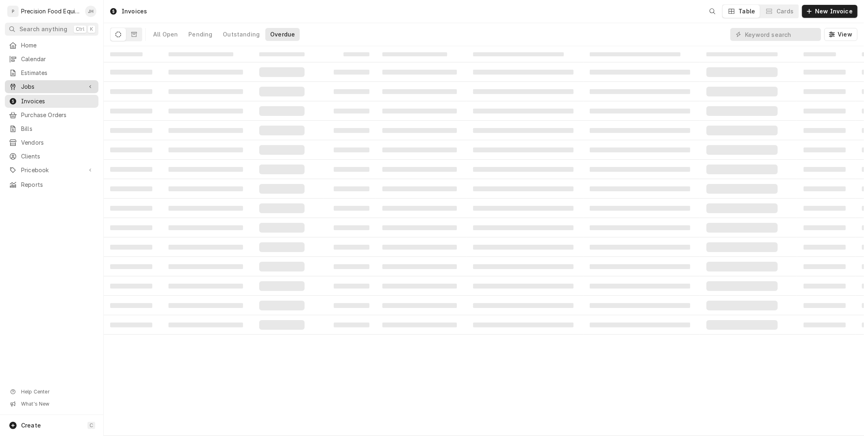
click at [49, 89] on span "Jobs" at bounding box center [51, 87] width 61 height 8
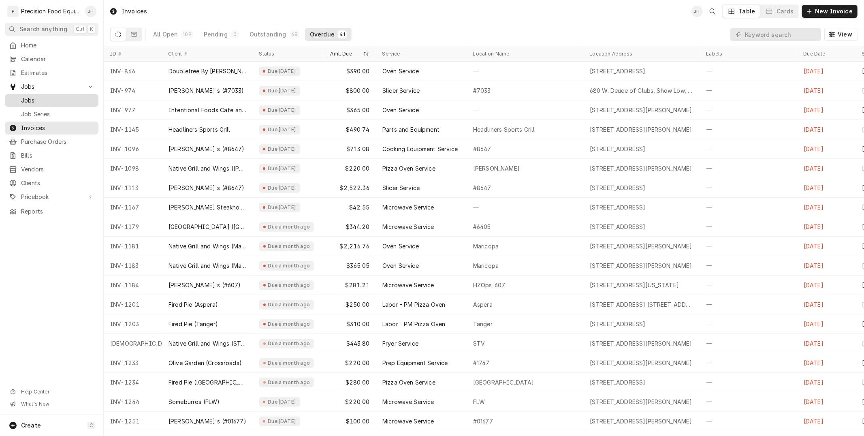
click at [45, 100] on span "Jobs" at bounding box center [57, 100] width 73 height 8
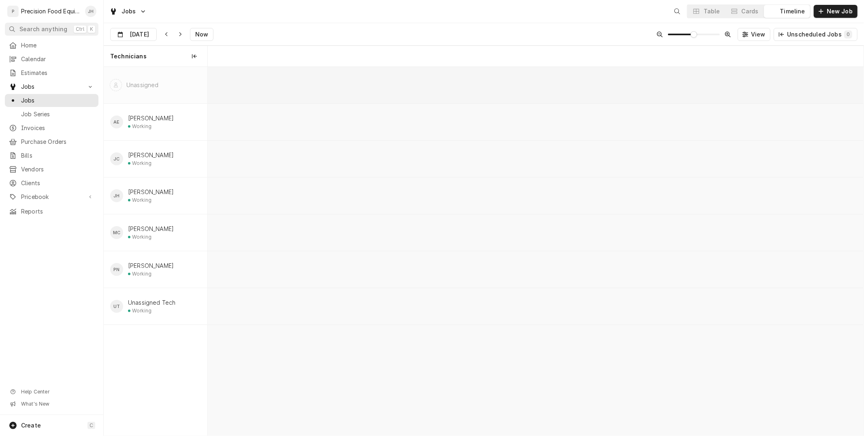
scroll to position [0, 12984]
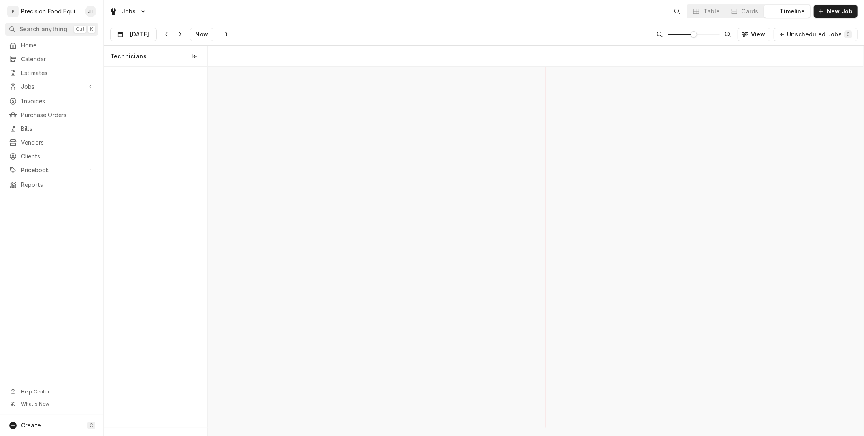
scroll to position [0, 12984]
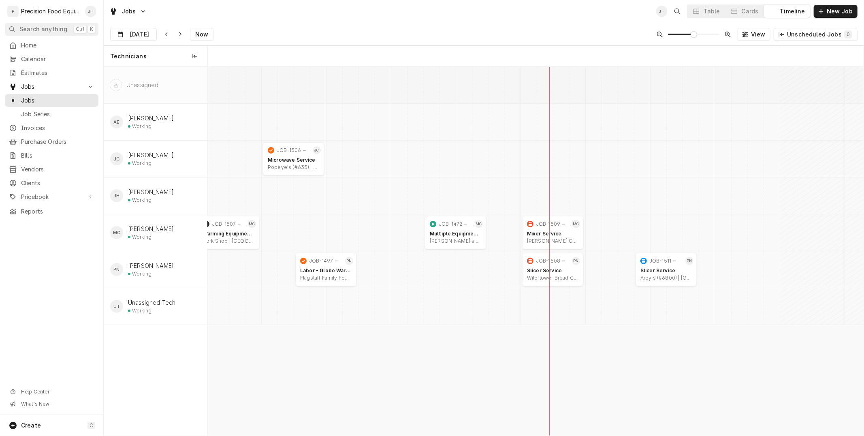
scroll to position [0, 13001]
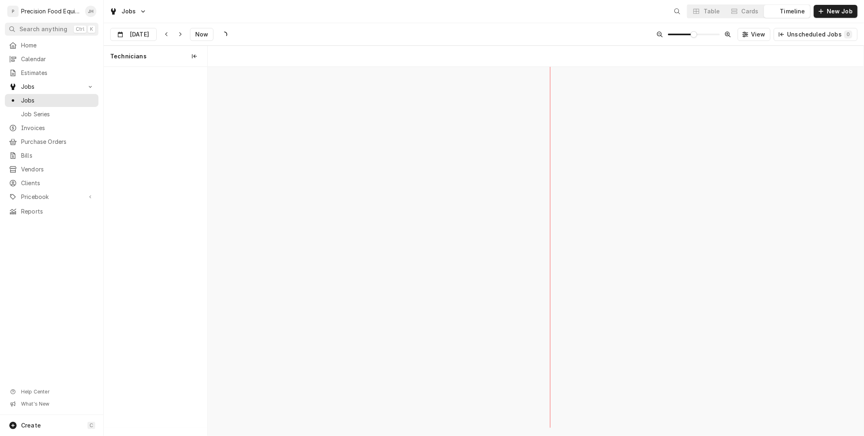
scroll to position [0, 13001]
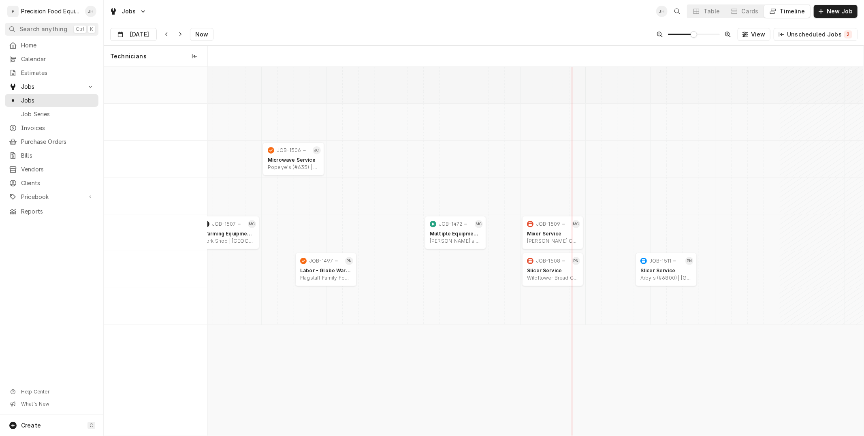
scroll to position [0, 12984]
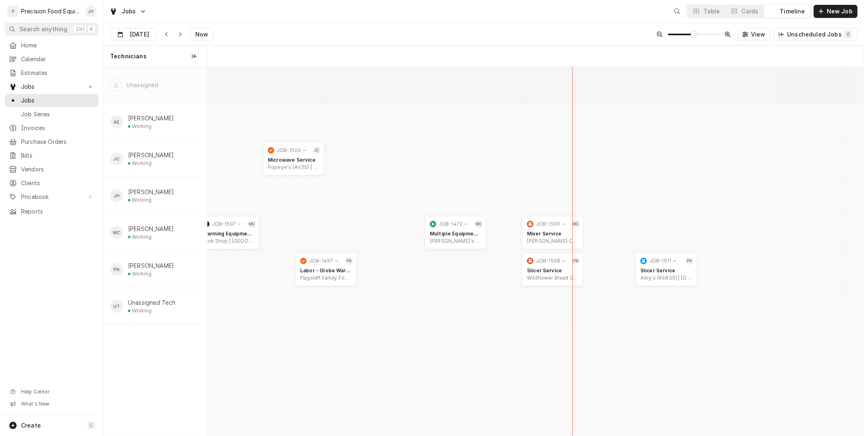
scroll to position [0, 12984]
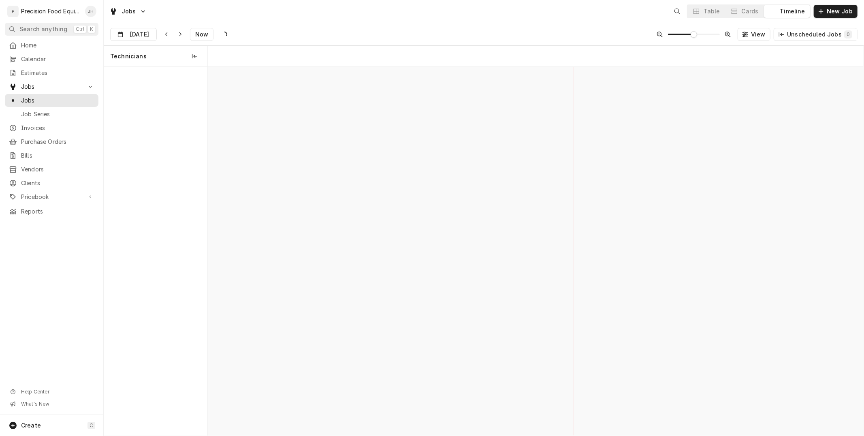
scroll to position [0, 12984]
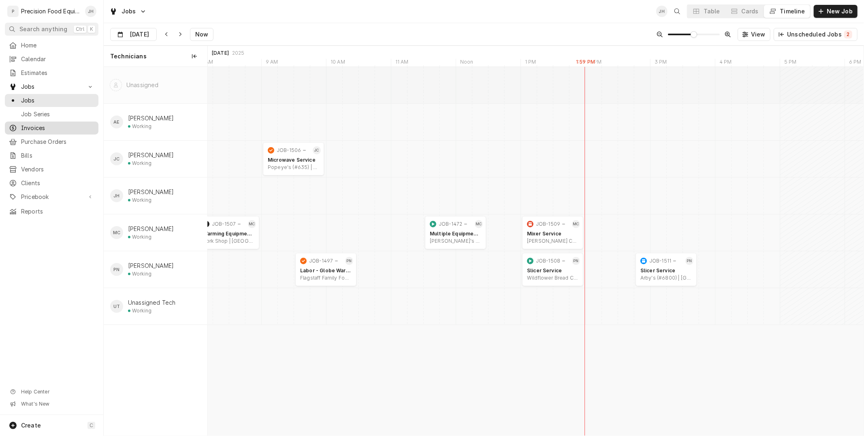
click at [80, 132] on span "Invoices" at bounding box center [57, 128] width 73 height 8
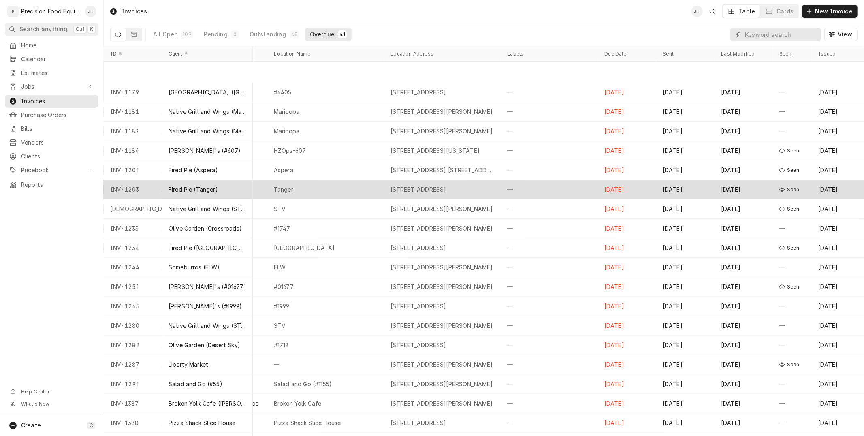
scroll to position [177, 199]
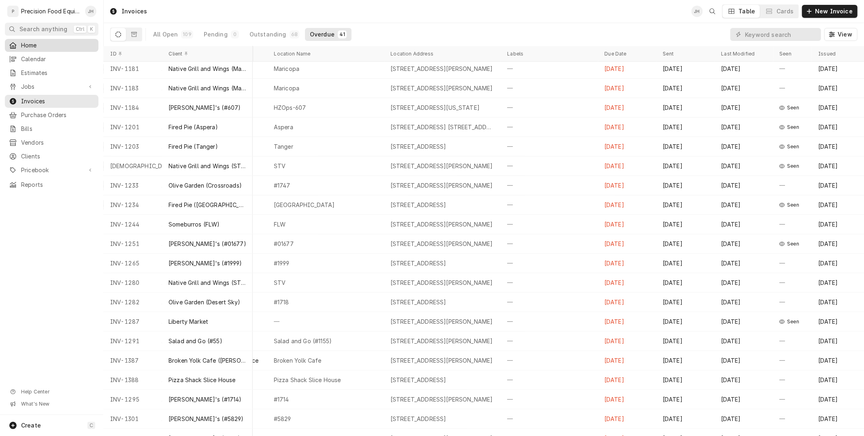
click at [53, 43] on span "Home" at bounding box center [57, 45] width 73 height 8
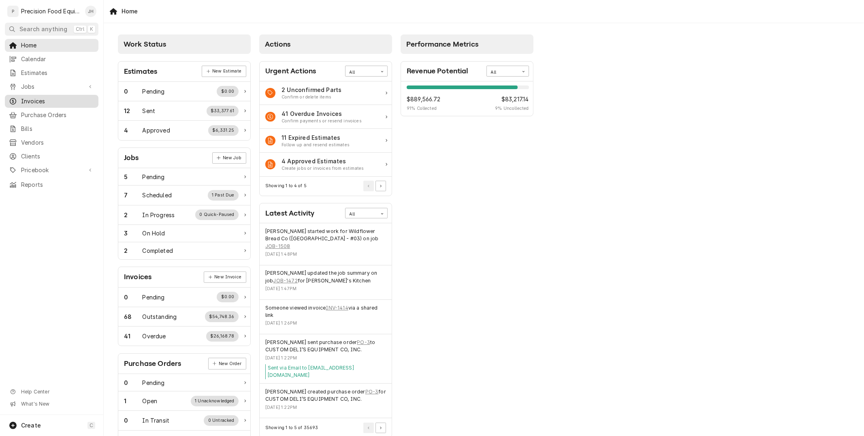
click at [28, 102] on span "Invoices" at bounding box center [57, 101] width 73 height 8
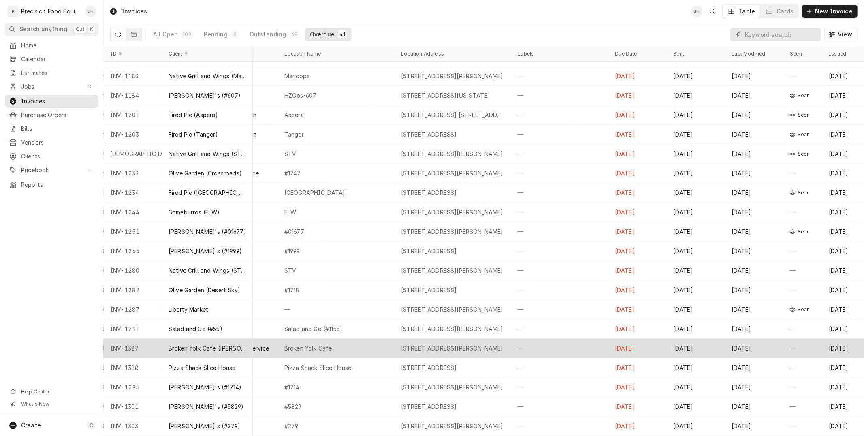
scroll to position [0, 189]
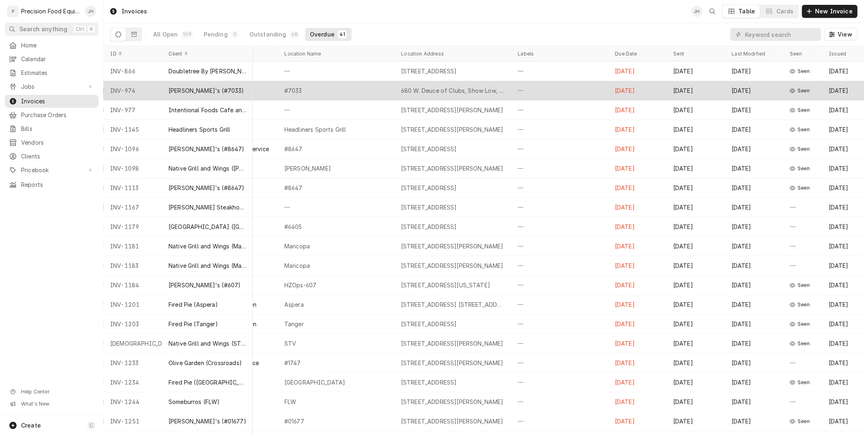
click at [449, 91] on div "680 W. Deuce of Clubs, Show Low, AZ 85901" at bounding box center [453, 91] width 104 height 8
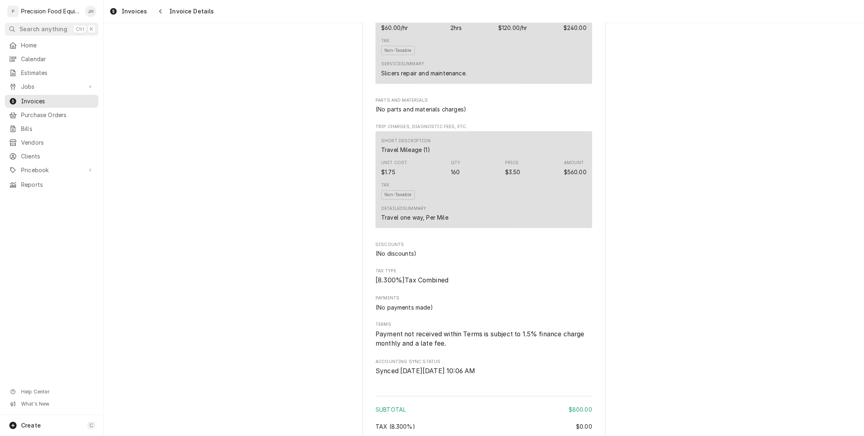
scroll to position [500, 0]
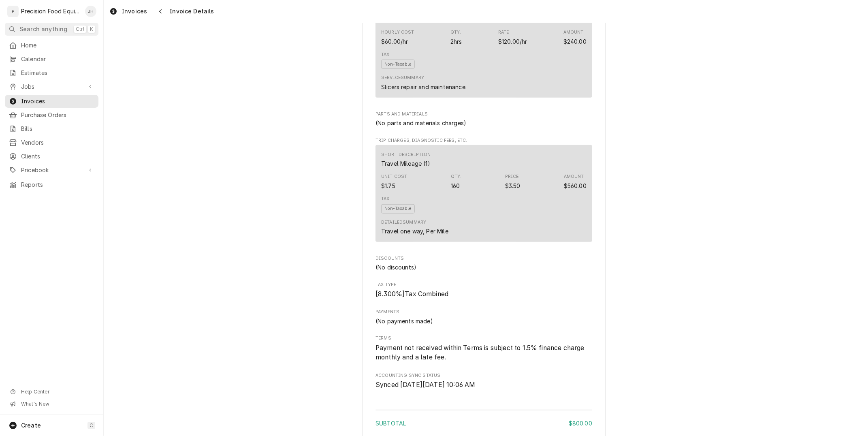
click at [40, 79] on div "Home Calendar Estimates Jobs Jobs Job Series Invoices Purchase Orders Bills Ven…" at bounding box center [51, 115] width 103 height 152
click at [40, 89] on span "Jobs" at bounding box center [51, 87] width 61 height 8
click at [40, 101] on span "Jobs" at bounding box center [57, 100] width 73 height 8
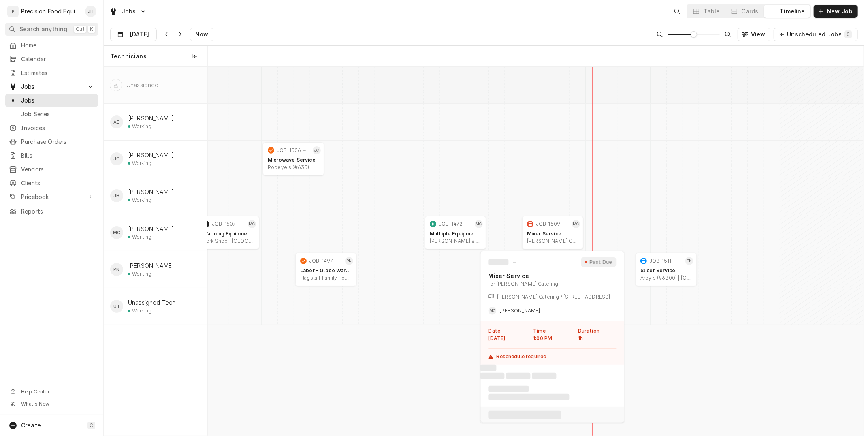
scroll to position [0, 12984]
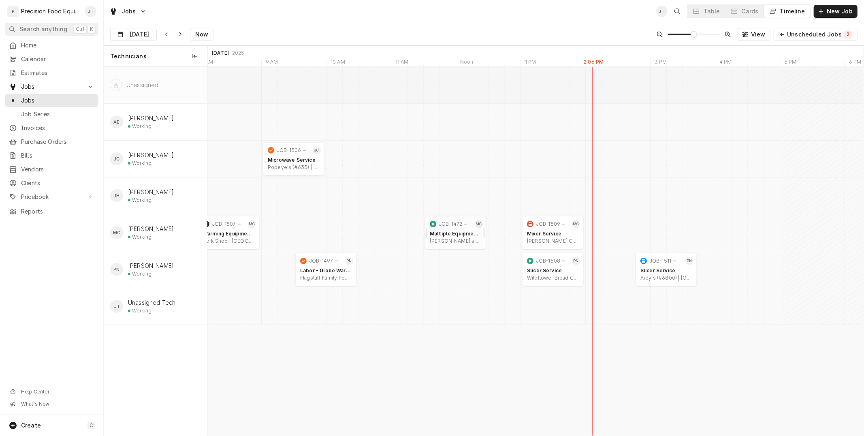
click at [462, 237] on div "Multiple Equipment Service Sophia's Kitchen | Scottsdale, 85255" at bounding box center [455, 237] width 55 height 17
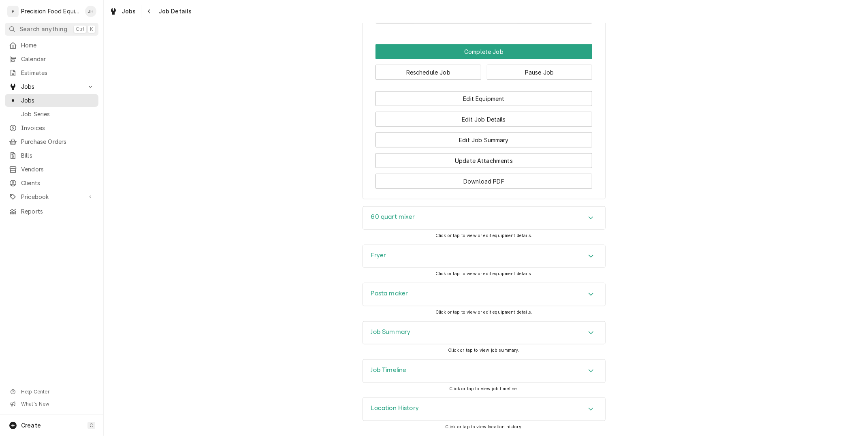
scroll to position [730, 0]
click at [461, 143] on button "Edit Job Summary" at bounding box center [483, 139] width 217 height 15
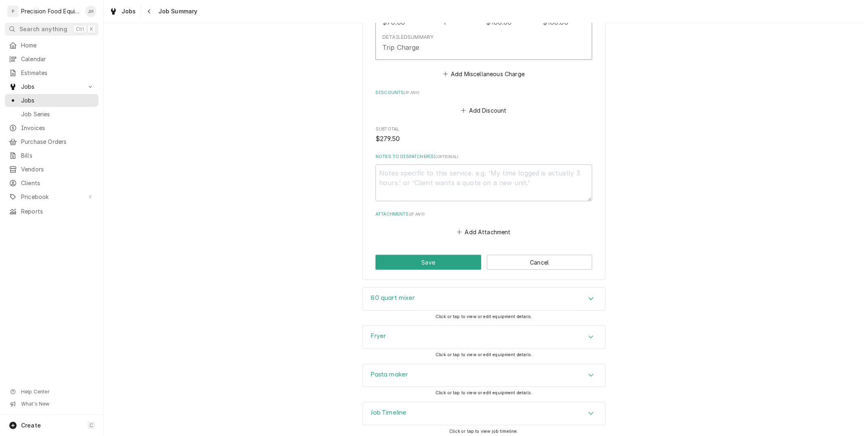
scroll to position [732, 0]
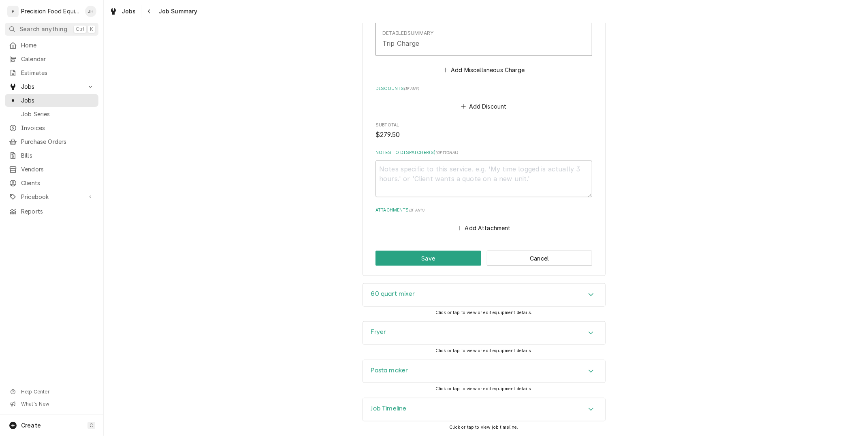
click at [453, 407] on div "Job Timeline" at bounding box center [484, 409] width 242 height 23
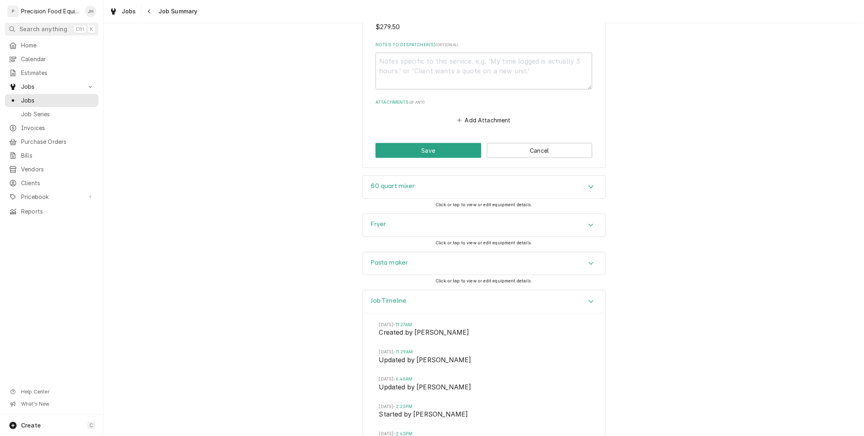
scroll to position [606, 0]
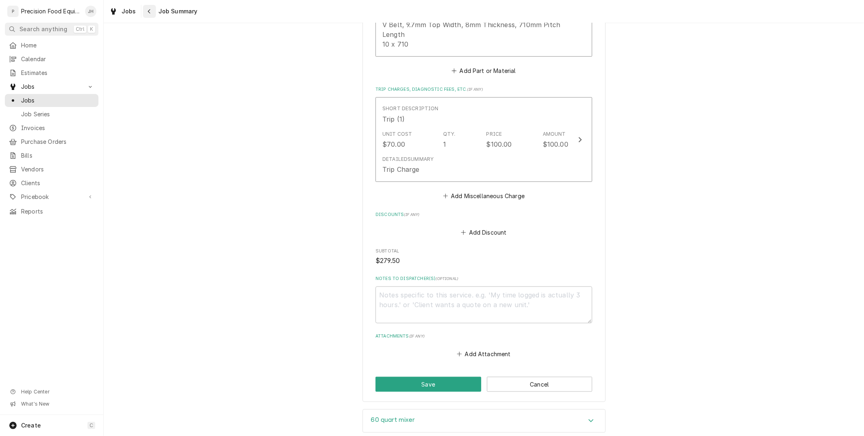
click at [148, 7] on div "Navigate back" at bounding box center [149, 11] width 8 height 8
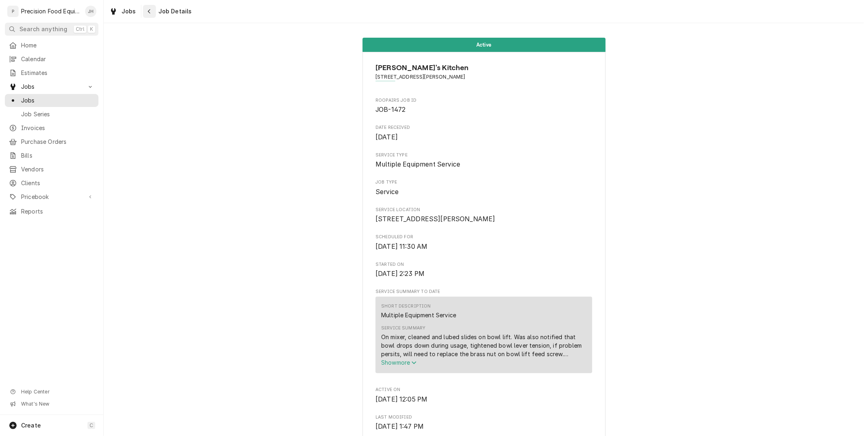
click at [150, 10] on div "Navigate back" at bounding box center [149, 11] width 8 height 8
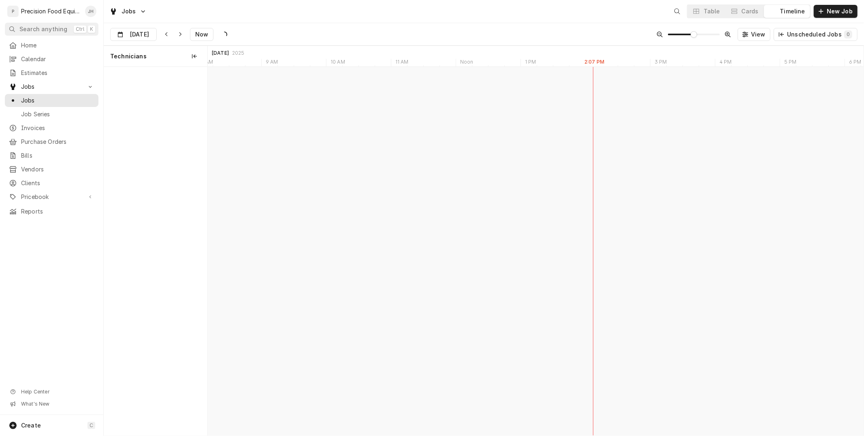
scroll to position [0, 12984]
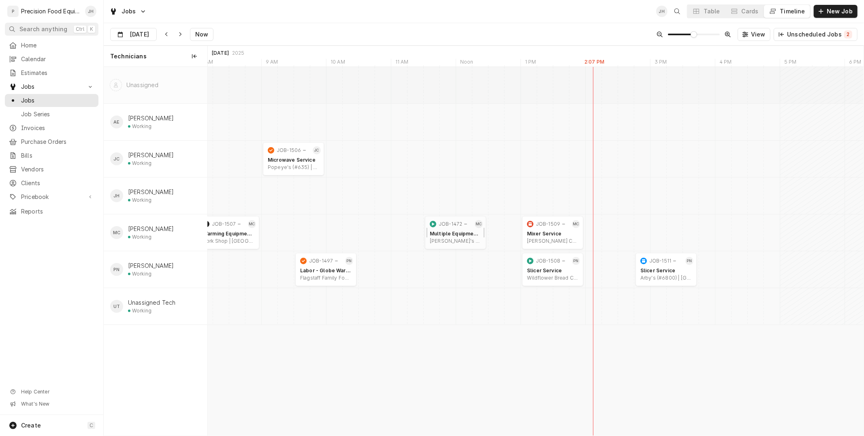
click at [463, 229] on div "Multiple Equipment Service [PERSON_NAME]'s Kitchen | [GEOGRAPHIC_DATA], 85255" at bounding box center [455, 237] width 55 height 17
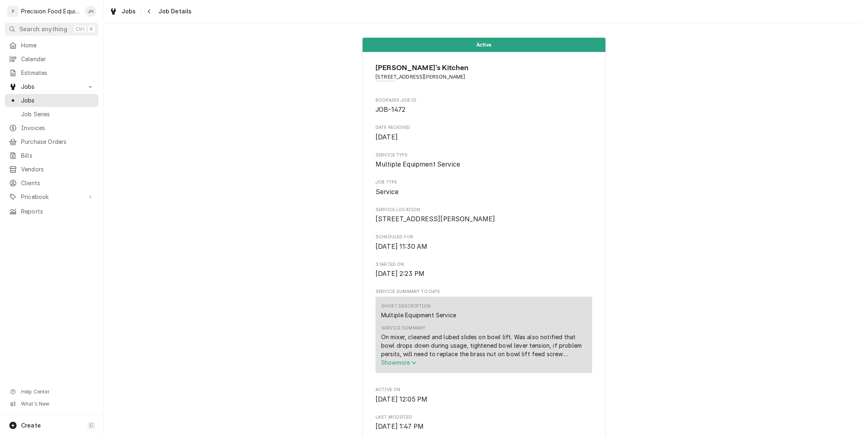
click at [400, 366] on span "Show more" at bounding box center [399, 362] width 36 height 7
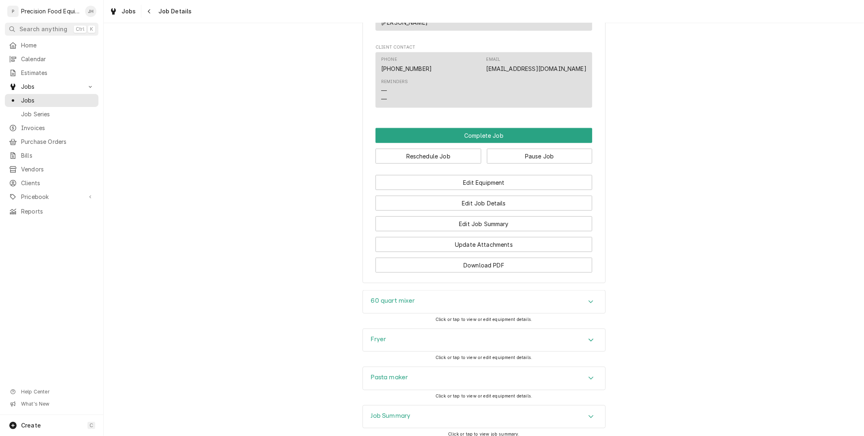
scroll to position [807, 0]
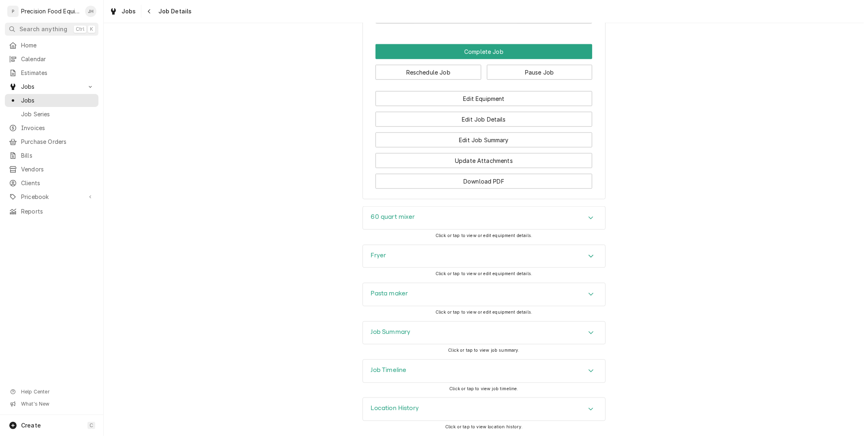
click at [428, 411] on div "Location History" at bounding box center [484, 409] width 242 height 23
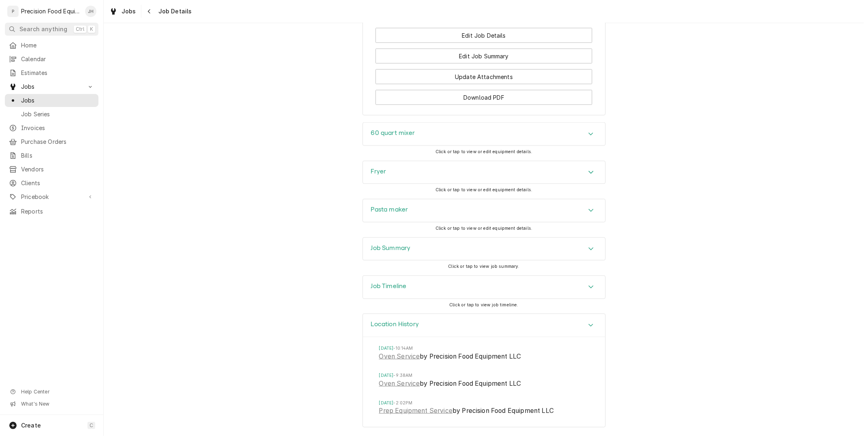
click at [416, 286] on div "Job Timeline" at bounding box center [484, 287] width 242 height 23
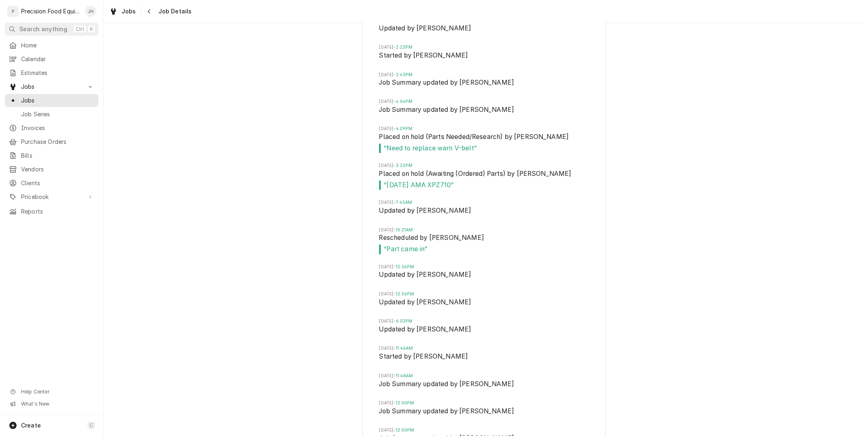
scroll to position [1484, 0]
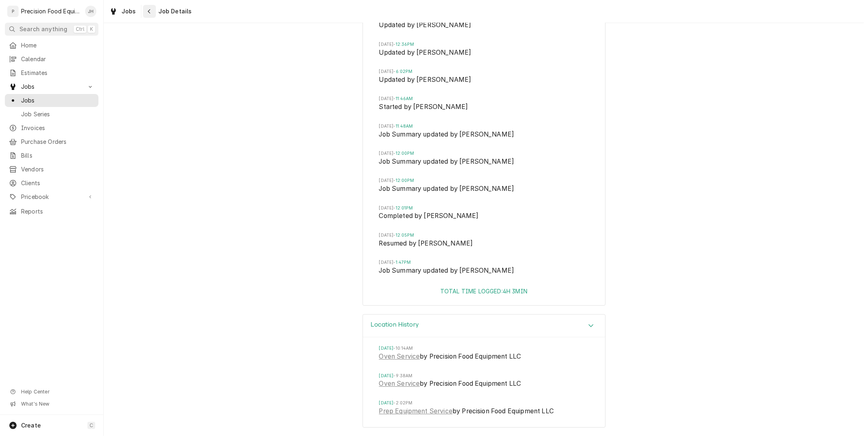
click at [148, 7] on div "Navigate back" at bounding box center [149, 11] width 8 height 8
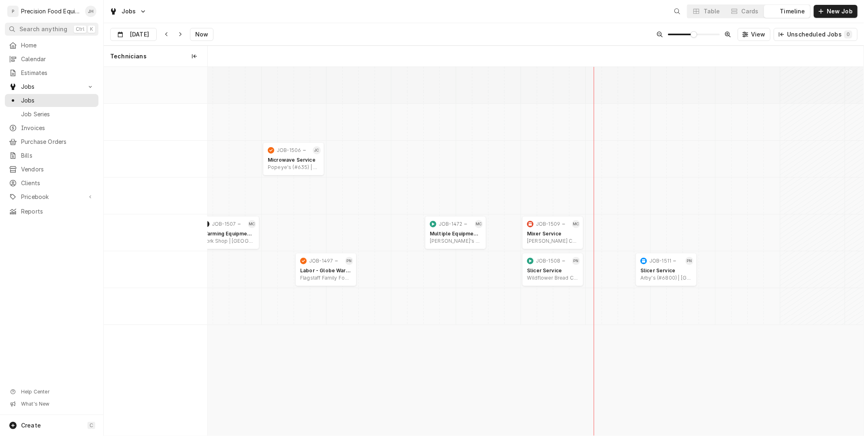
scroll to position [0, 12984]
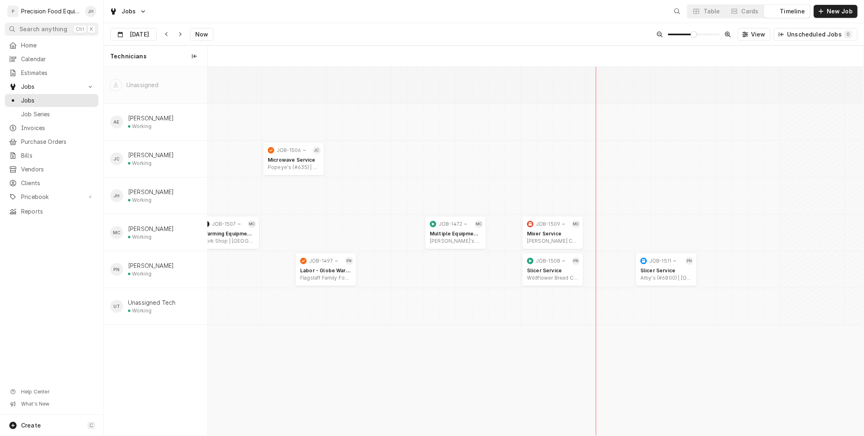
scroll to position [0, 13001]
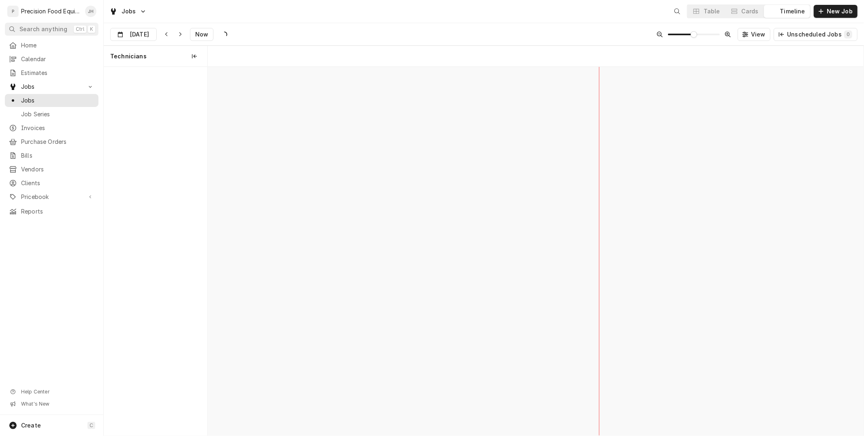
scroll to position [0, 13001]
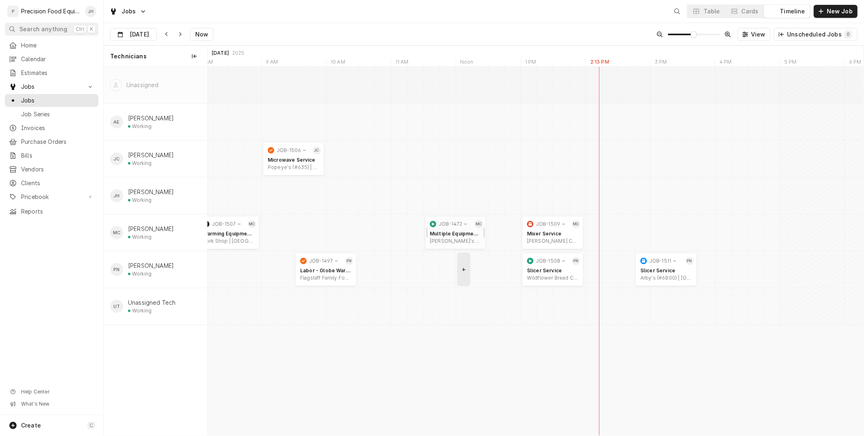
click at [452, 230] on div "Multiple Equipment Service Sophia's Kitchen | Scottsdale, 85255" at bounding box center [455, 237] width 55 height 17
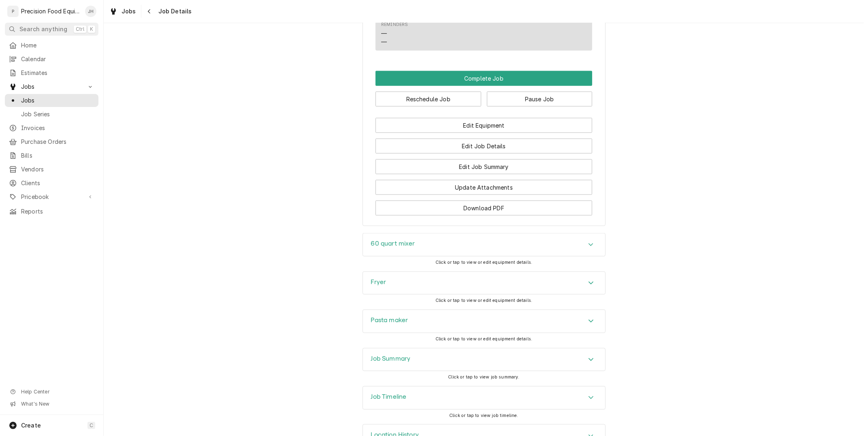
scroll to position [730, 0]
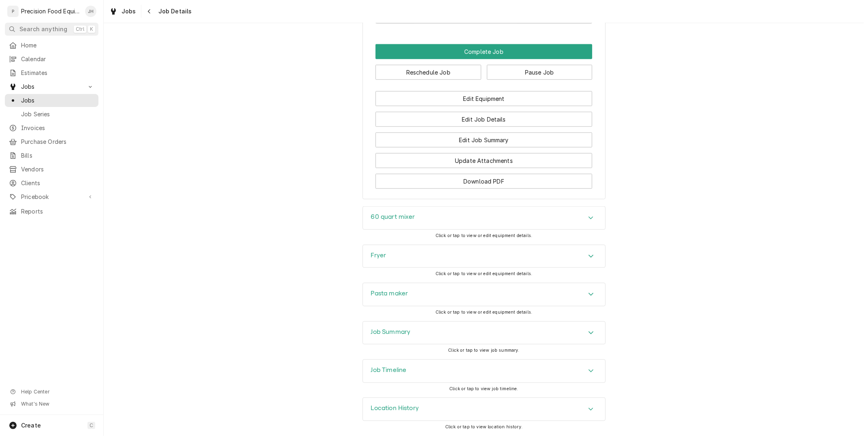
click at [483, 365] on div "Job Timeline" at bounding box center [484, 371] width 242 height 23
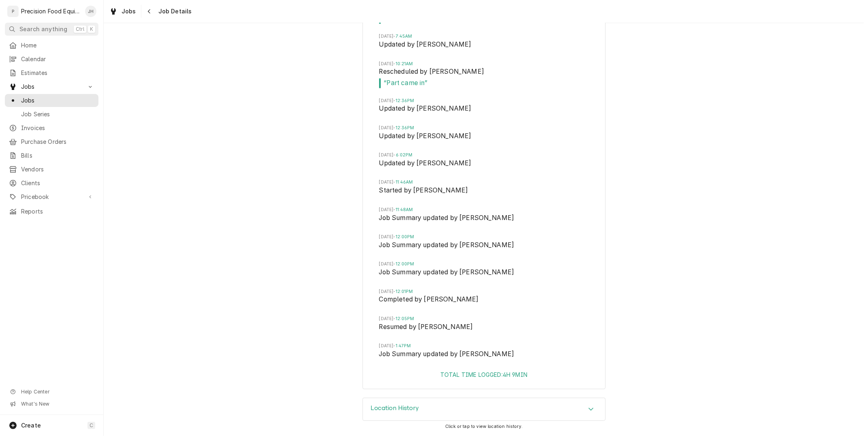
scroll to position [1324, 0]
click at [147, 9] on icon "Navigate back" at bounding box center [149, 12] width 4 height 6
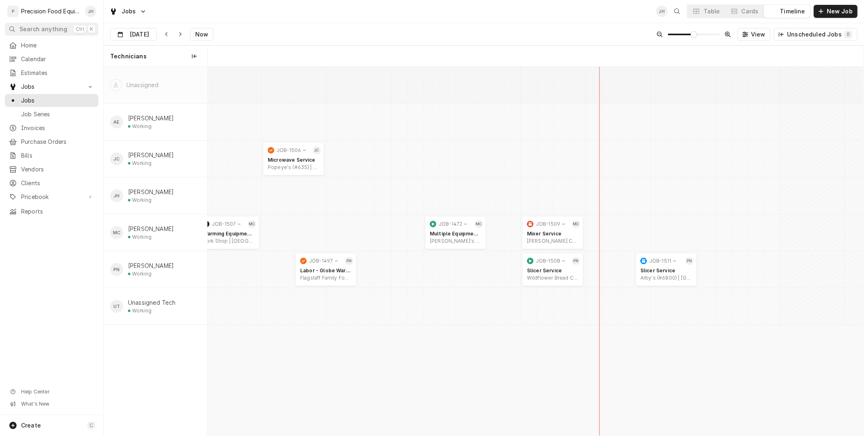
scroll to position [0, 13001]
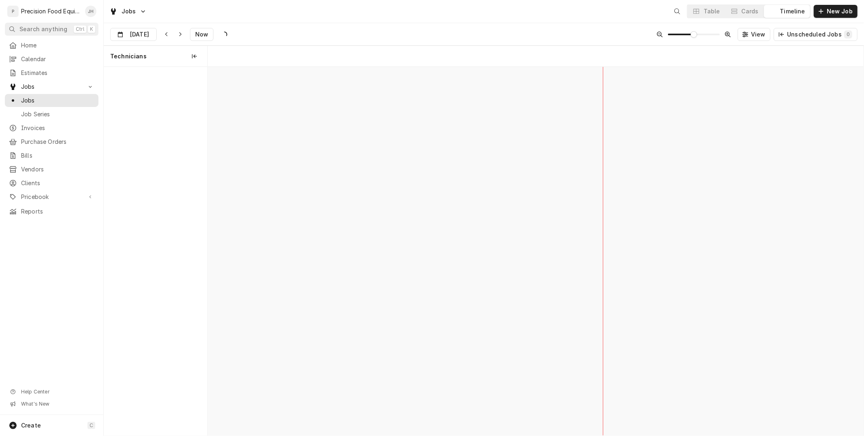
scroll to position [0, 13001]
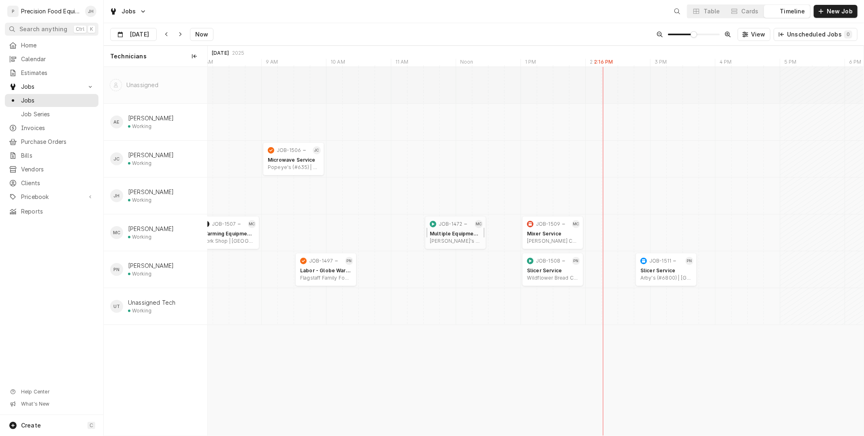
click at [456, 232] on div "Multiple Equipment Service" at bounding box center [455, 233] width 51 height 6
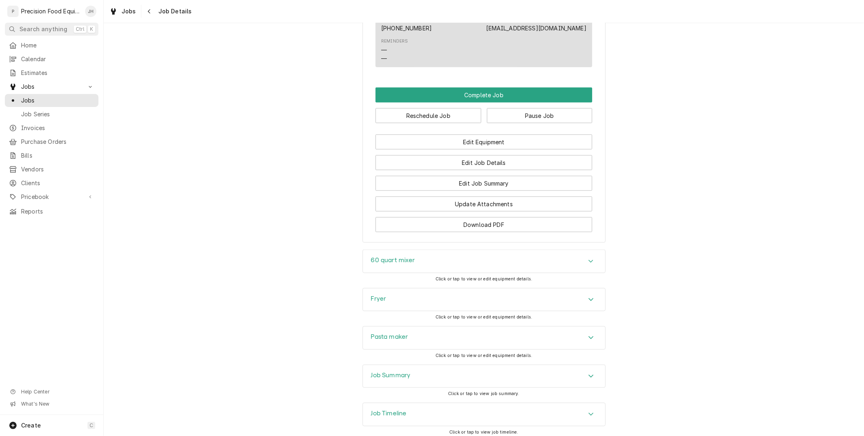
scroll to position [730, 0]
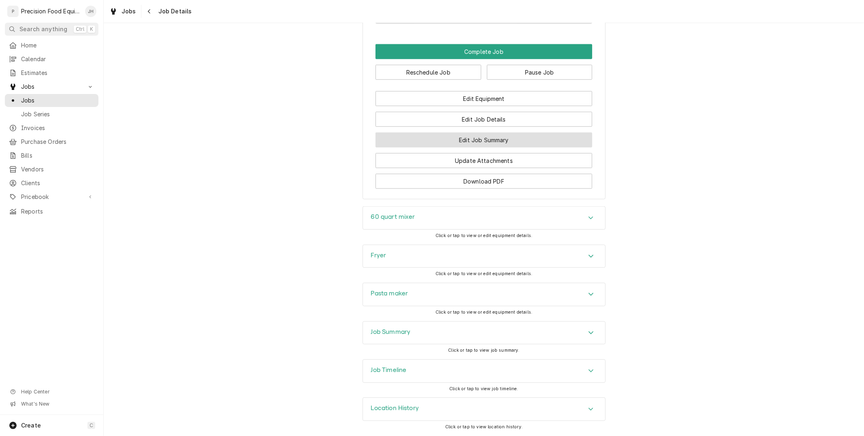
click at [455, 138] on button "Edit Job Summary" at bounding box center [483, 139] width 217 height 15
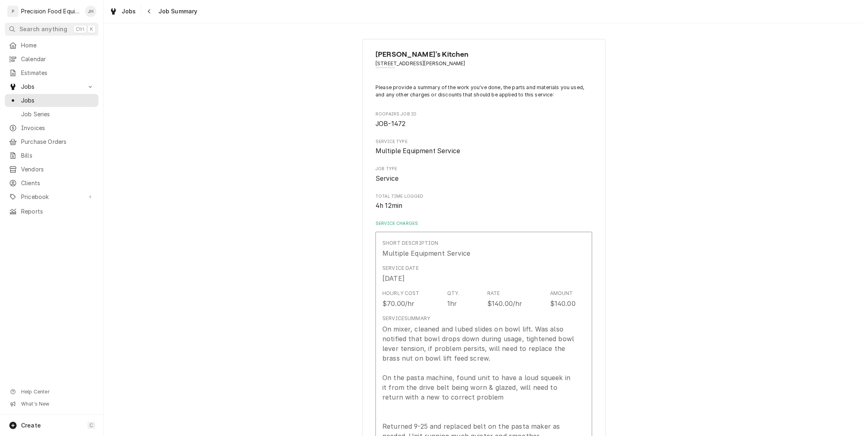
type textarea "x"
click at [150, 6] on button "Navigate back" at bounding box center [149, 11] width 13 height 13
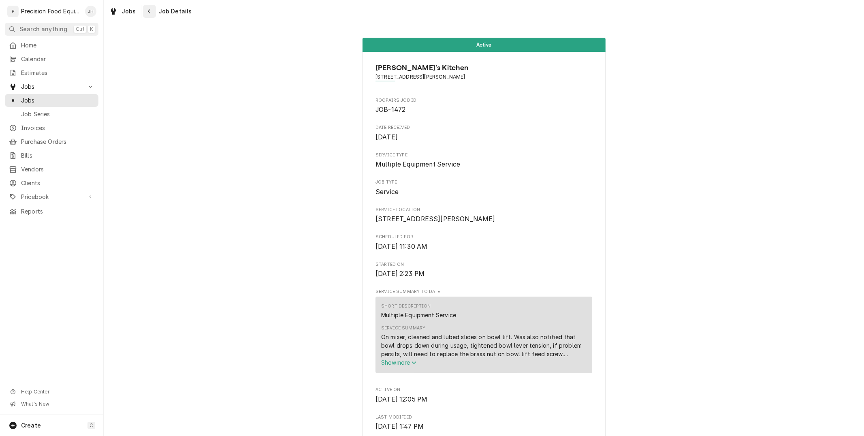
click at [150, 13] on icon "Navigate back" at bounding box center [149, 12] width 4 height 6
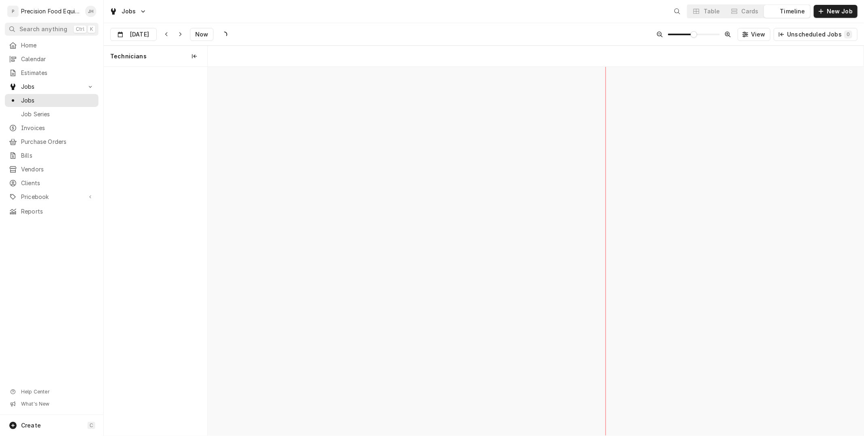
scroll to position [0, 12984]
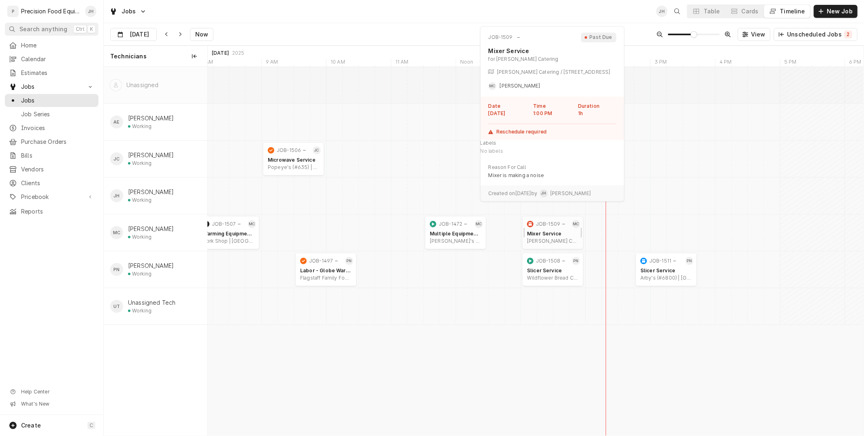
click at [545, 236] on div "Mixer Service" at bounding box center [552, 233] width 51 height 6
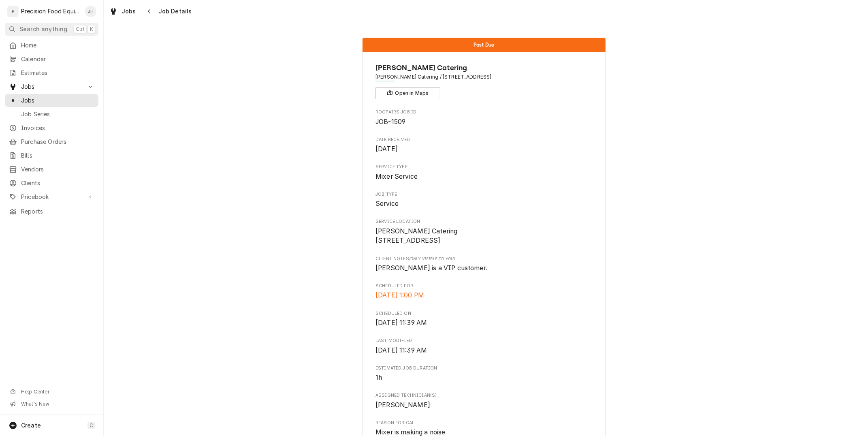
scroll to position [415, 0]
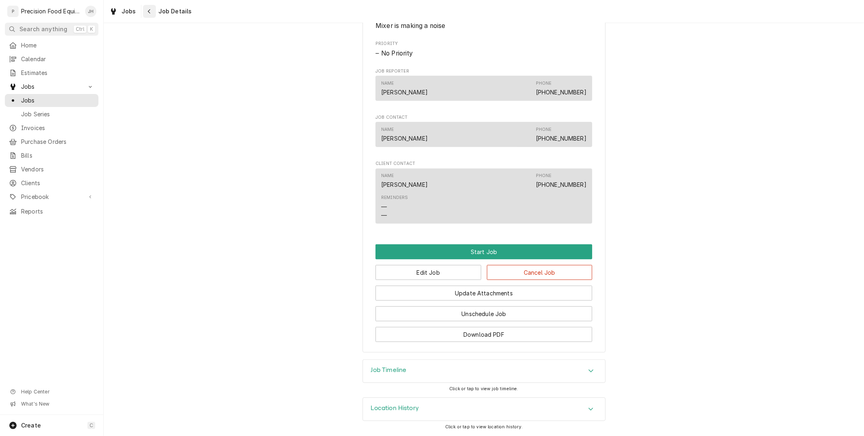
click at [148, 10] on icon "Navigate back" at bounding box center [149, 11] width 2 height 4
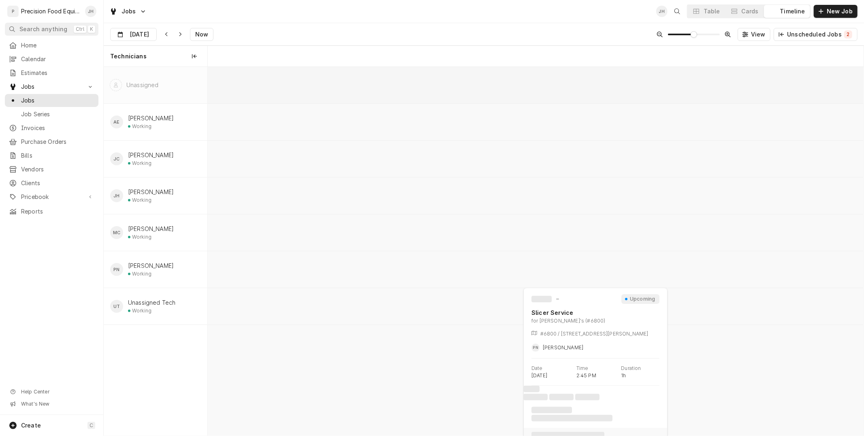
scroll to position [0, 12984]
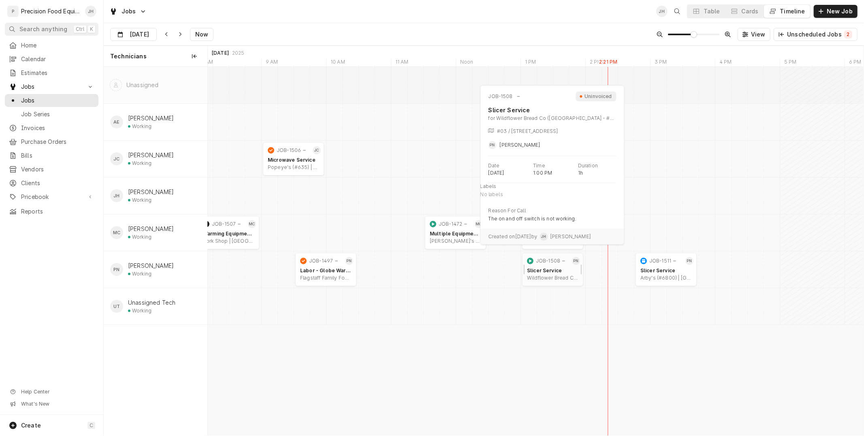
click at [561, 266] on div "Slicer Service Wildflower Bread Co (Deer Valley - #03) | Phoenix, 85027" at bounding box center [552, 274] width 55 height 17
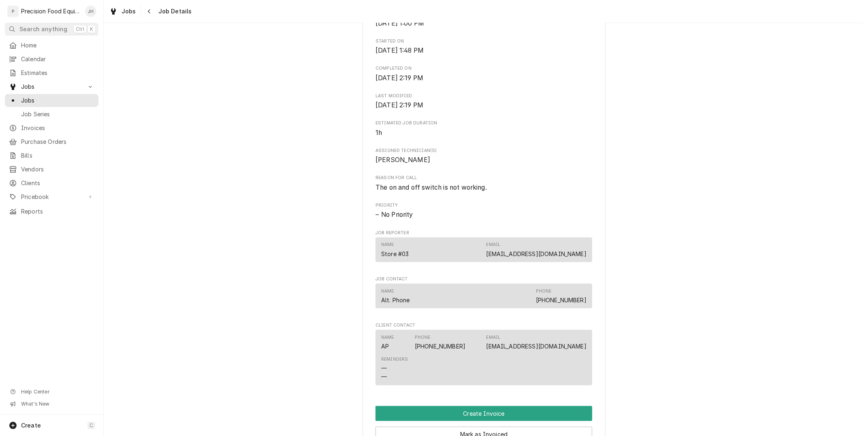
scroll to position [585, 0]
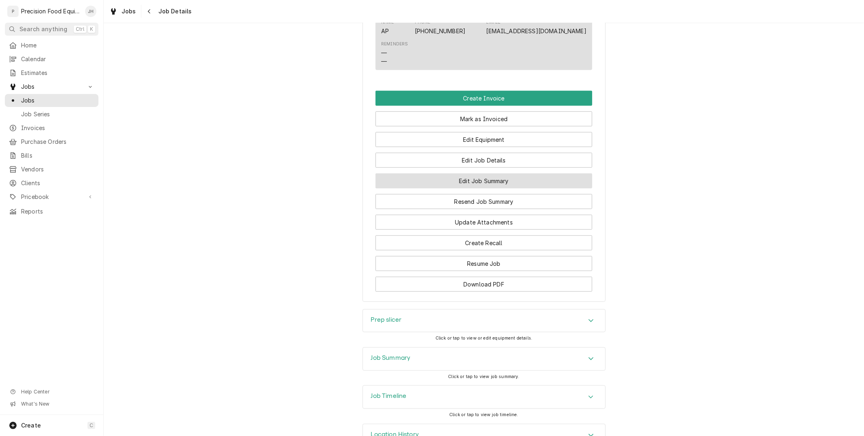
click at [456, 188] on button "Edit Job Summary" at bounding box center [483, 180] width 217 height 15
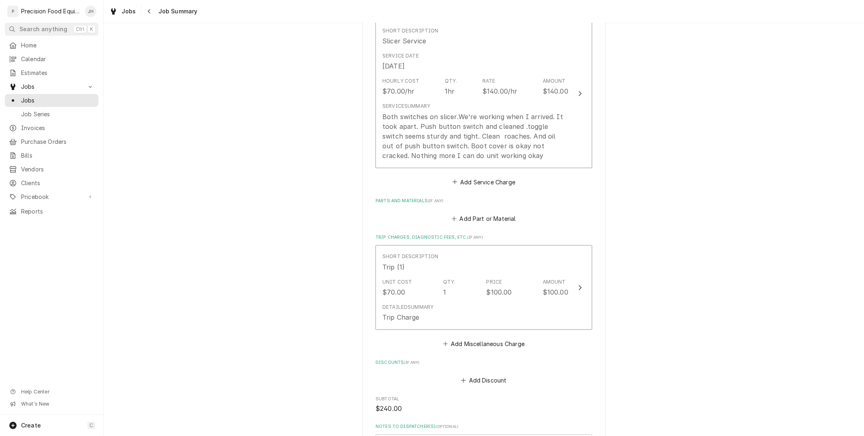
scroll to position [409, 0]
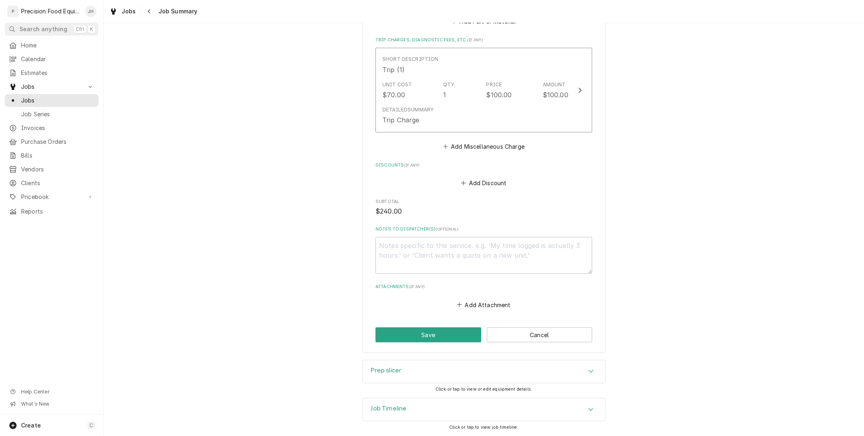
click at [470, 413] on div "Job Timeline" at bounding box center [484, 409] width 242 height 23
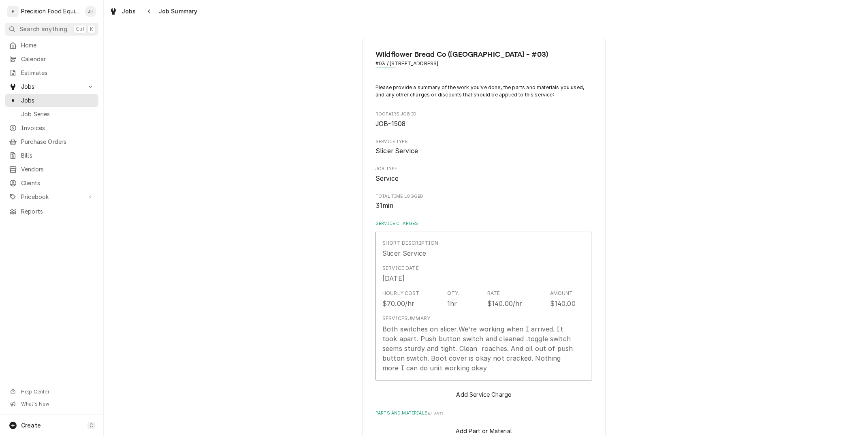
type textarea "x"
click at [151, 12] on div "Navigate back" at bounding box center [149, 11] width 8 height 8
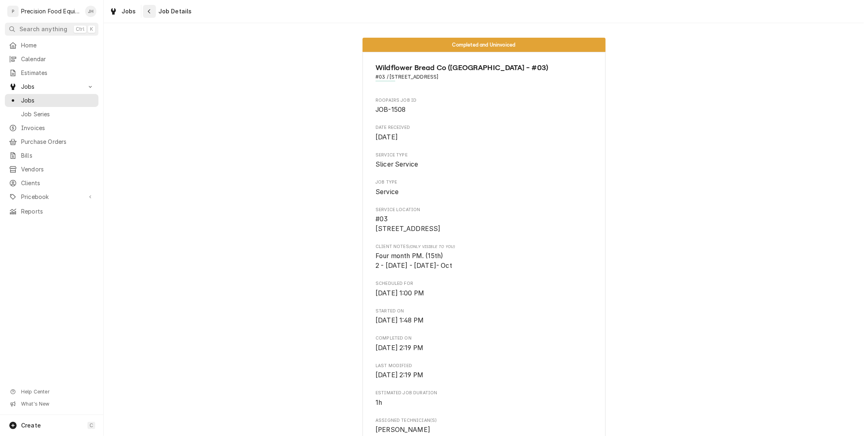
click at [145, 11] on div "Navigate back" at bounding box center [149, 11] width 8 height 8
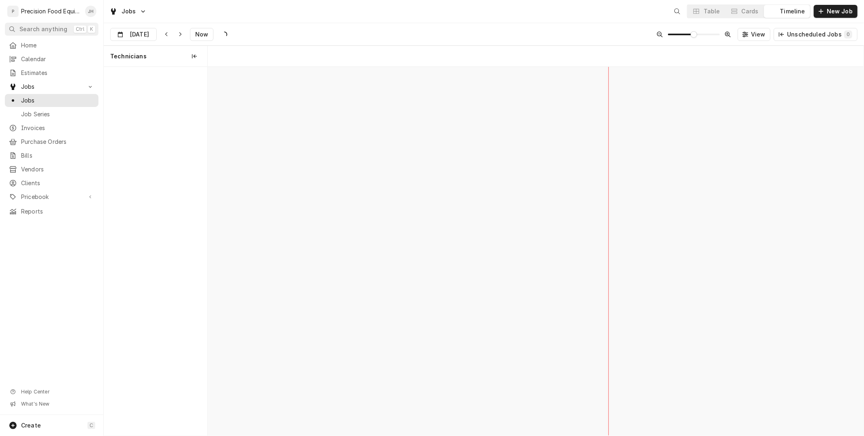
scroll to position [0, 12984]
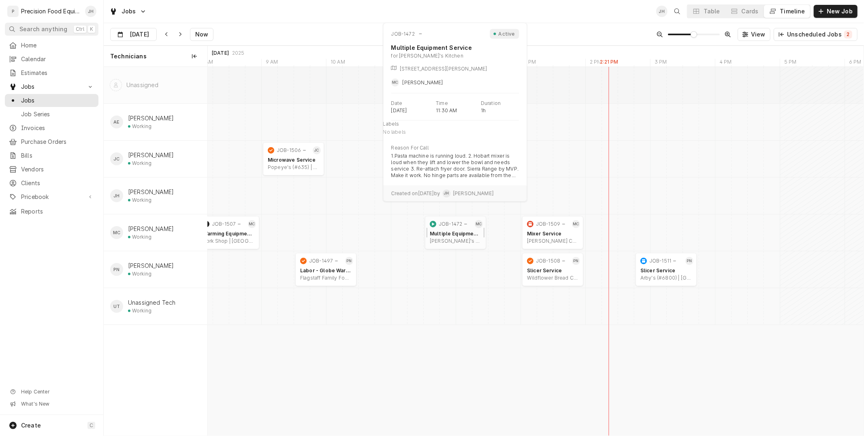
click at [453, 228] on div "JOB-1472" at bounding box center [450, 224] width 45 height 10
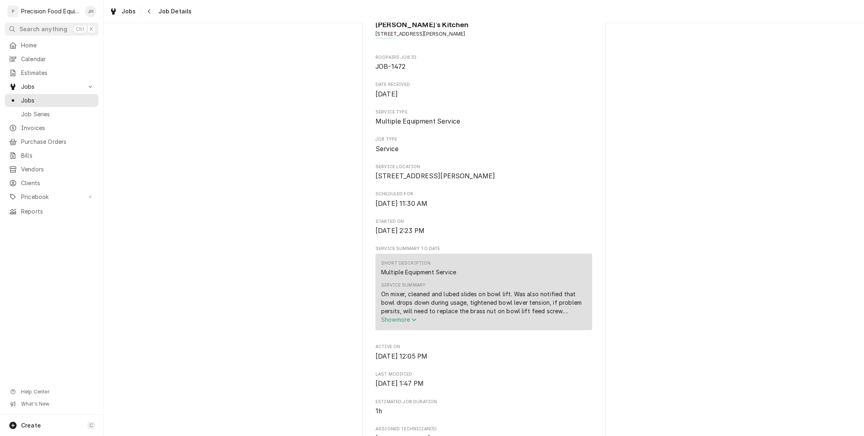
scroll to position [90, 0]
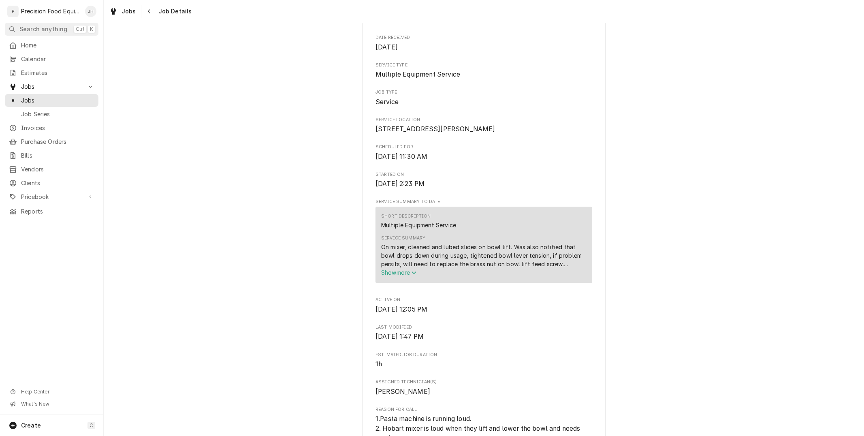
click at [413, 275] on icon "Service Summary" at bounding box center [413, 273] width 5 height 6
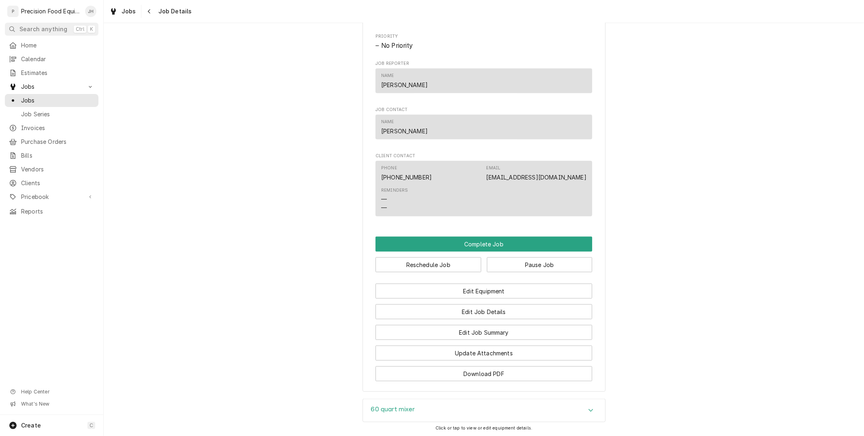
scroll to position [630, 0]
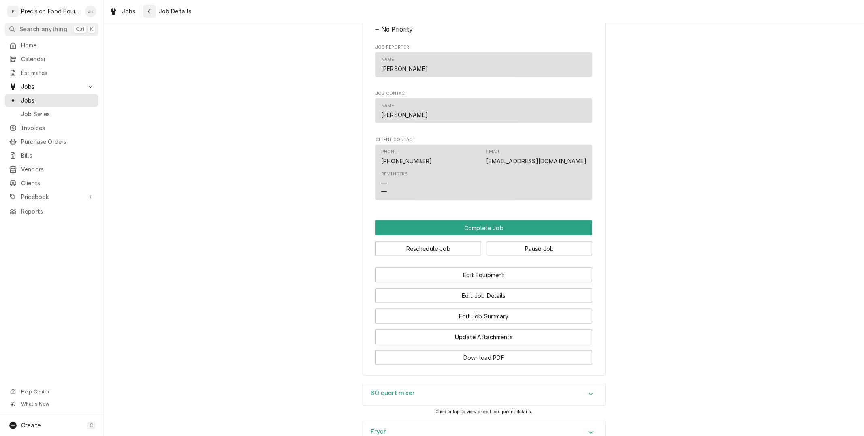
click at [148, 9] on icon "Navigate back" at bounding box center [149, 12] width 4 height 6
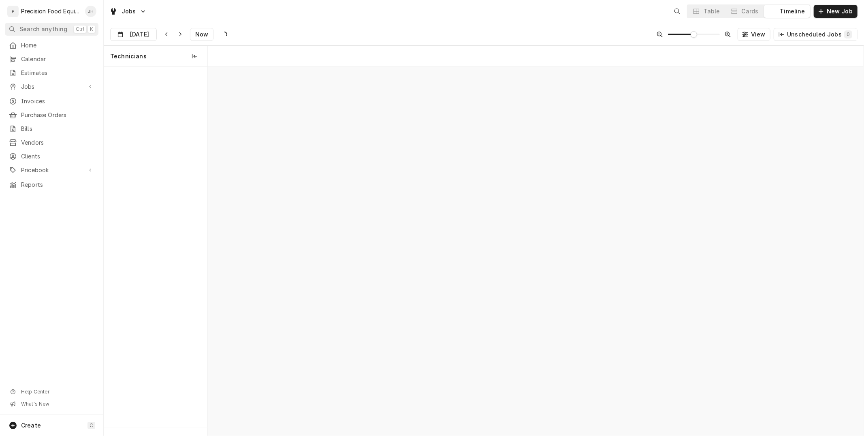
scroll to position [0, 12984]
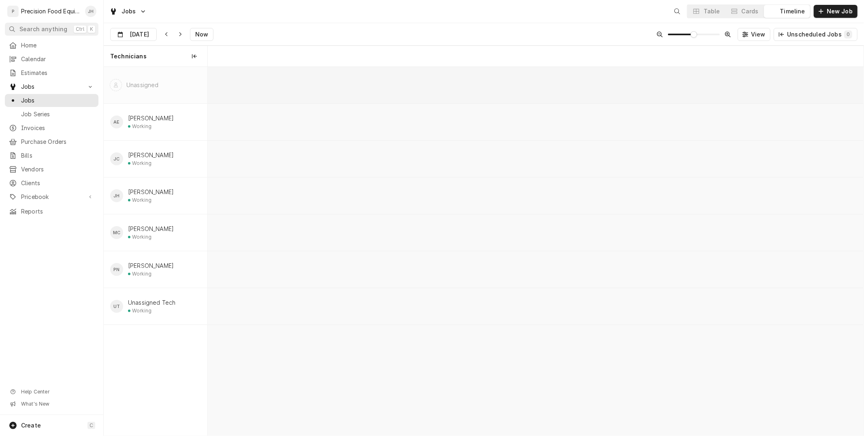
scroll to position [0, 13001]
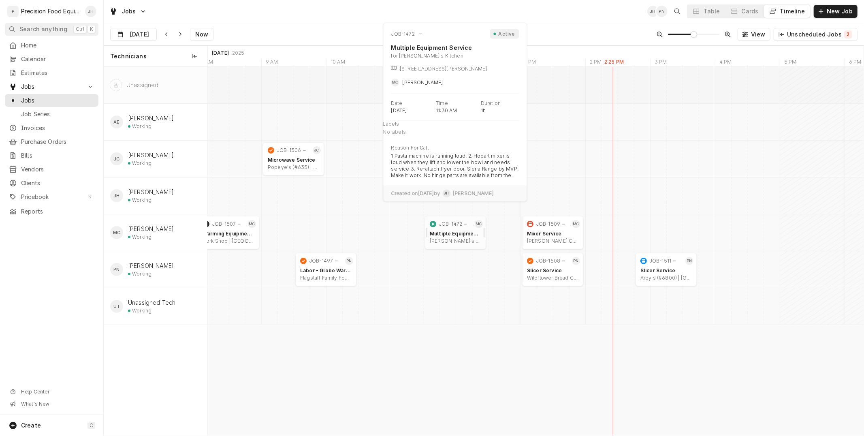
click at [464, 231] on div "Multiple Equipment Service" at bounding box center [455, 233] width 51 height 6
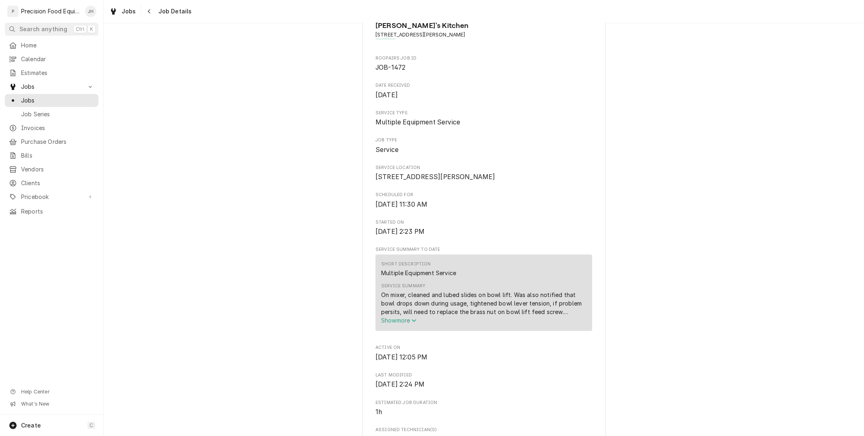
scroll to position [90, 0]
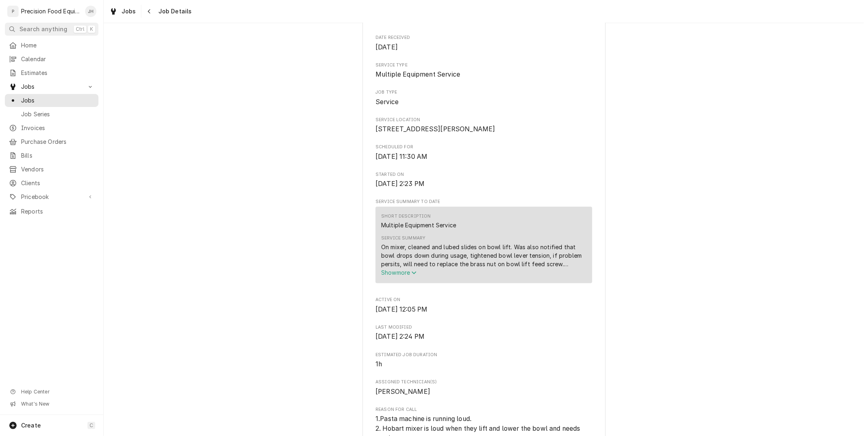
click at [412, 274] on icon "Service Summary" at bounding box center [414, 272] width 4 height 3
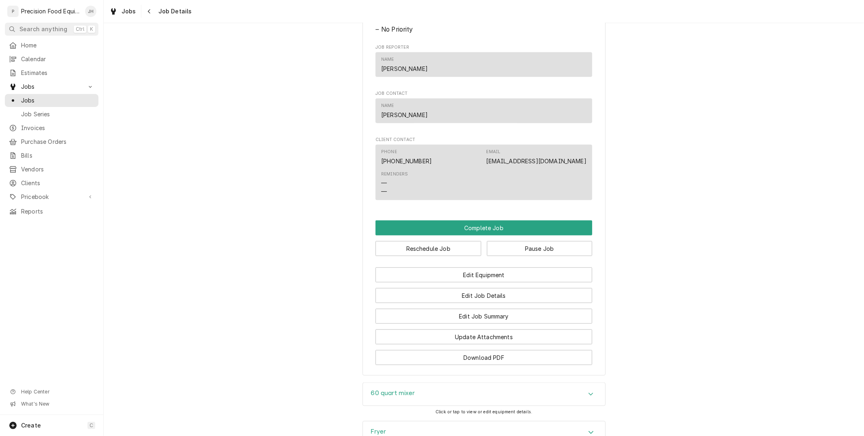
scroll to position [807, 0]
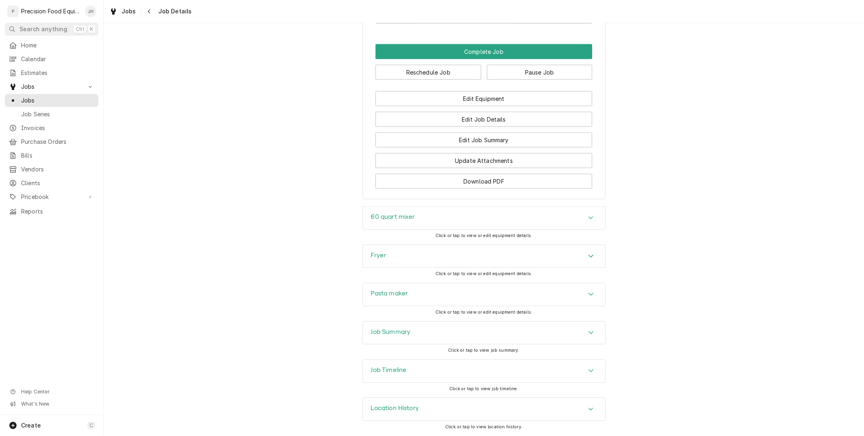
click at [417, 219] on div "60 quart mixer" at bounding box center [484, 218] width 242 height 23
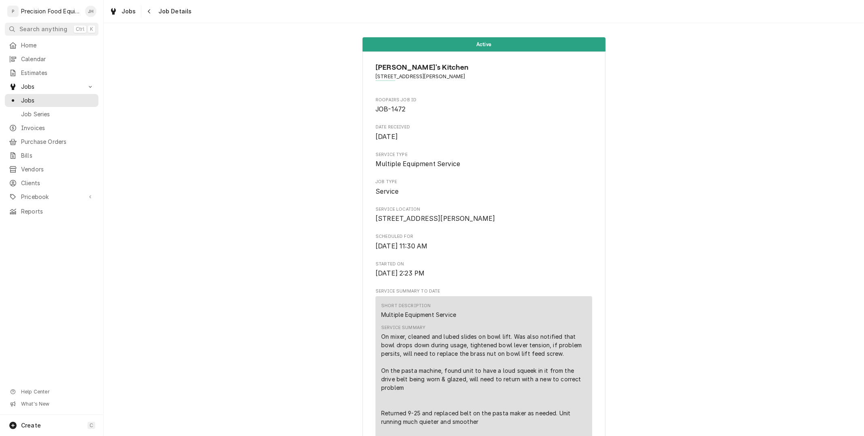
scroll to position [0, 0]
click at [145, 15] on div "Navigate back" at bounding box center [149, 11] width 8 height 8
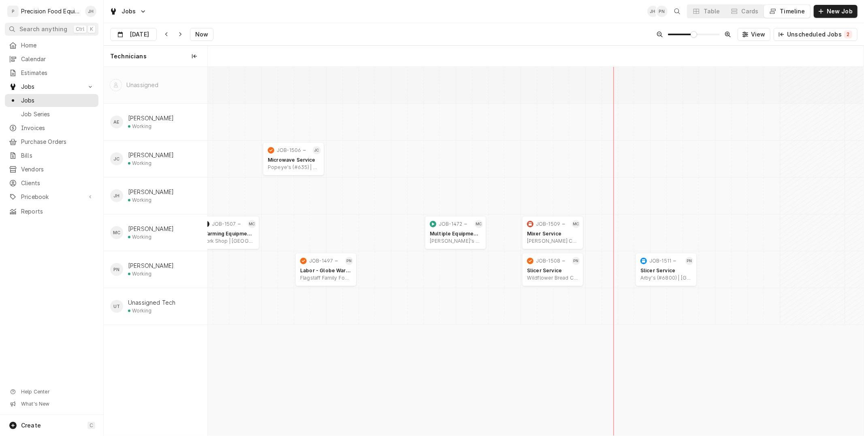
scroll to position [0, 13001]
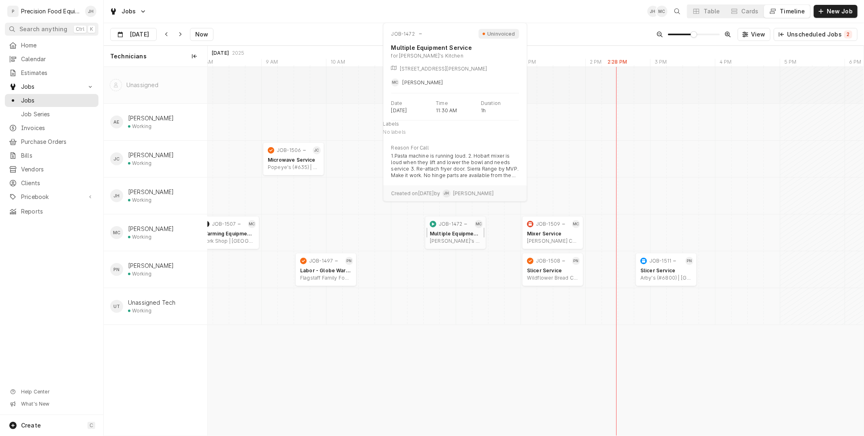
click at [443, 236] on div "Multiple Equipment Service [PERSON_NAME]'s Kitchen | [GEOGRAPHIC_DATA], 85255" at bounding box center [455, 237] width 55 height 17
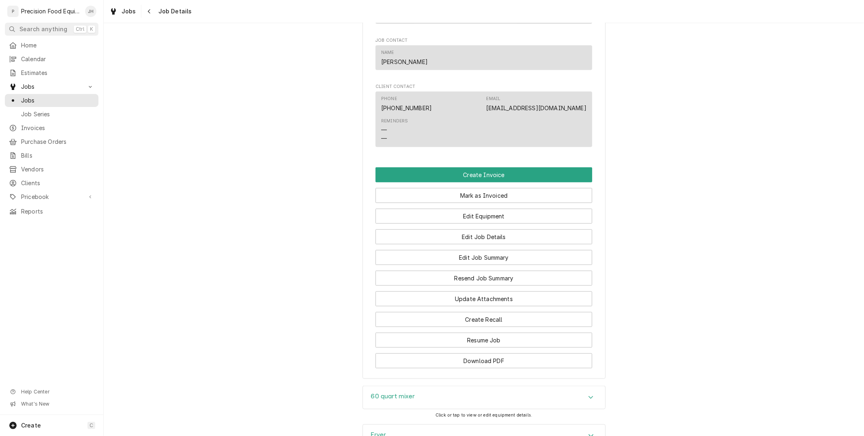
scroll to position [540, 0]
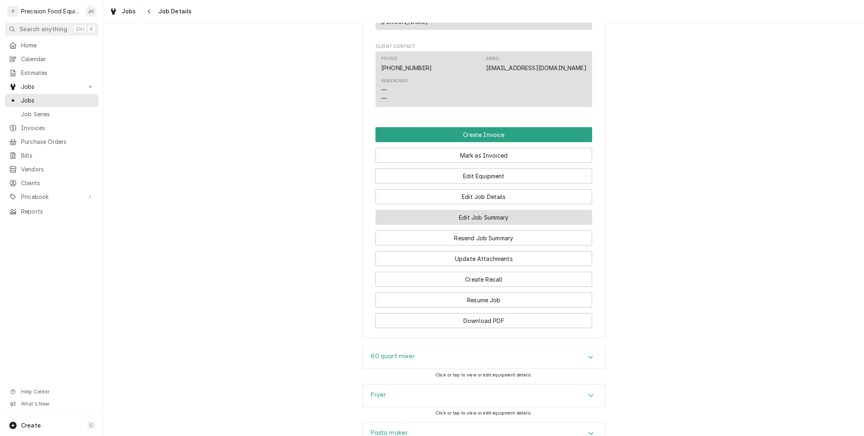
click at [509, 225] on button "Edit Job Summary" at bounding box center [483, 217] width 217 height 15
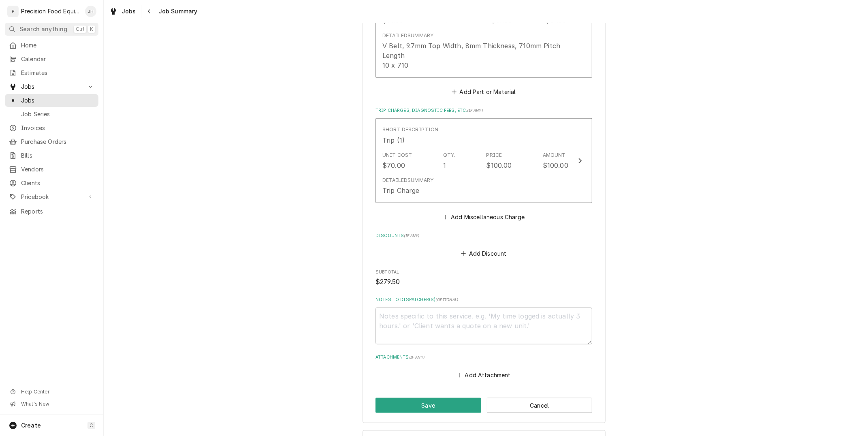
scroll to position [732, 0]
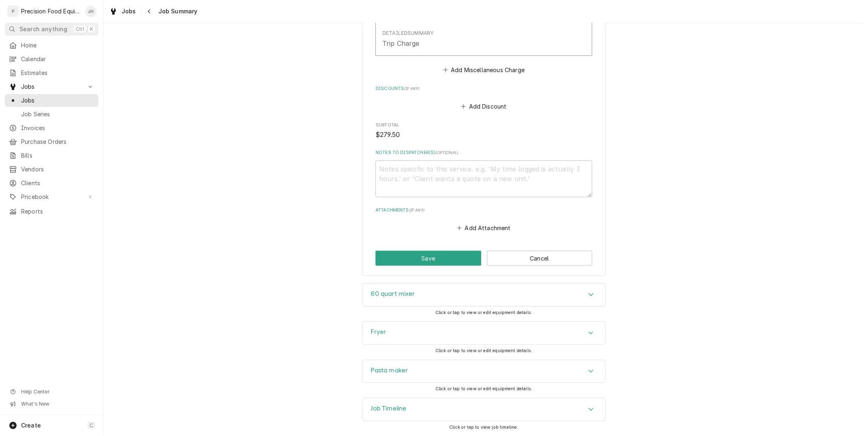
click at [451, 406] on div "Job Timeline" at bounding box center [484, 409] width 242 height 23
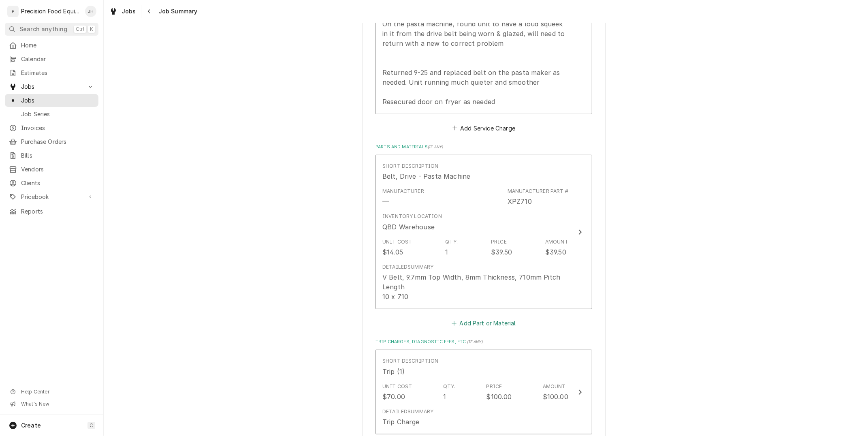
scroll to position [345, 0]
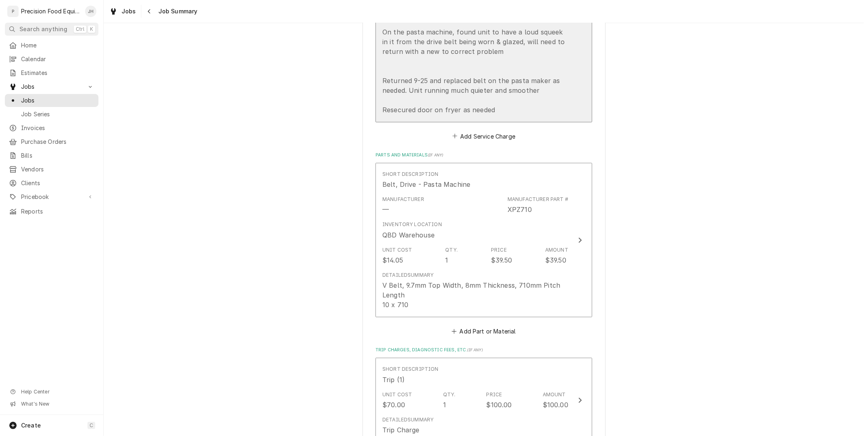
click at [513, 87] on div "On mixer, cleaned and lubed slides on bowl lift. Was also notified that bowl dr…" at bounding box center [475, 47] width 186 height 136
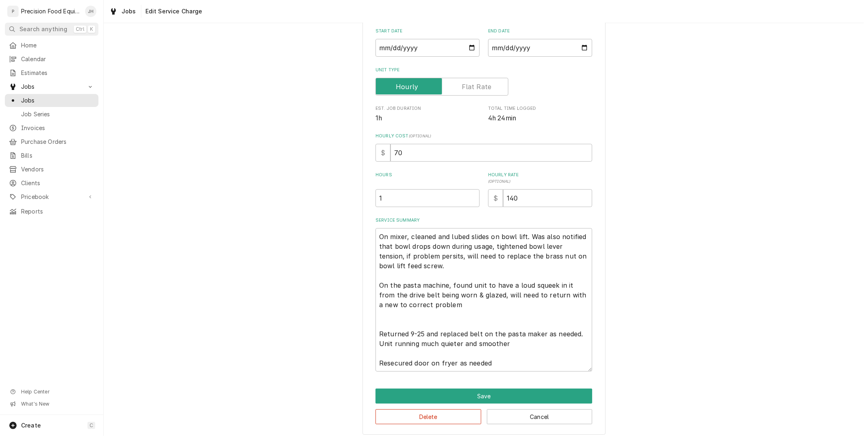
scroll to position [96, 0]
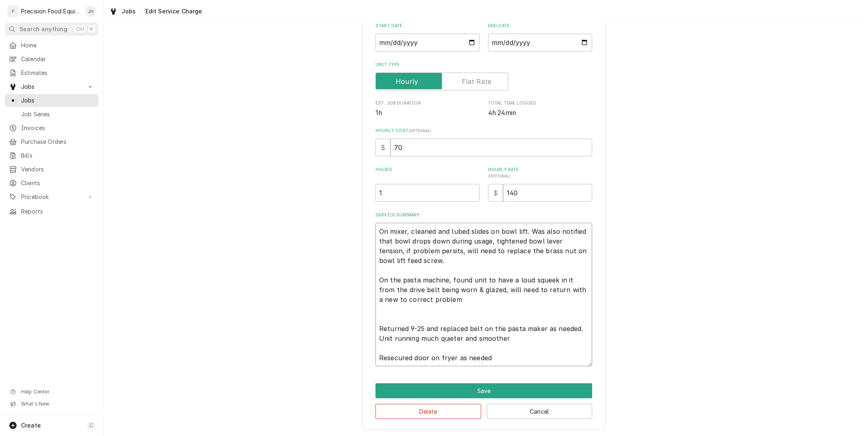
click at [505, 357] on textarea "On mixer, cleaned and lubed slides on bowl lift. Was also notified that bowl dr…" at bounding box center [483, 294] width 217 height 143
type textarea "x"
type textarea "On mixer, cleaned and lubed slides on bowl lift. Was also notified that bowl dr…"
click at [515, 362] on textarea "On mixer, cleaned and lubed slides on bowl lift. Was also notified that bowl dr…" at bounding box center [483, 294] width 217 height 143
type textarea "x"
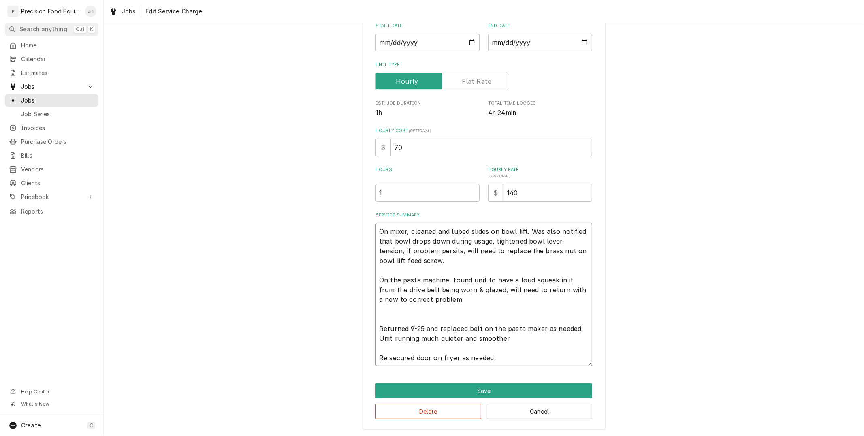
type textarea "On mixer, cleaned and lubed slides on bowl lift. Was also notified that bowl dr…"
type textarea "x"
click at [549, 300] on textarea "On mixer, cleaned and lubed slides on bowl lift. Was also notified that bowl dr…" at bounding box center [483, 294] width 217 height 143
type textarea "On mixer, cleaned and lubed slides on bowl lift. Was also notified that bowl dr…"
click at [492, 383] on button "Save" at bounding box center [483, 390] width 217 height 15
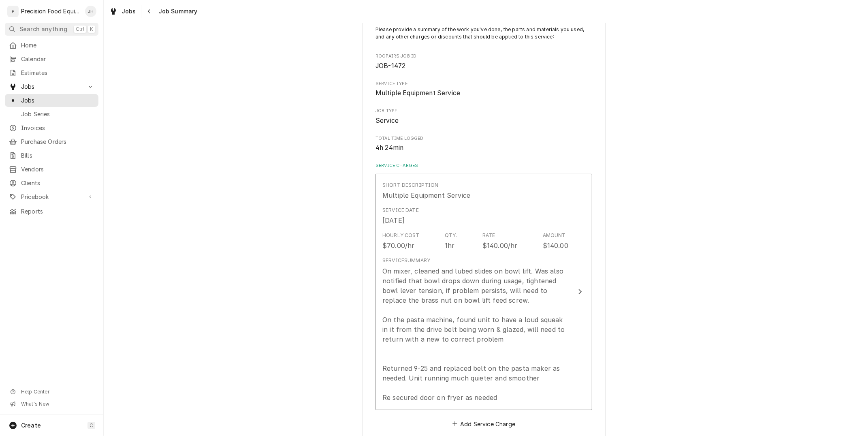
scroll to position [30, 0]
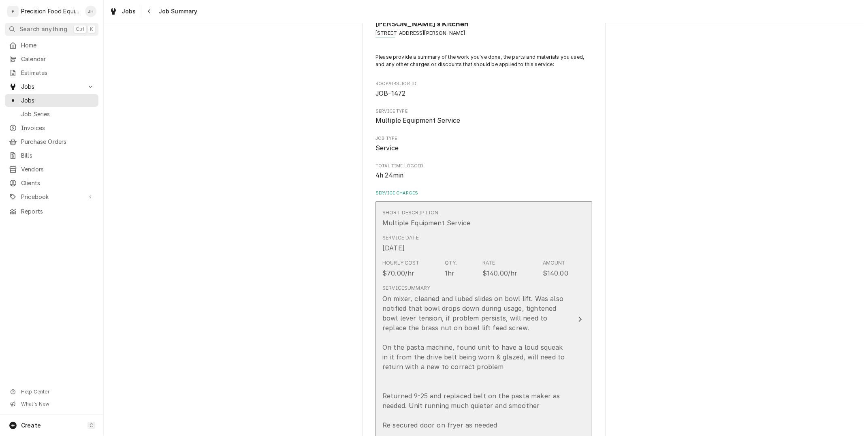
click at [490, 346] on div "On mixer, cleaned and lubed slides on bowl lift. Was also notified that bowl dr…" at bounding box center [475, 362] width 186 height 136
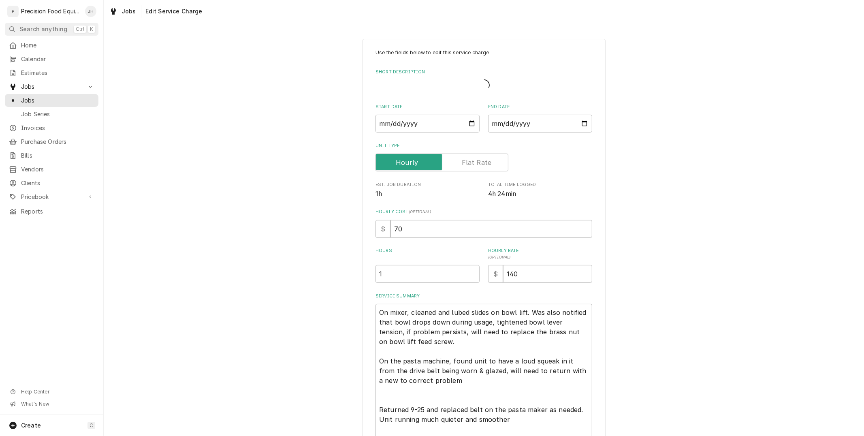
type textarea "x"
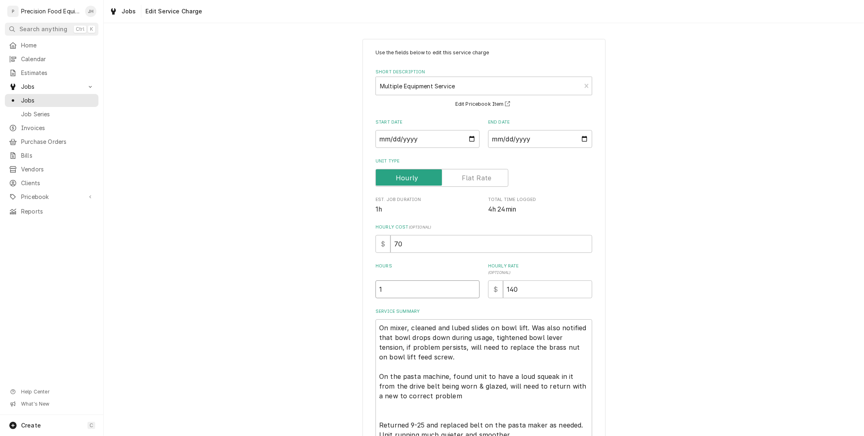
drag, startPoint x: 435, startPoint y: 283, endPoint x: 311, endPoint y: 293, distance: 125.2
click at [311, 293] on div "Use the fields below to edit this service charge Short Description Multiple Equ…" at bounding box center [484, 282] width 760 height 501
type input "4"
type textarea "x"
type input "4.5"
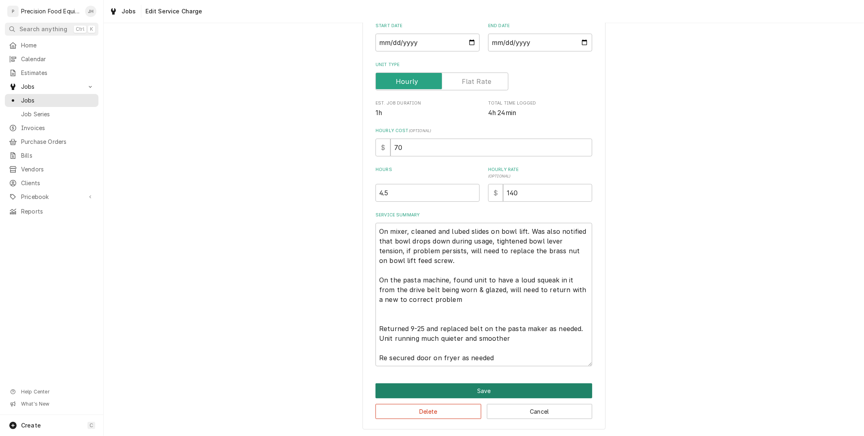
click at [491, 387] on button "Save" at bounding box center [483, 390] width 217 height 15
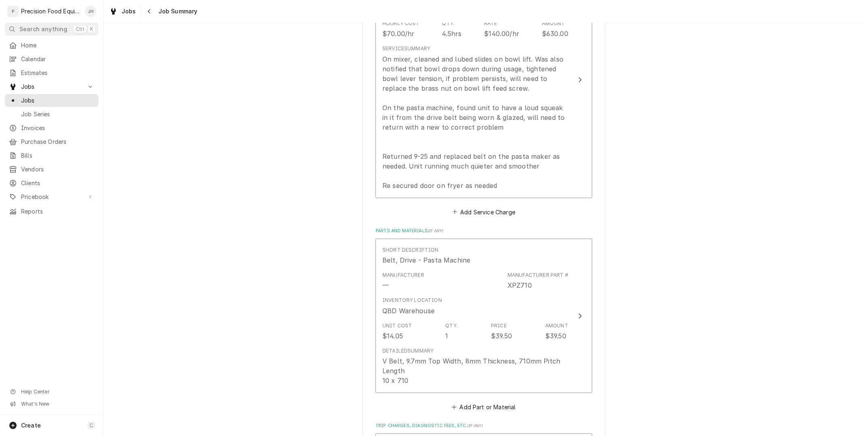
scroll to position [720, 0]
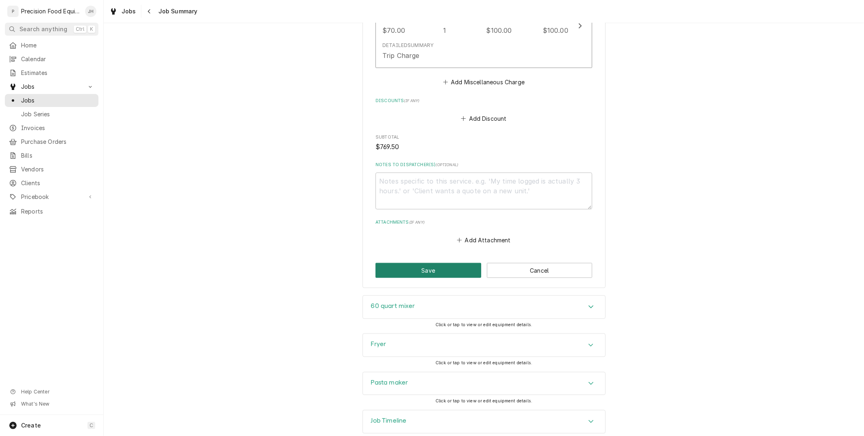
click at [437, 269] on button "Save" at bounding box center [428, 270] width 106 height 15
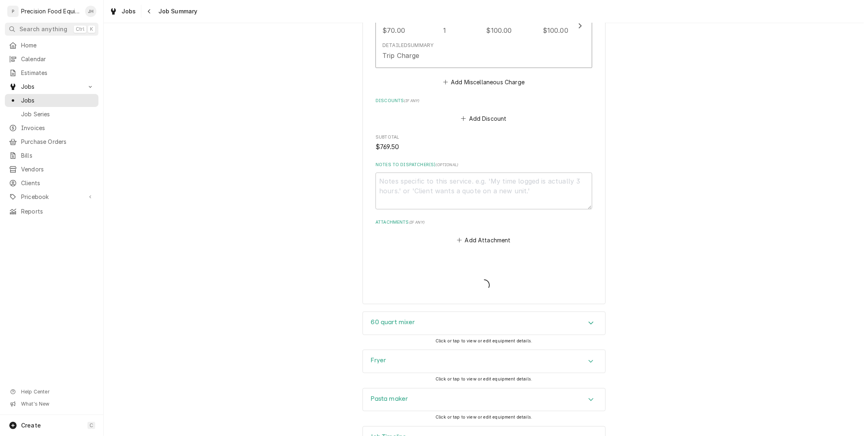
type textarea "x"
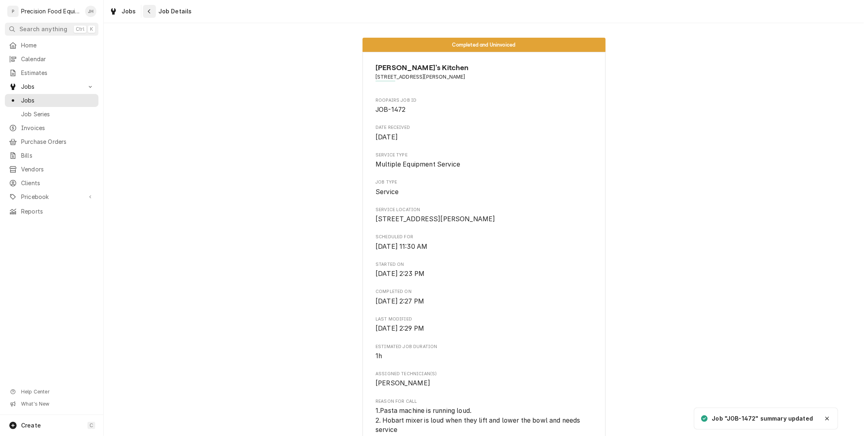
click at [147, 13] on icon "Navigate back" at bounding box center [149, 12] width 4 height 6
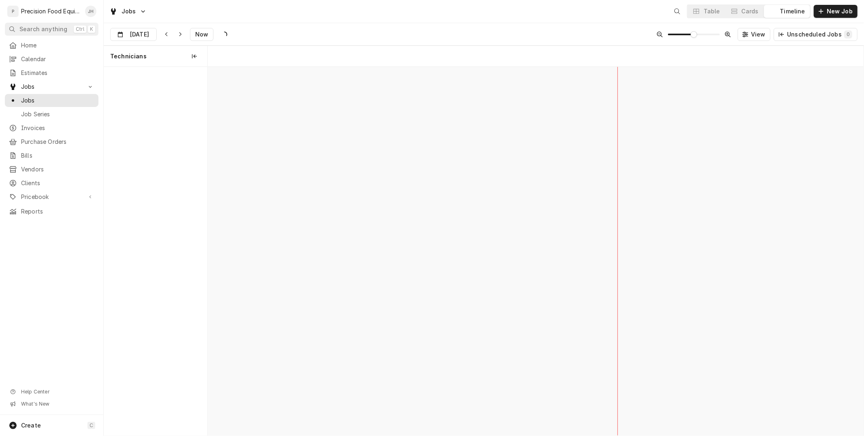
scroll to position [0, 13001]
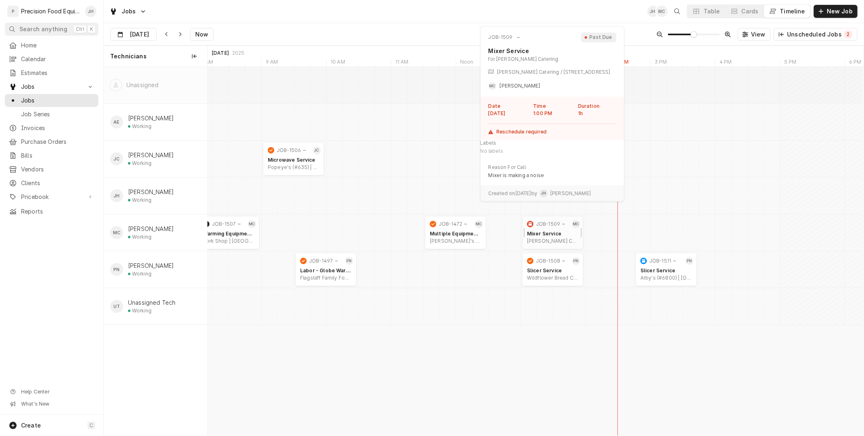
click at [544, 230] on div "Mixer Service" at bounding box center [552, 233] width 51 height 6
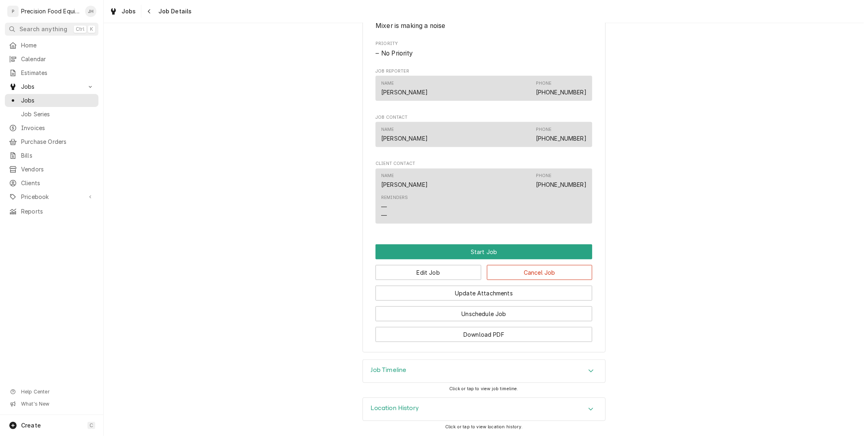
scroll to position [11, 0]
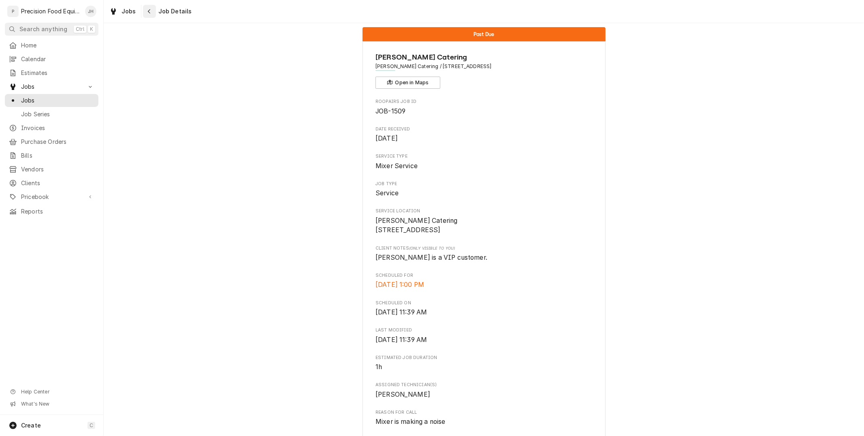
click at [147, 9] on icon "Navigate back" at bounding box center [149, 12] width 4 height 6
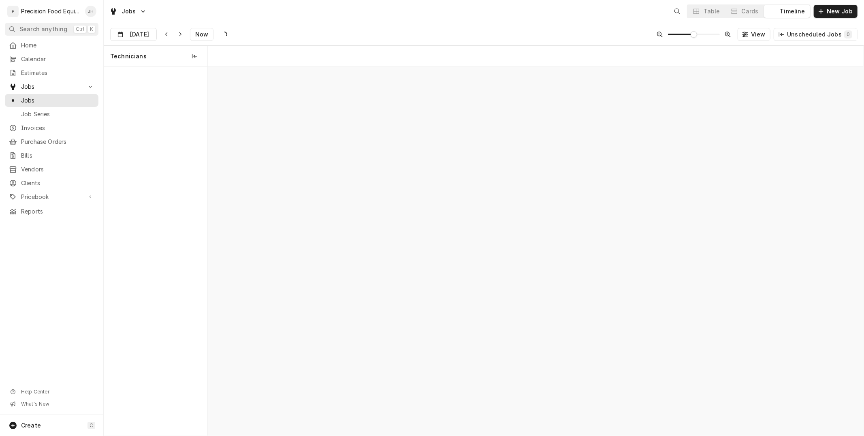
click at [801, 14] on div "Timeline" at bounding box center [792, 11] width 25 height 8
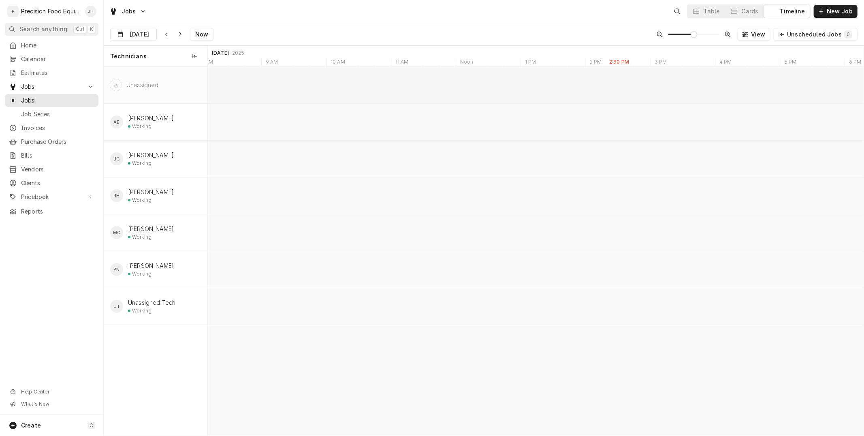
scroll to position [0, 13001]
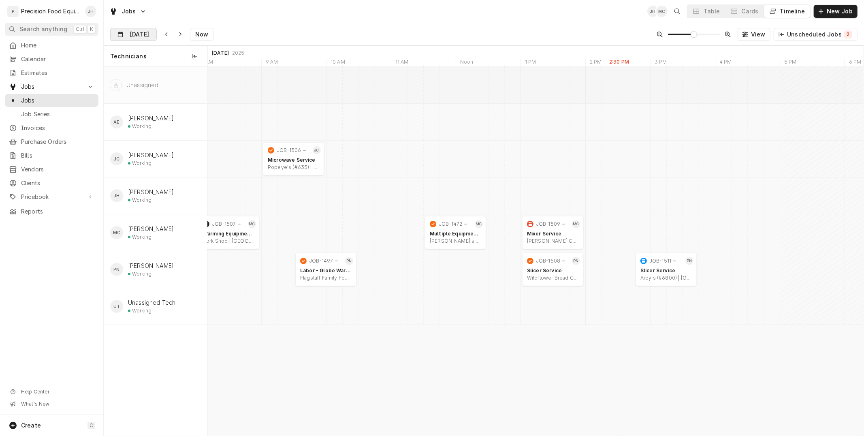
click at [131, 35] on input "Sep 25" at bounding box center [128, 36] width 34 height 16
click at [192, 128] on div "26" at bounding box center [190, 130] width 11 height 11
type input "Sep 26"
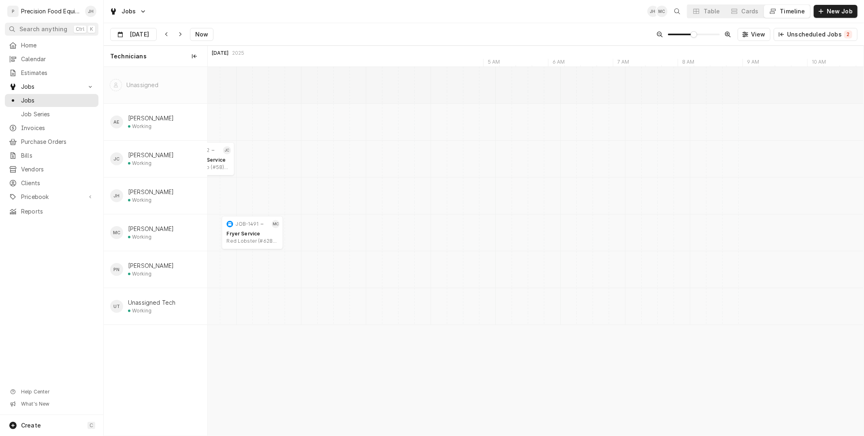
scroll to position [0, 14581]
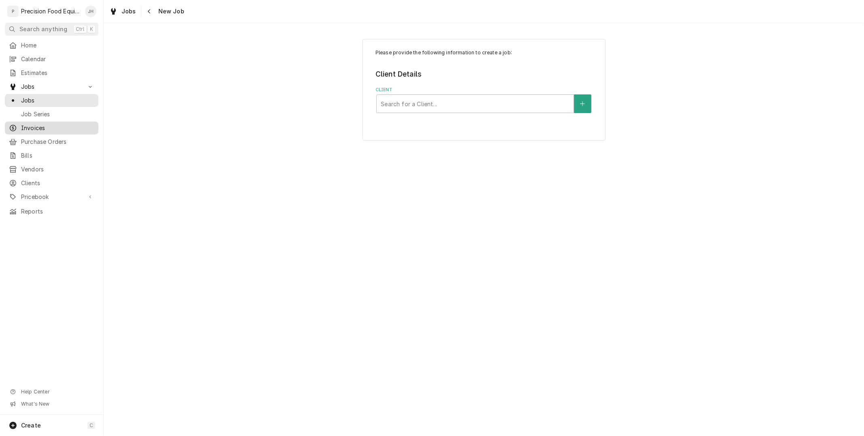
click at [33, 132] on link "Invoices" at bounding box center [52, 127] width 94 height 13
click at [36, 130] on span "Invoices" at bounding box center [57, 128] width 73 height 8
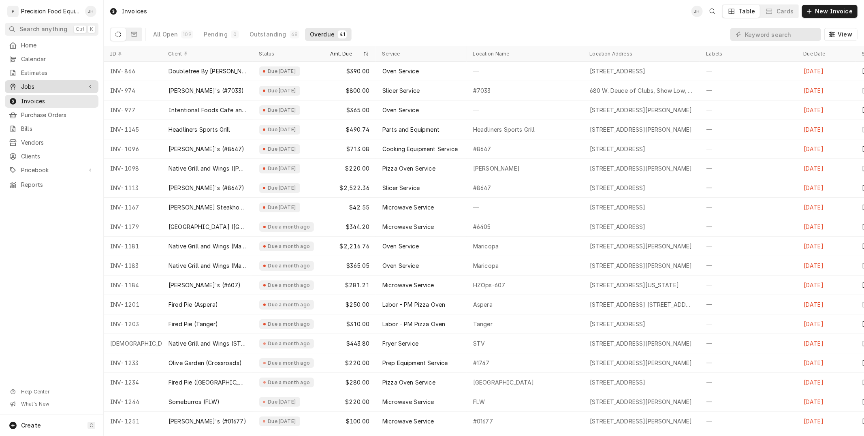
click at [36, 83] on span "Jobs" at bounding box center [51, 87] width 61 height 8
click at [38, 85] on span "Jobs" at bounding box center [51, 87] width 61 height 8
click at [28, 90] on span "Jobs" at bounding box center [51, 87] width 61 height 8
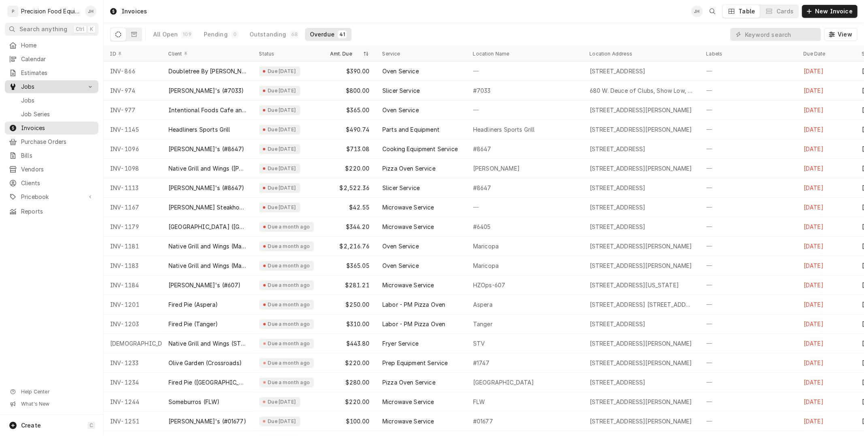
click at [28, 90] on span "Jobs" at bounding box center [51, 87] width 61 height 8
click at [32, 101] on span "Jobs" at bounding box center [57, 100] width 73 height 8
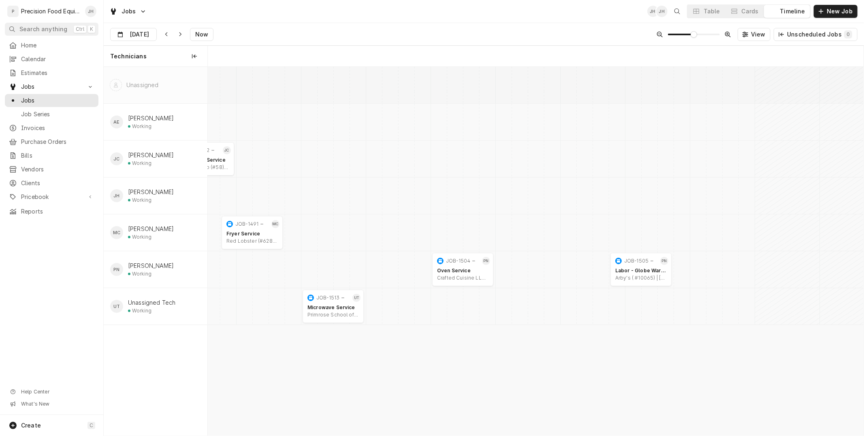
scroll to position [0, 12993]
click at [756, 10] on div "Cards" at bounding box center [749, 11] width 17 height 8
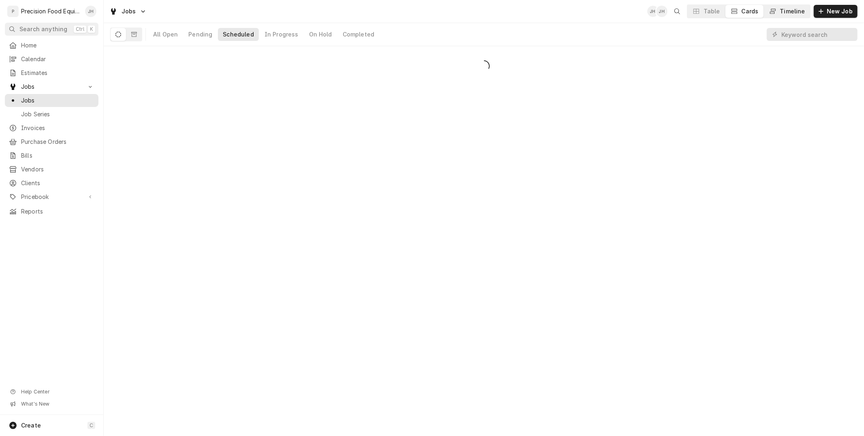
click at [785, 10] on div "Timeline" at bounding box center [792, 11] width 25 height 8
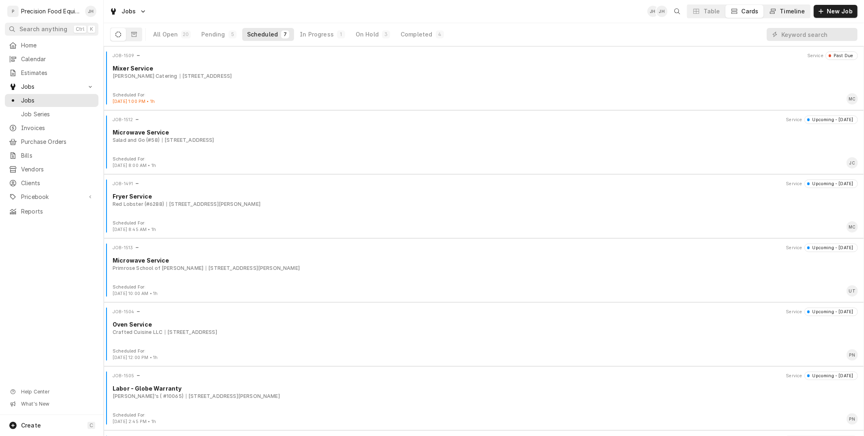
click at [786, 5] on button "Timeline" at bounding box center [787, 11] width 46 height 13
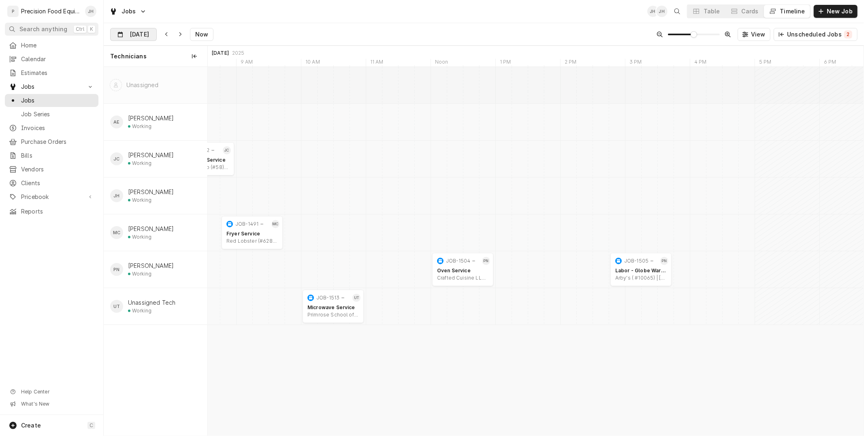
click at [139, 37] on input "[DATE]" at bounding box center [128, 36] width 34 height 16
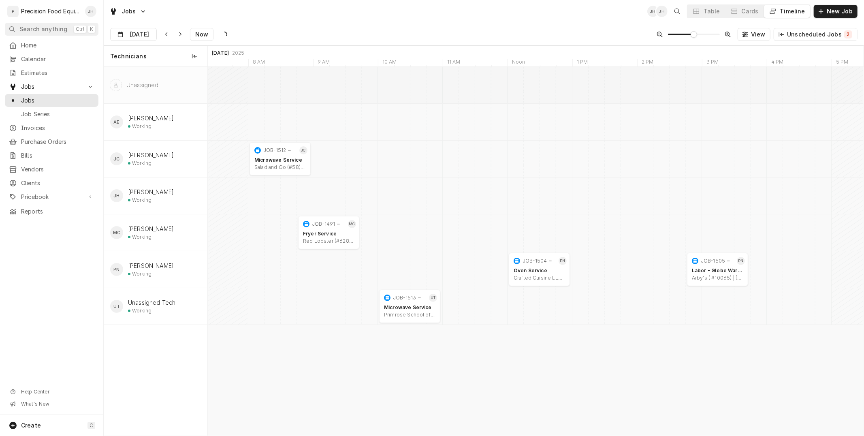
scroll to position [0, 12916]
drag, startPoint x: 412, startPoint y: 304, endPoint x: 417, endPoint y: 154, distance: 150.7
click at [417, 154] on div "12:00 PM 1:00 PM JOB-1504 PN Oven Service Crafted Cuisine LLC | [GEOGRAPHIC_DAT…" at bounding box center [536, 251] width 656 height 368
click at [409, 159] on div "Microwave Service" at bounding box center [409, 160] width 51 height 6
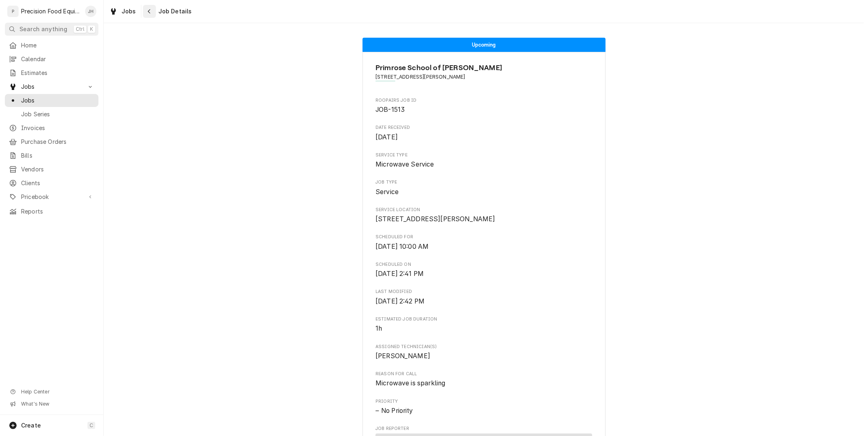
click at [152, 14] on button "Navigate back" at bounding box center [149, 11] width 13 height 13
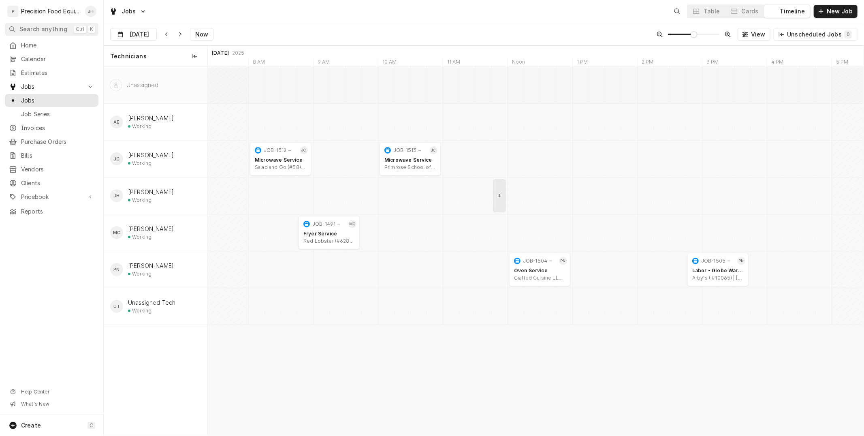
scroll to position [0, 12997]
